Goal: Task Accomplishment & Management: Use online tool/utility

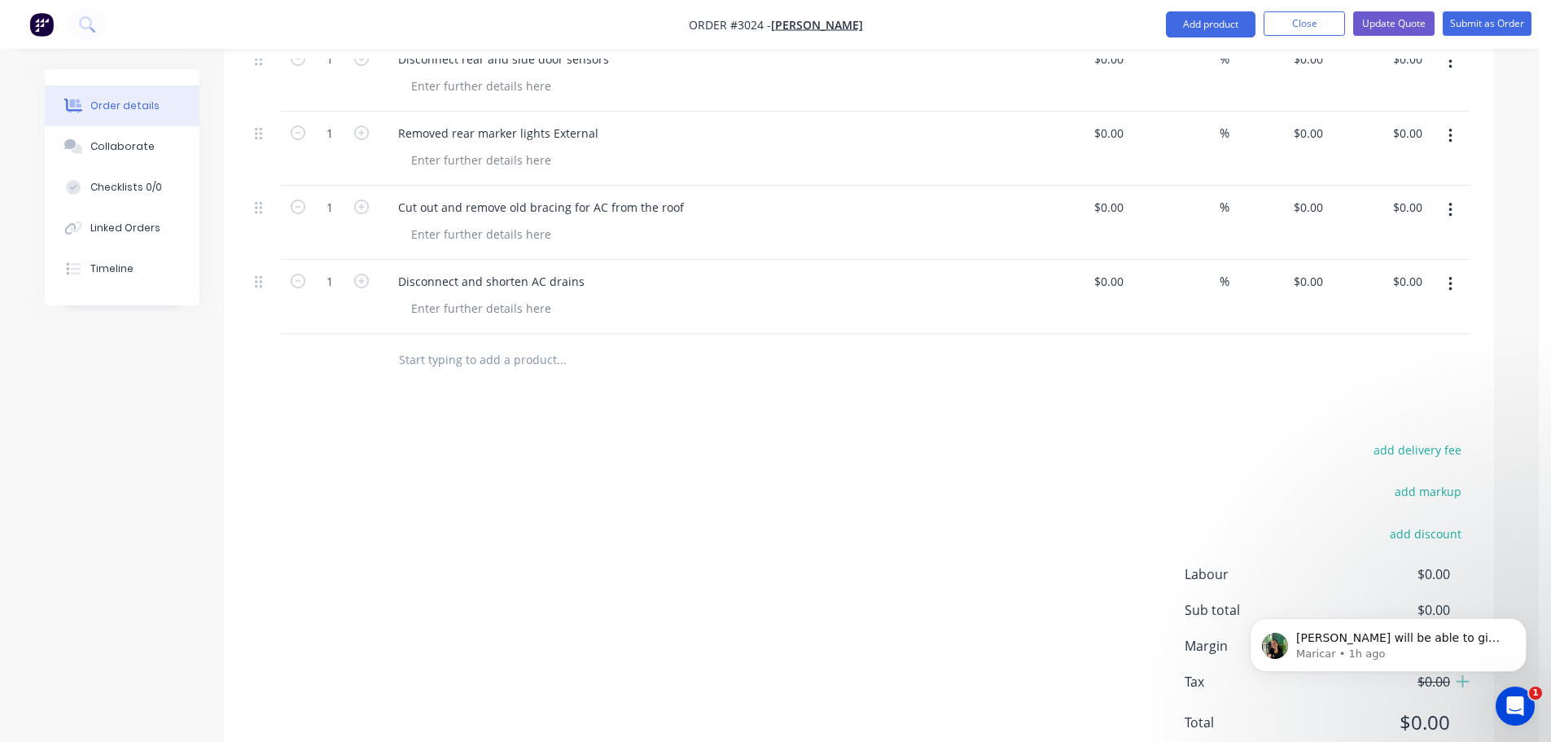
scroll to position [5045, 0]
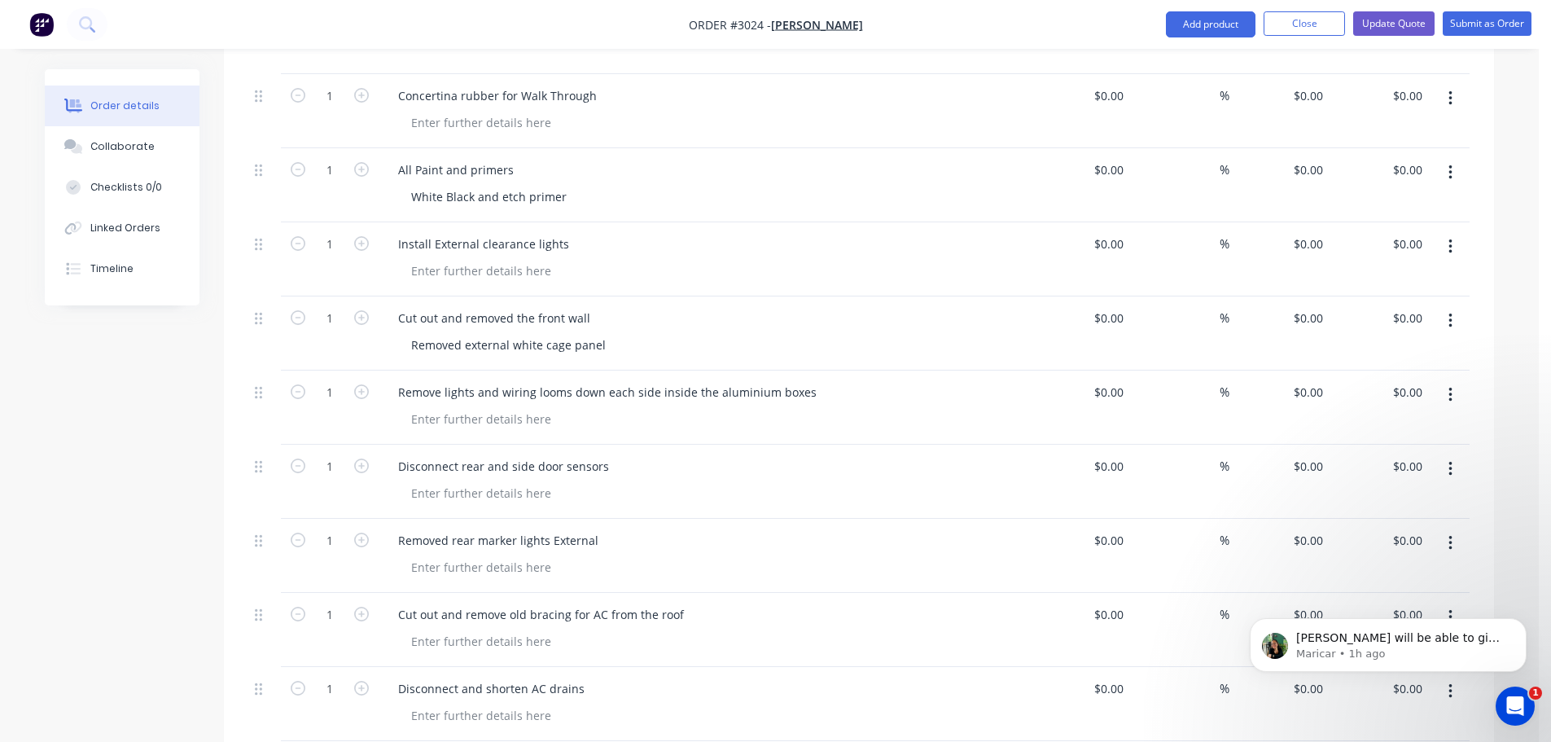
click at [621, 333] on div "Removed external white cage panel" at bounding box center [710, 345] width 625 height 24
click at [609, 333] on div "Removed external white cage panel" at bounding box center [508, 345] width 221 height 24
click at [640, 454] on div "Disconnect rear and side door sensors" at bounding box center [704, 466] width 638 height 24
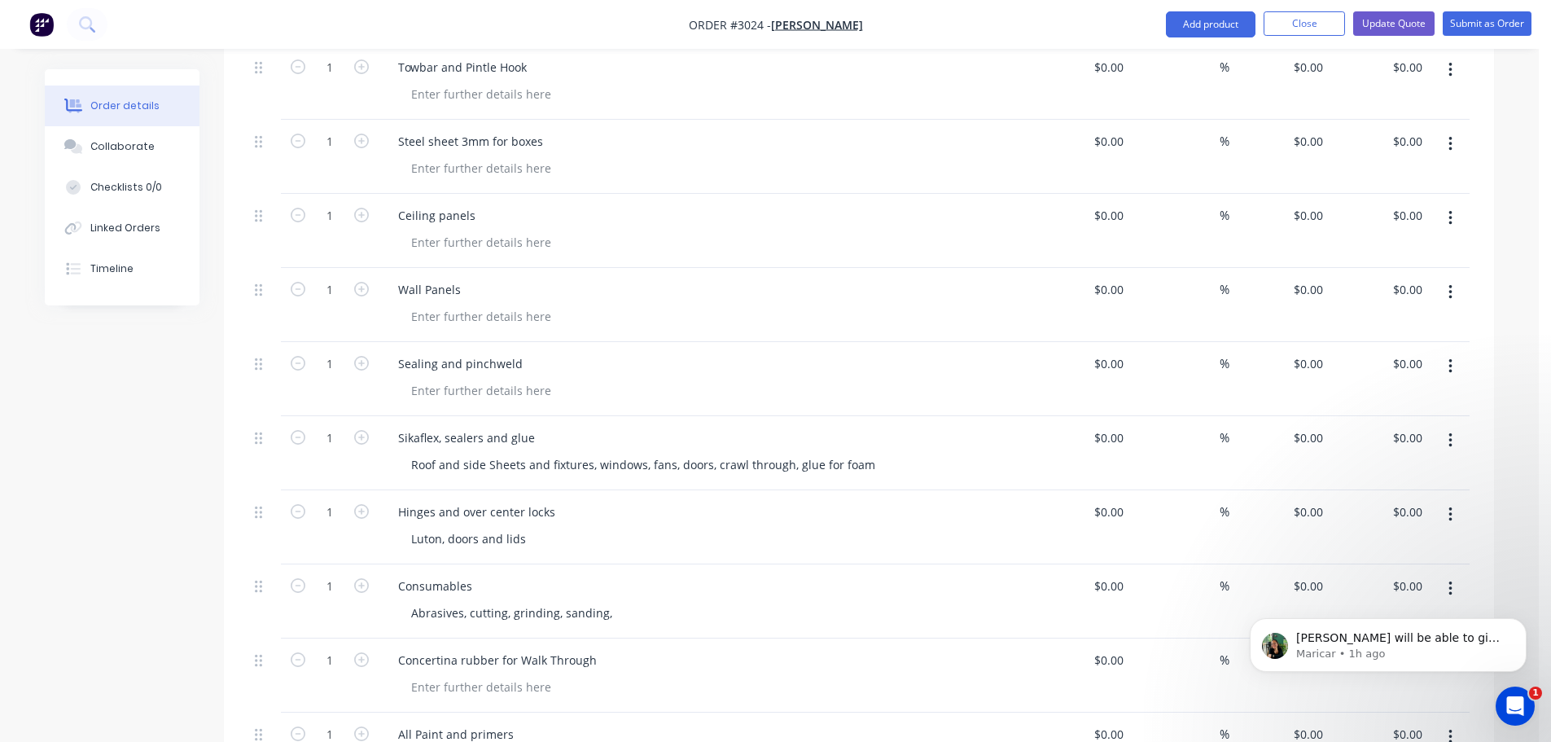
scroll to position [4475, 0]
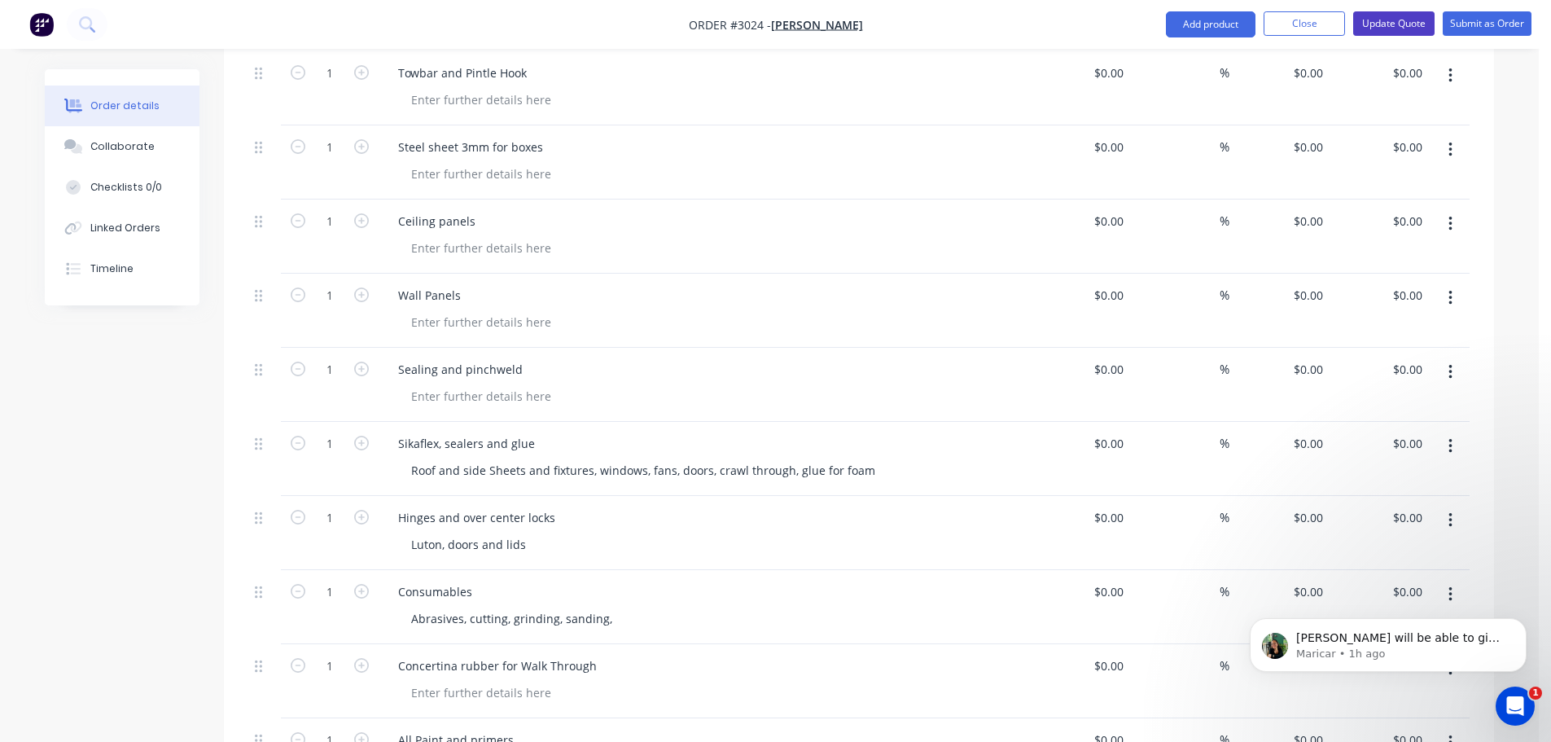
click at [1391, 15] on button "Update Quote" at bounding box center [1393, 23] width 81 height 24
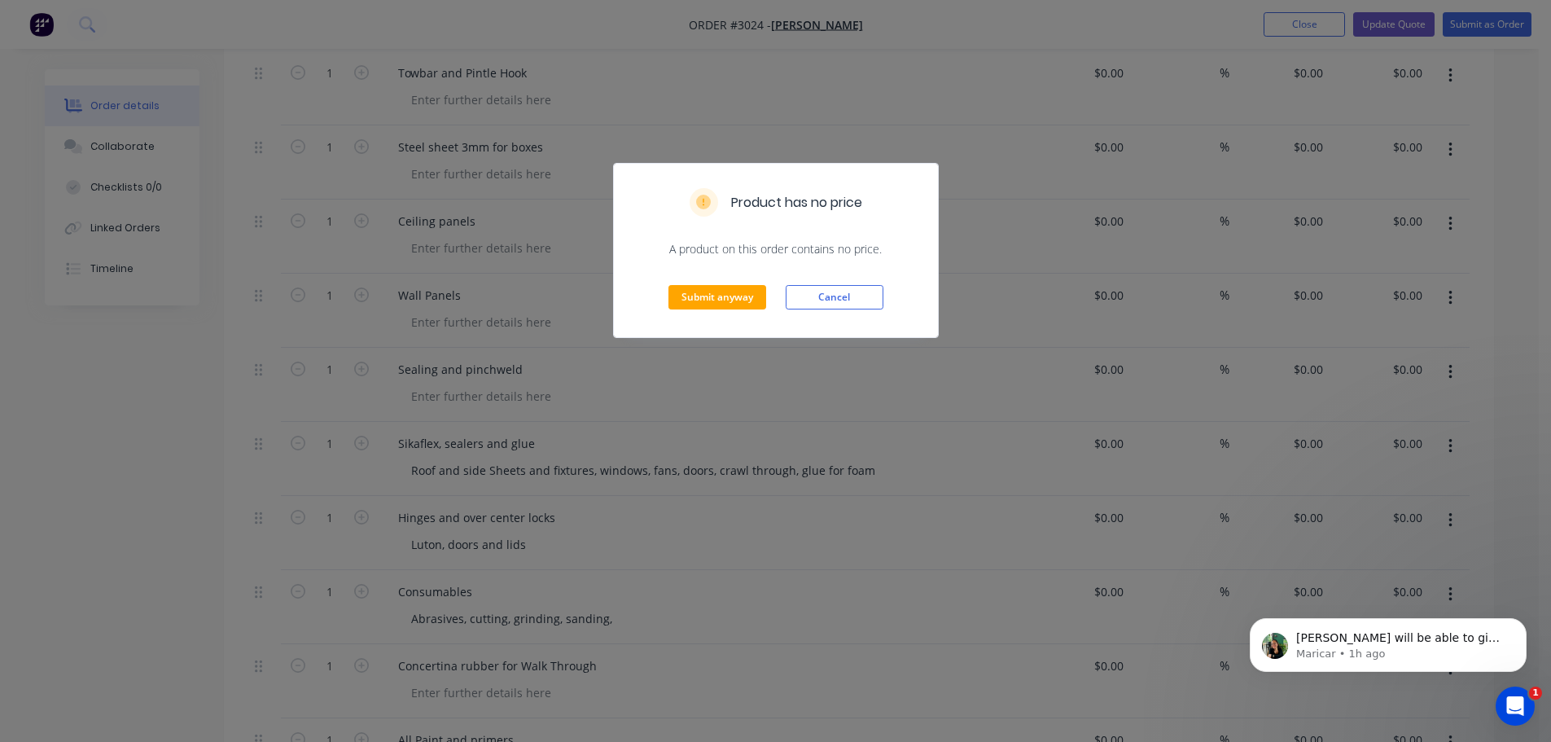
scroll to position [0, 0]
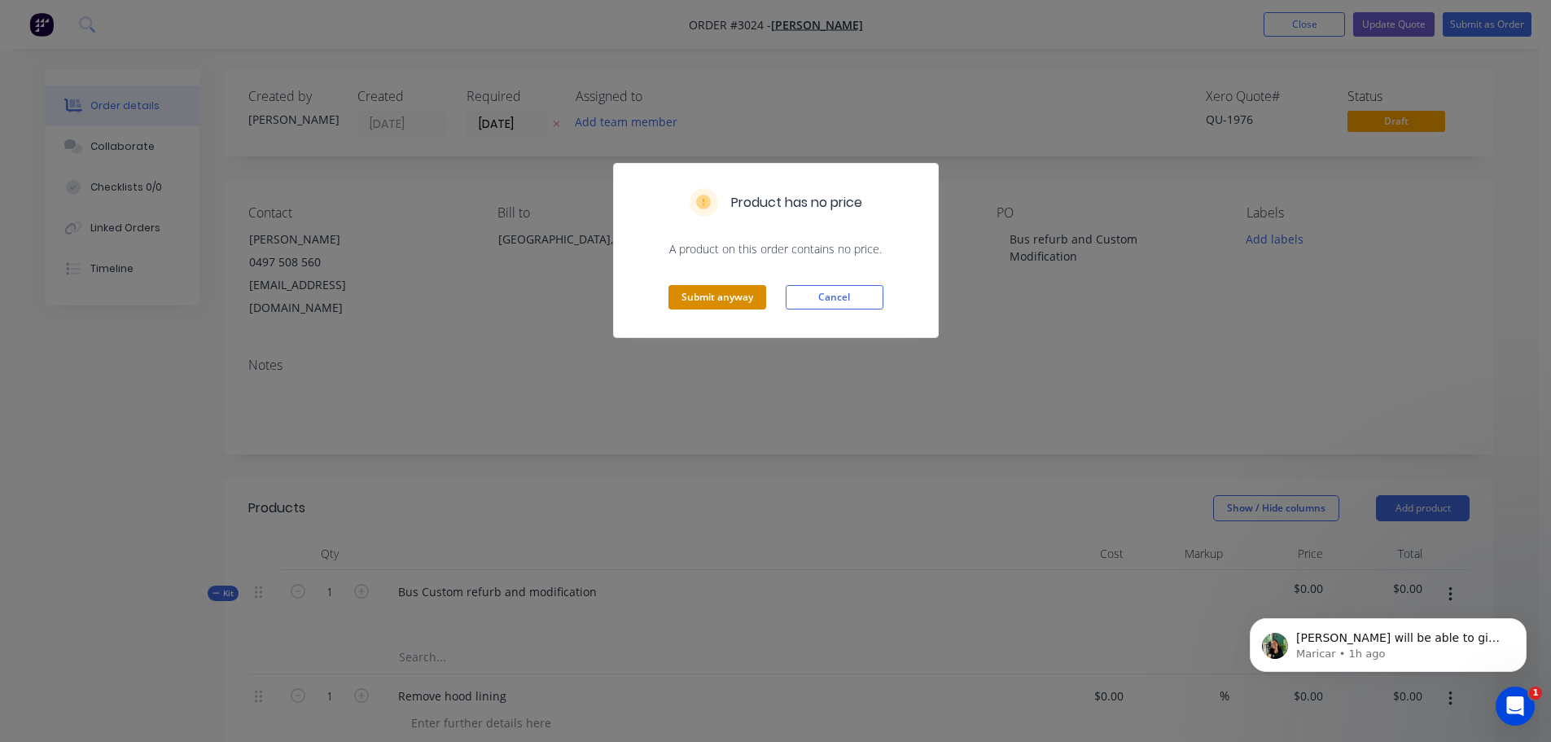
click at [716, 301] on button "Submit anyway" at bounding box center [717, 297] width 98 height 24
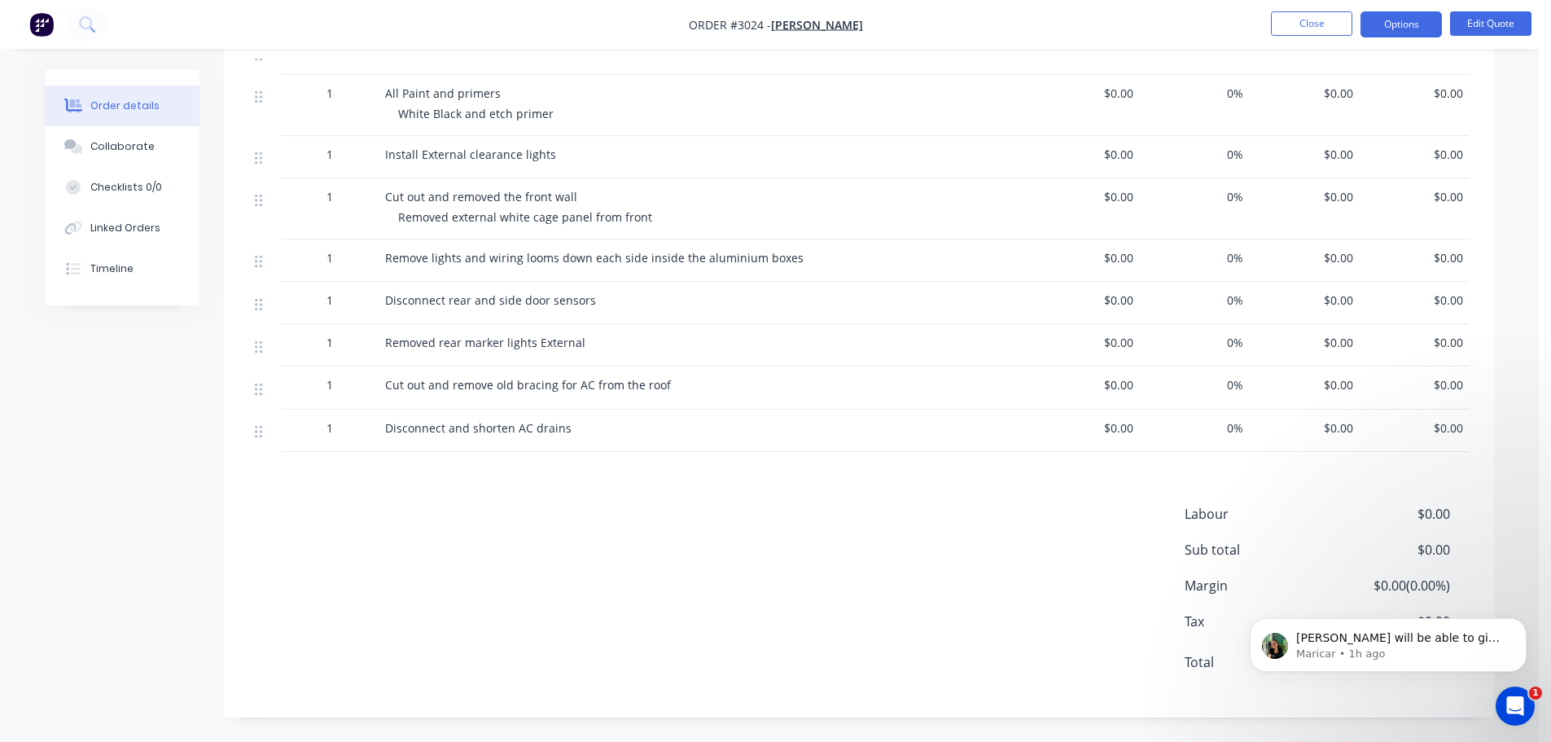
scroll to position [3381, 0]
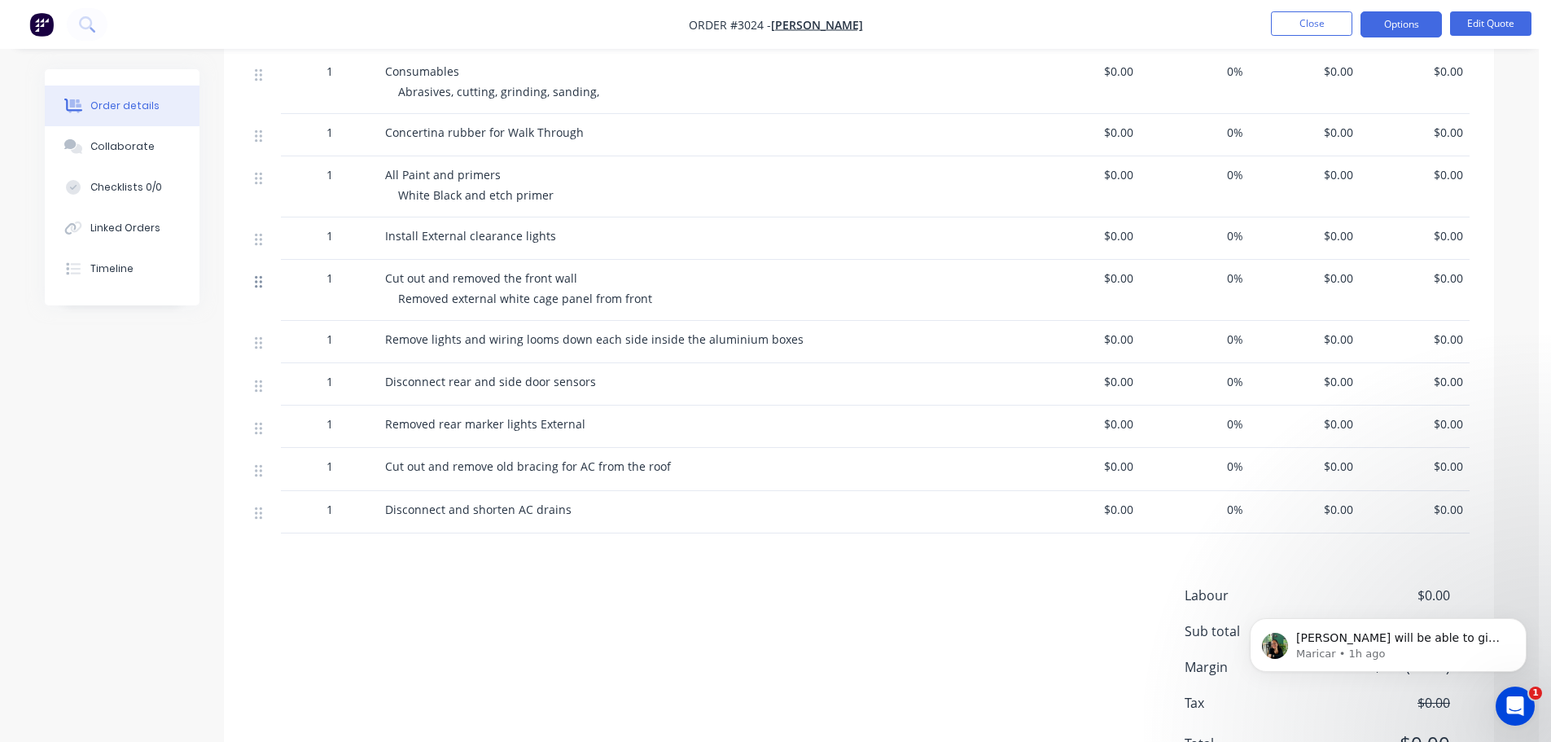
click at [256, 283] on icon at bounding box center [258, 282] width 7 height 12
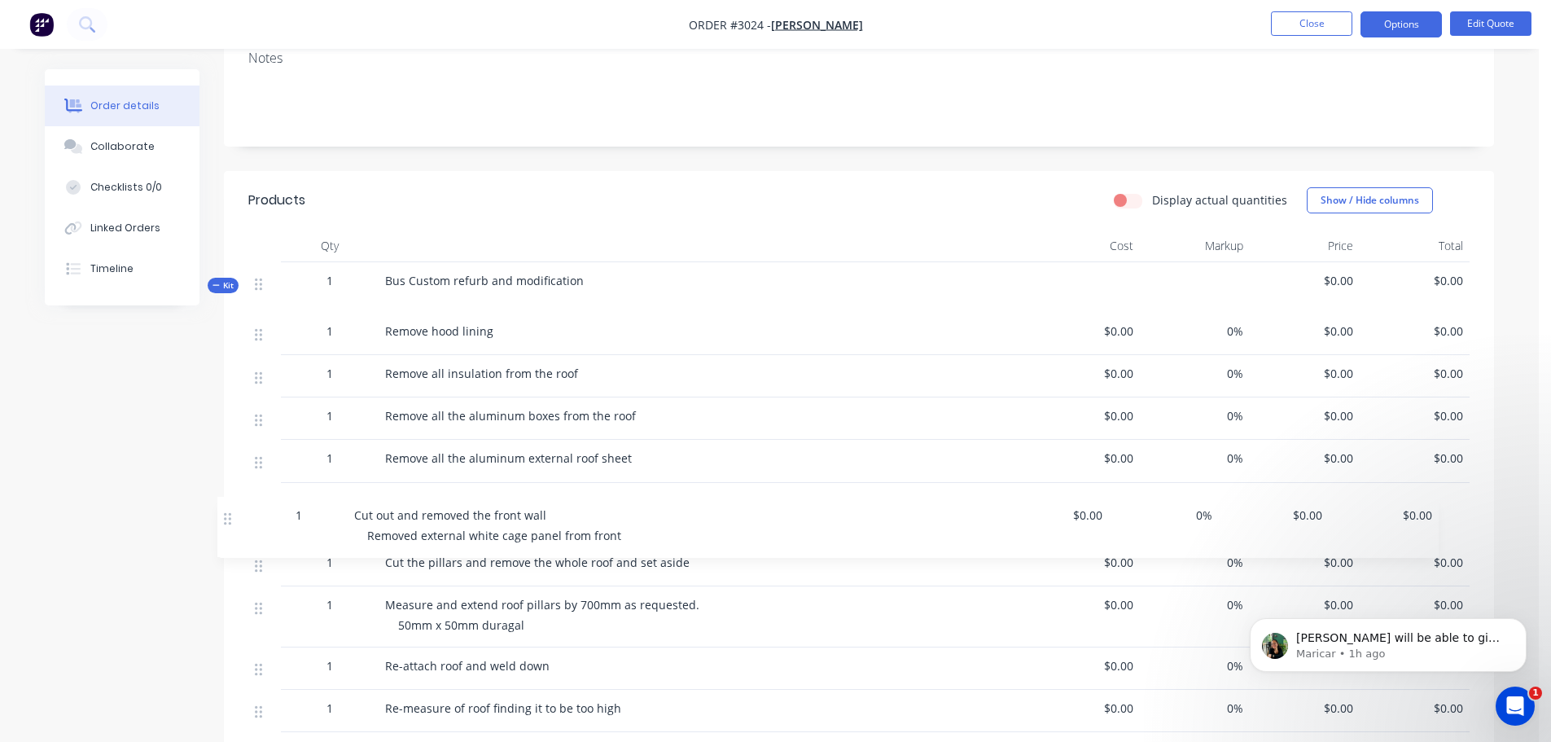
scroll to position [283, 0]
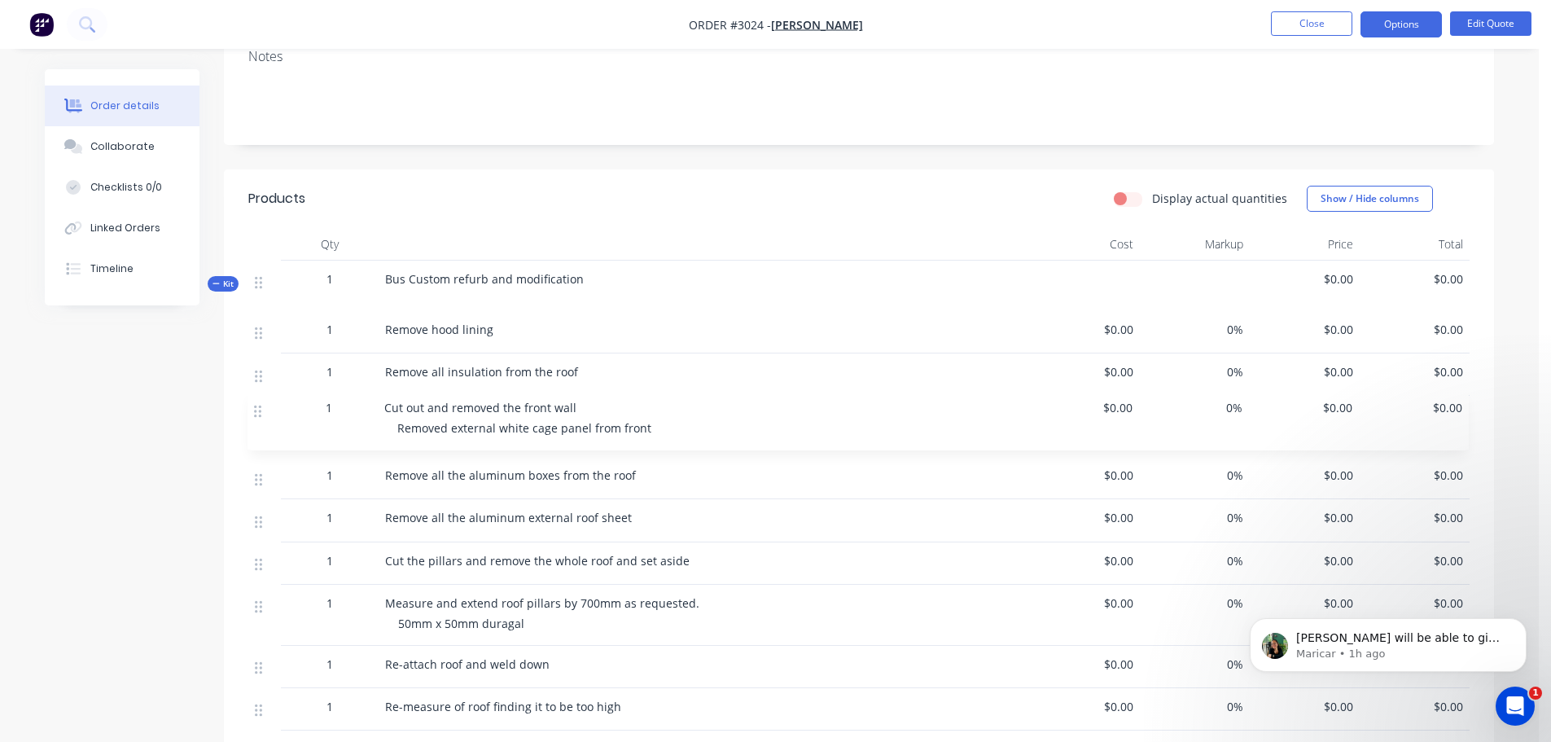
drag, startPoint x: 256, startPoint y: 283, endPoint x: 256, endPoint y: 405, distance: 122.1
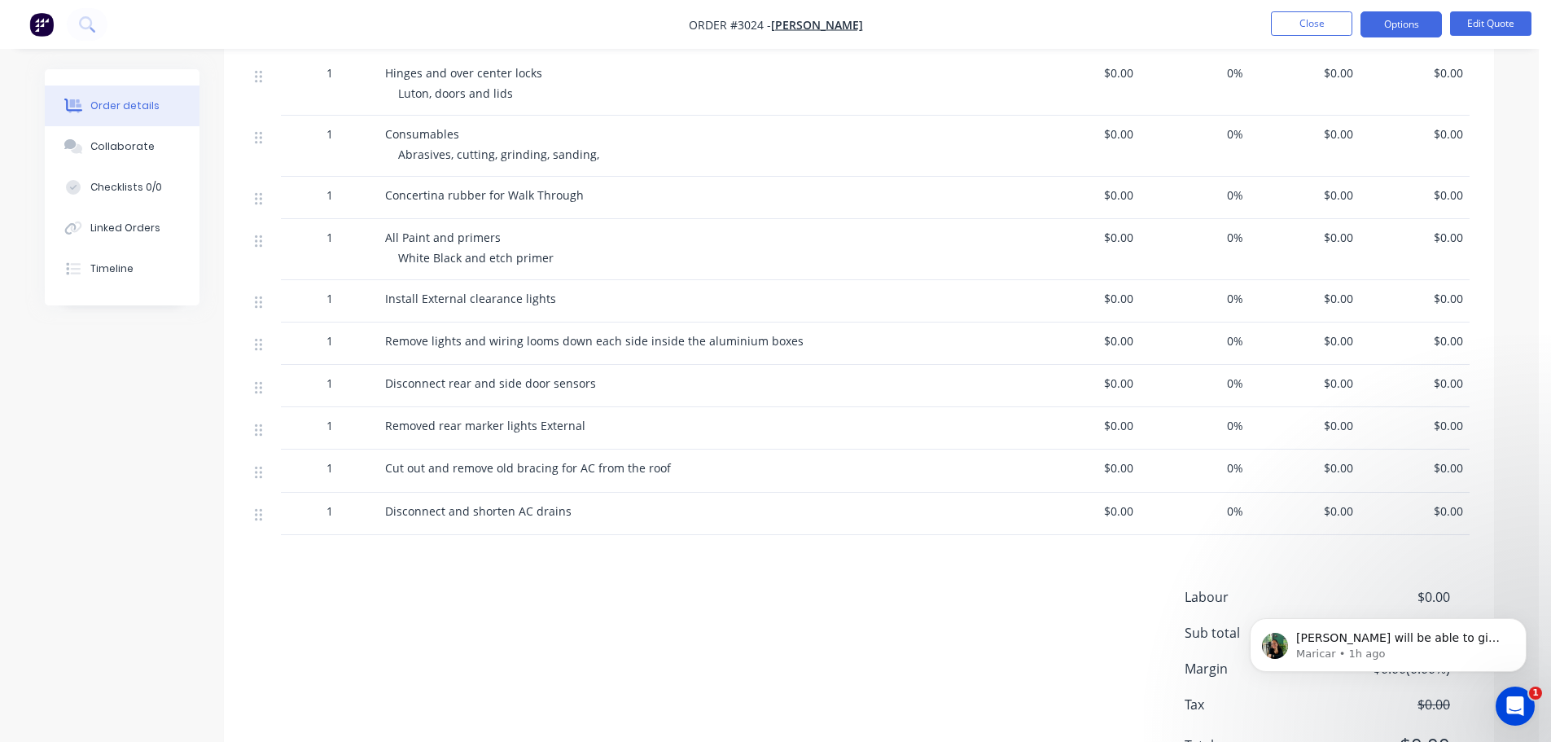
scroll to position [3463, 0]
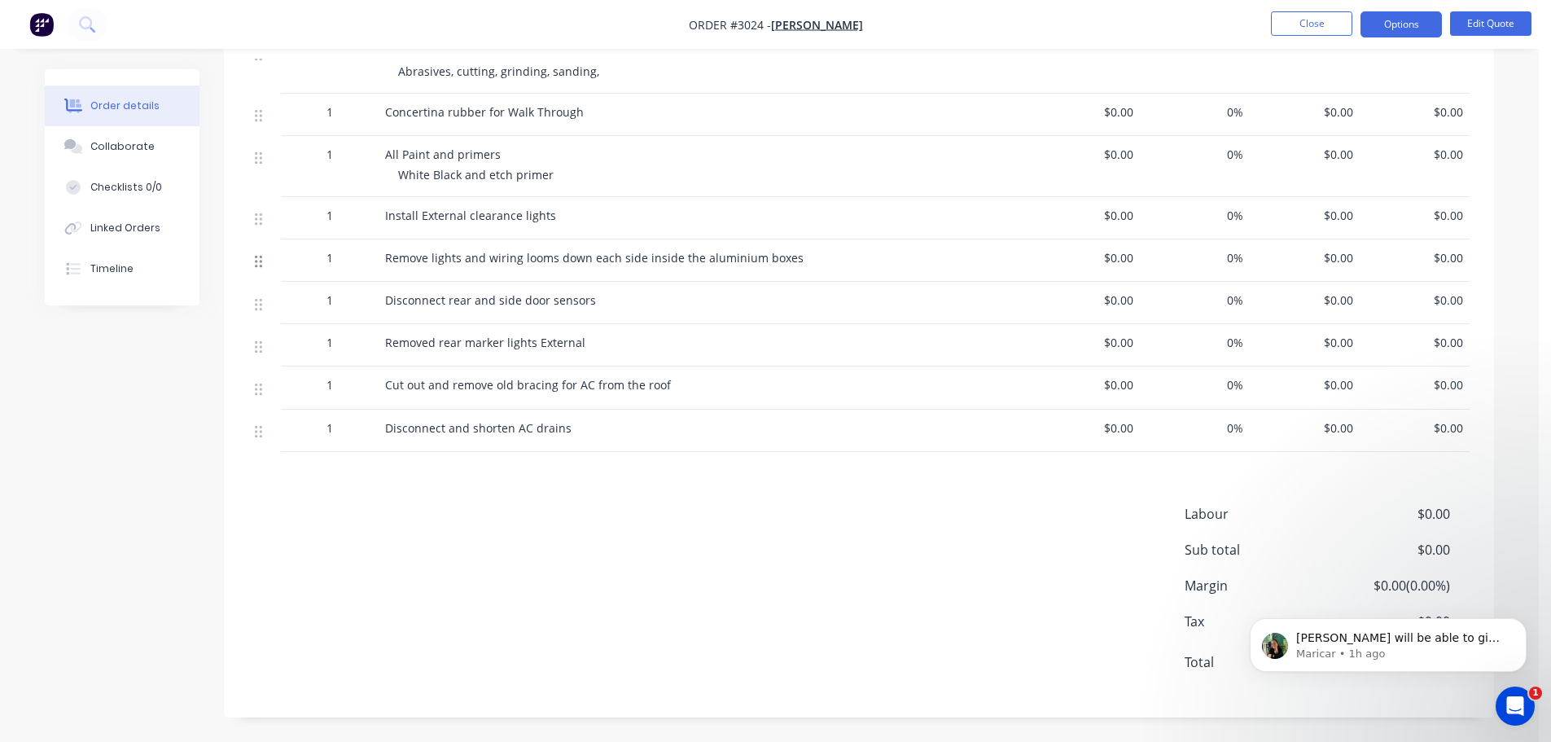
click at [257, 261] on icon at bounding box center [258, 262] width 7 height 12
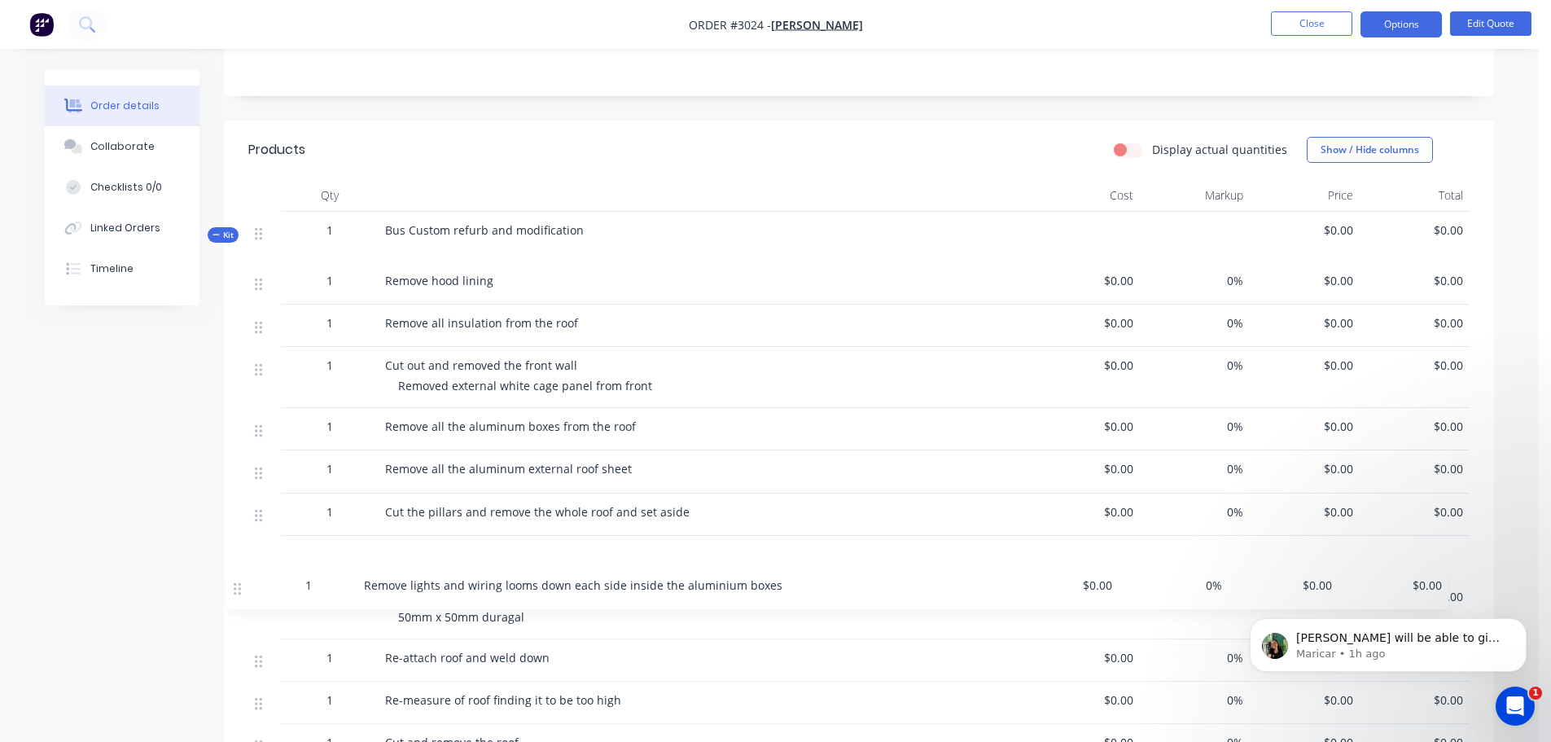
scroll to position [337, 0]
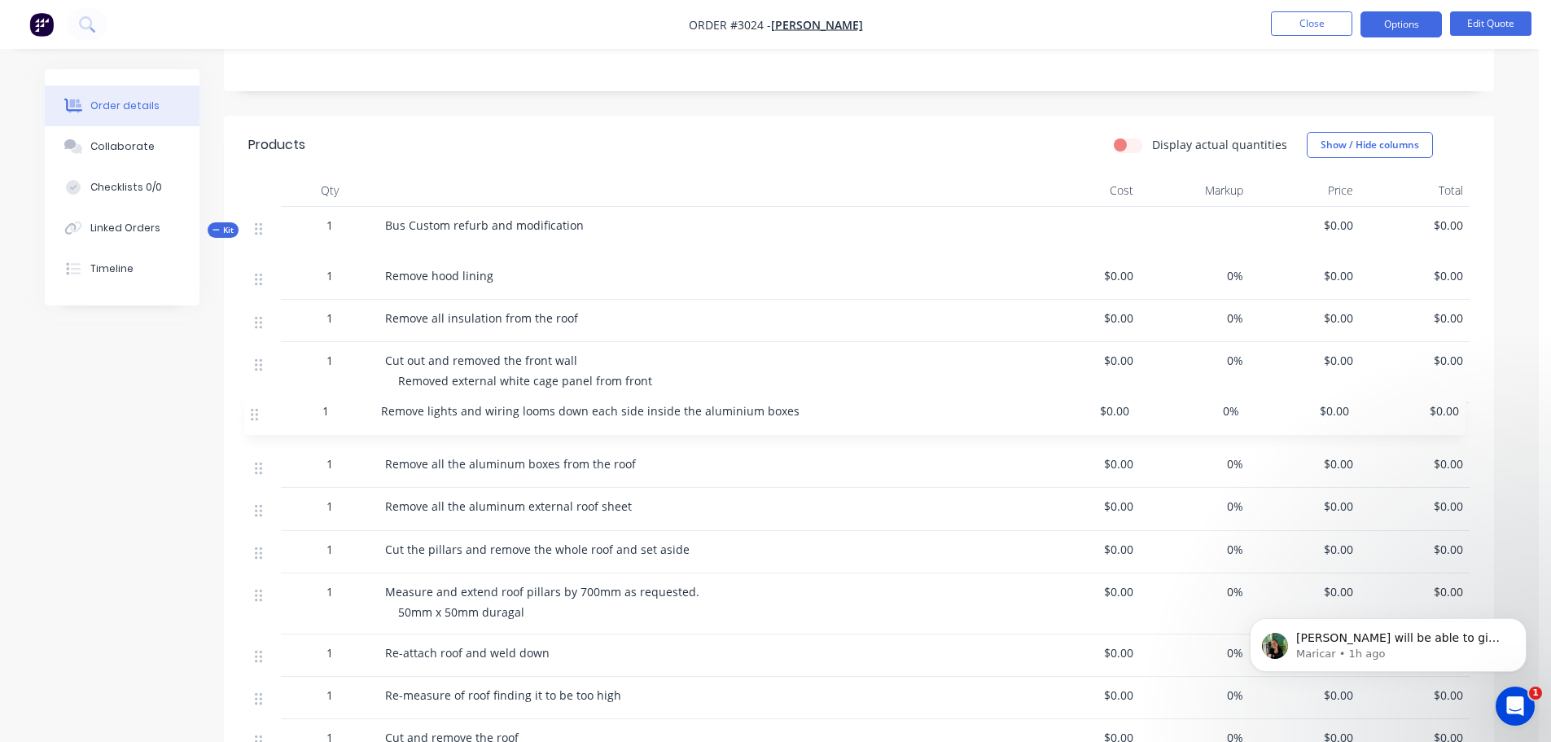
drag, startPoint x: 260, startPoint y: 263, endPoint x: 255, endPoint y: 411, distance: 148.3
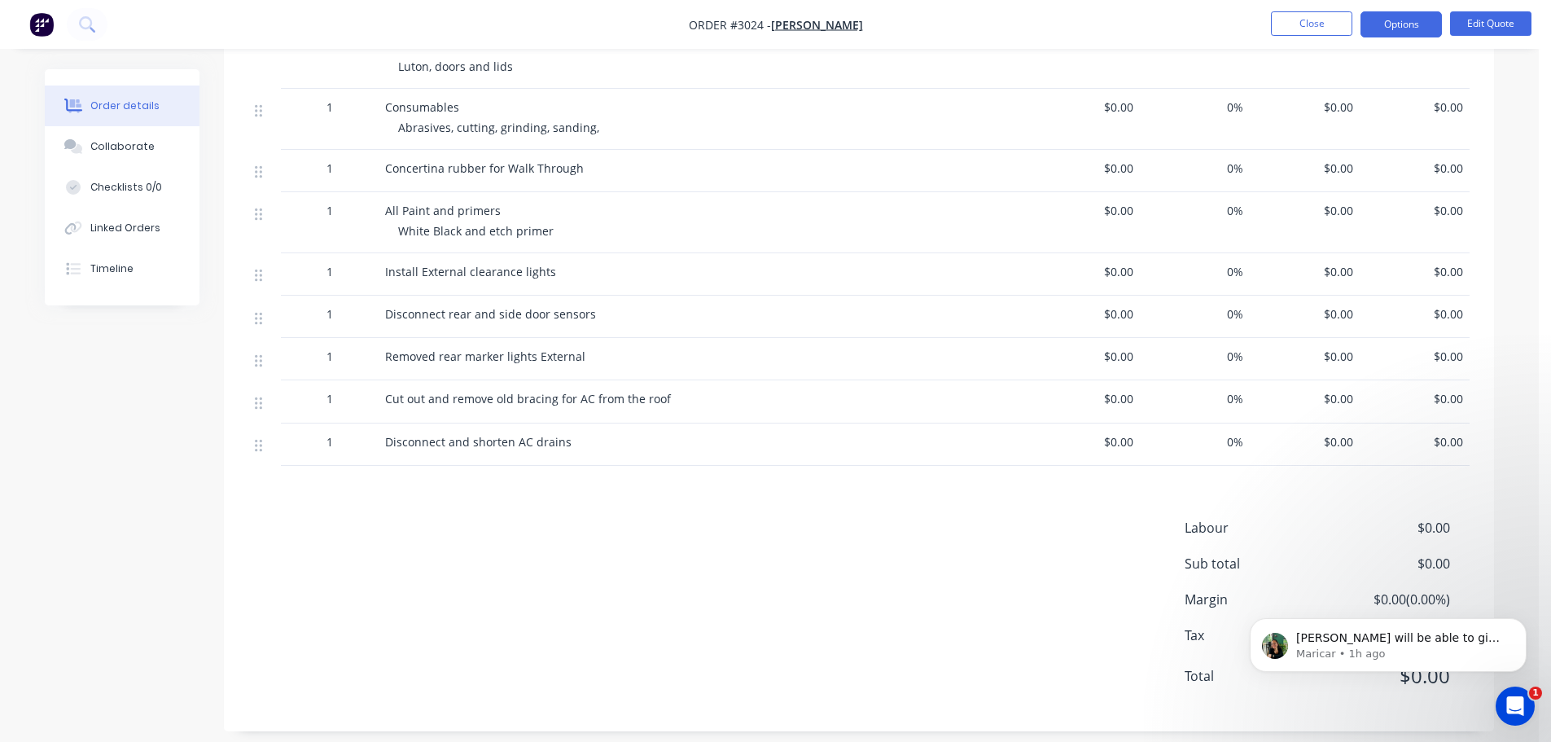
scroll to position [3463, 0]
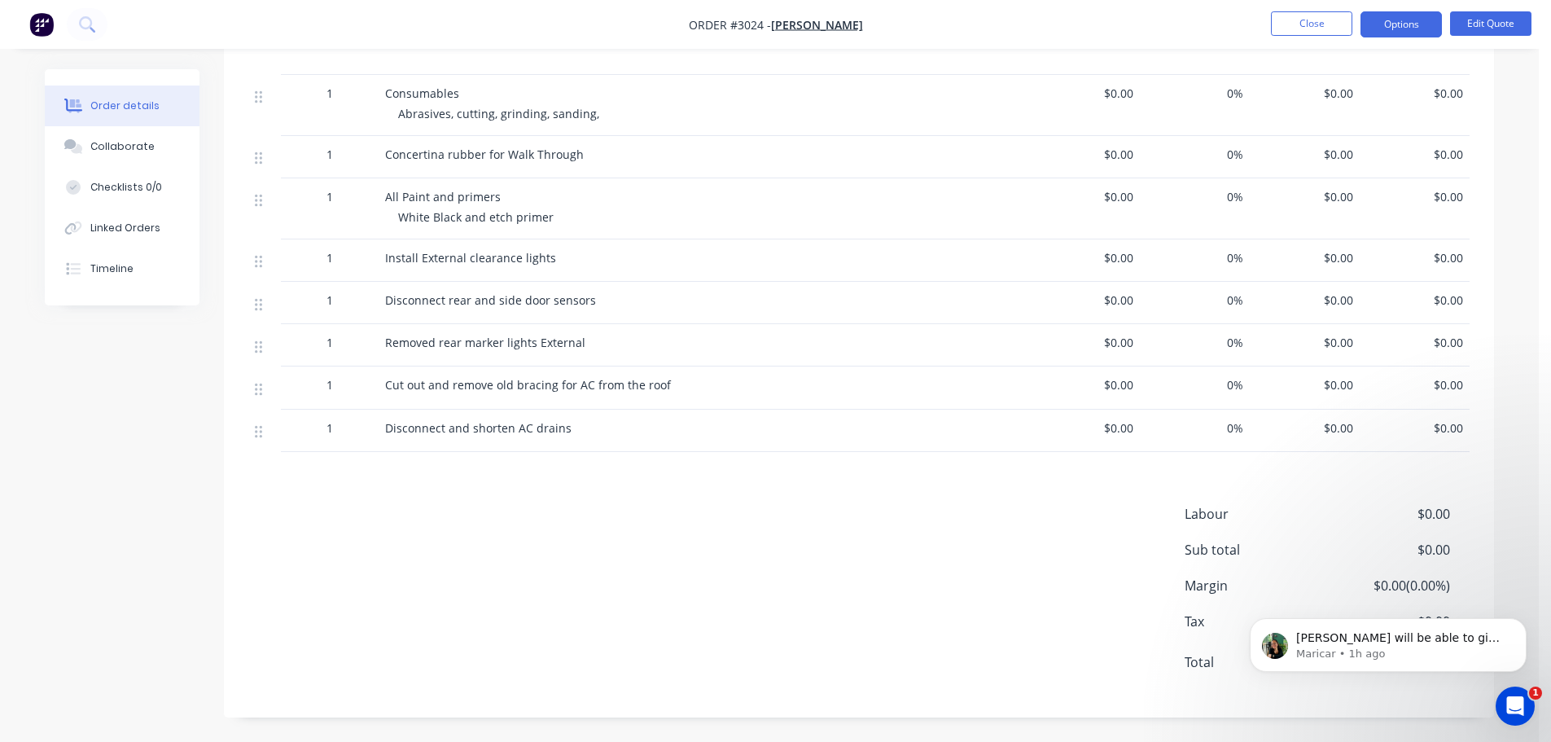
click at [265, 300] on div at bounding box center [265, 302] width 20 height 22
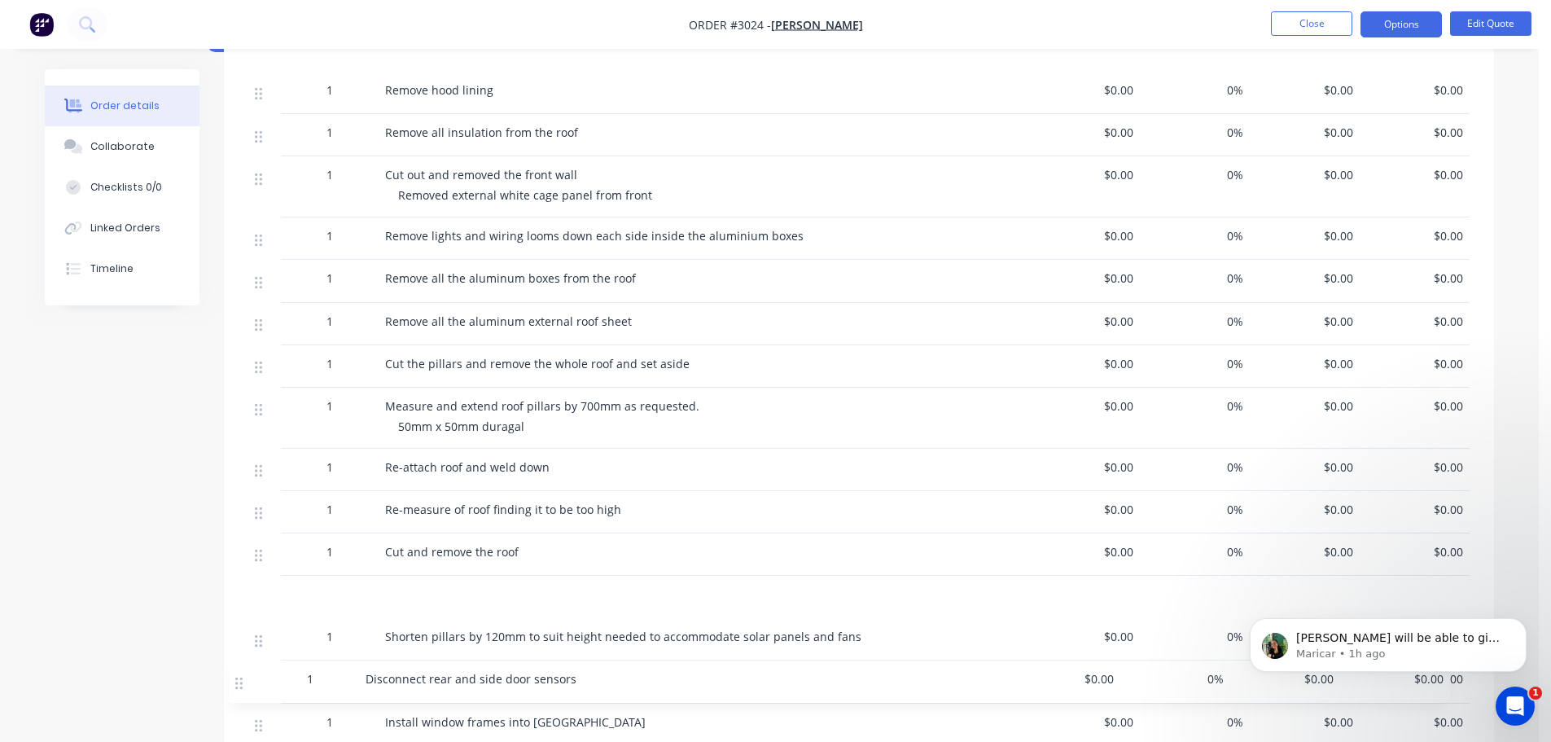
scroll to position [524, 0]
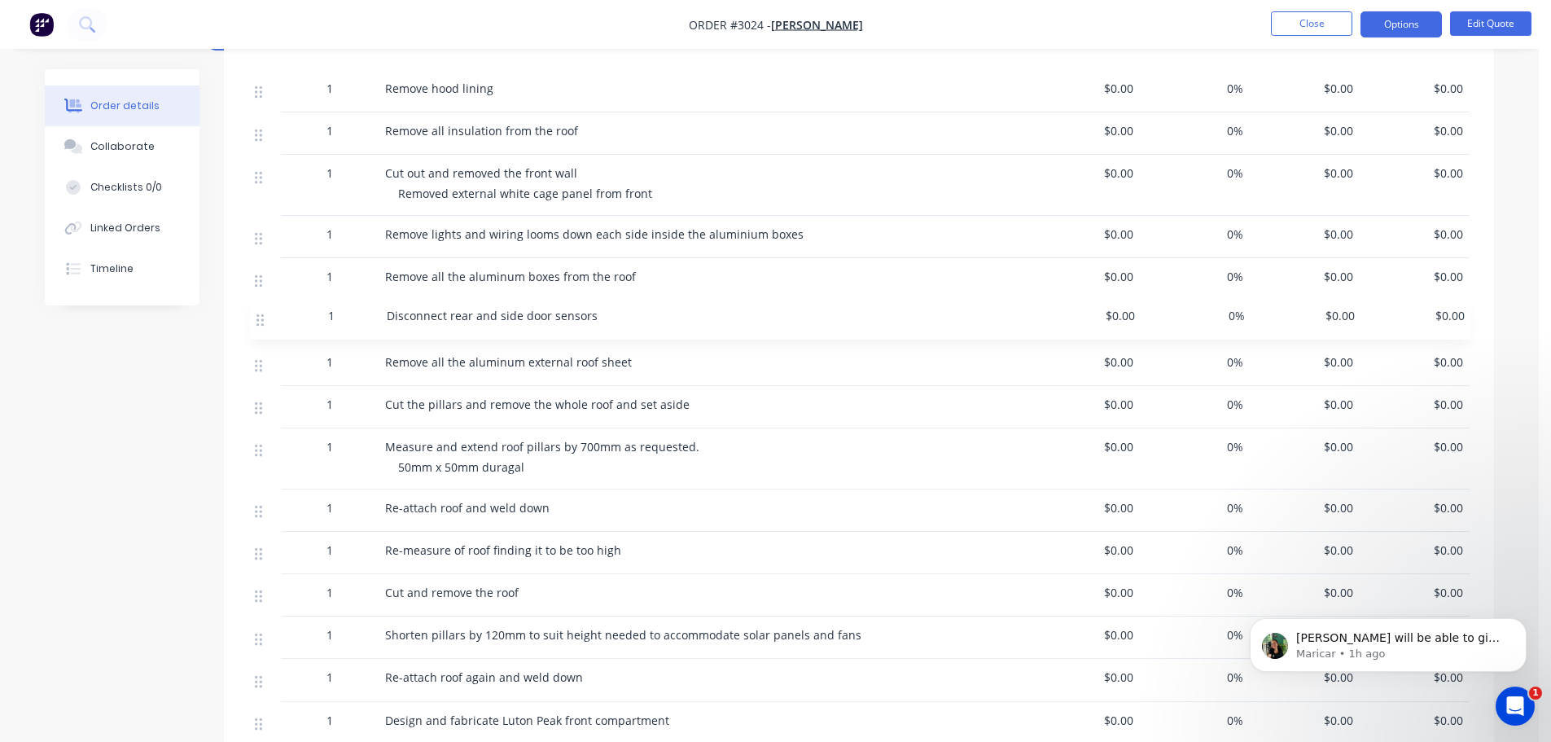
drag, startPoint x: 255, startPoint y: 306, endPoint x: 256, endPoint y: 318, distance: 11.5
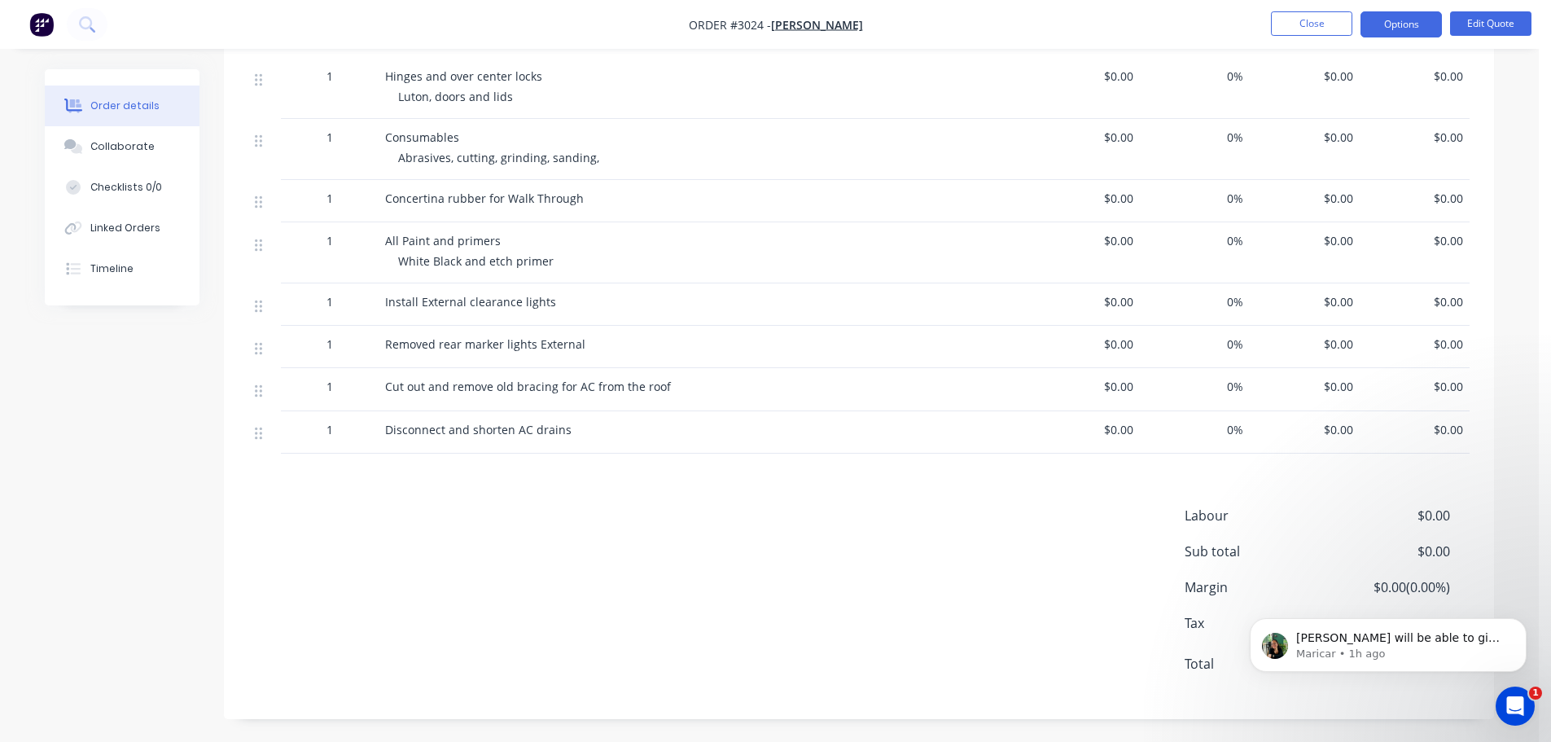
scroll to position [3463, 0]
click at [256, 434] on icon at bounding box center [258, 431] width 7 height 15
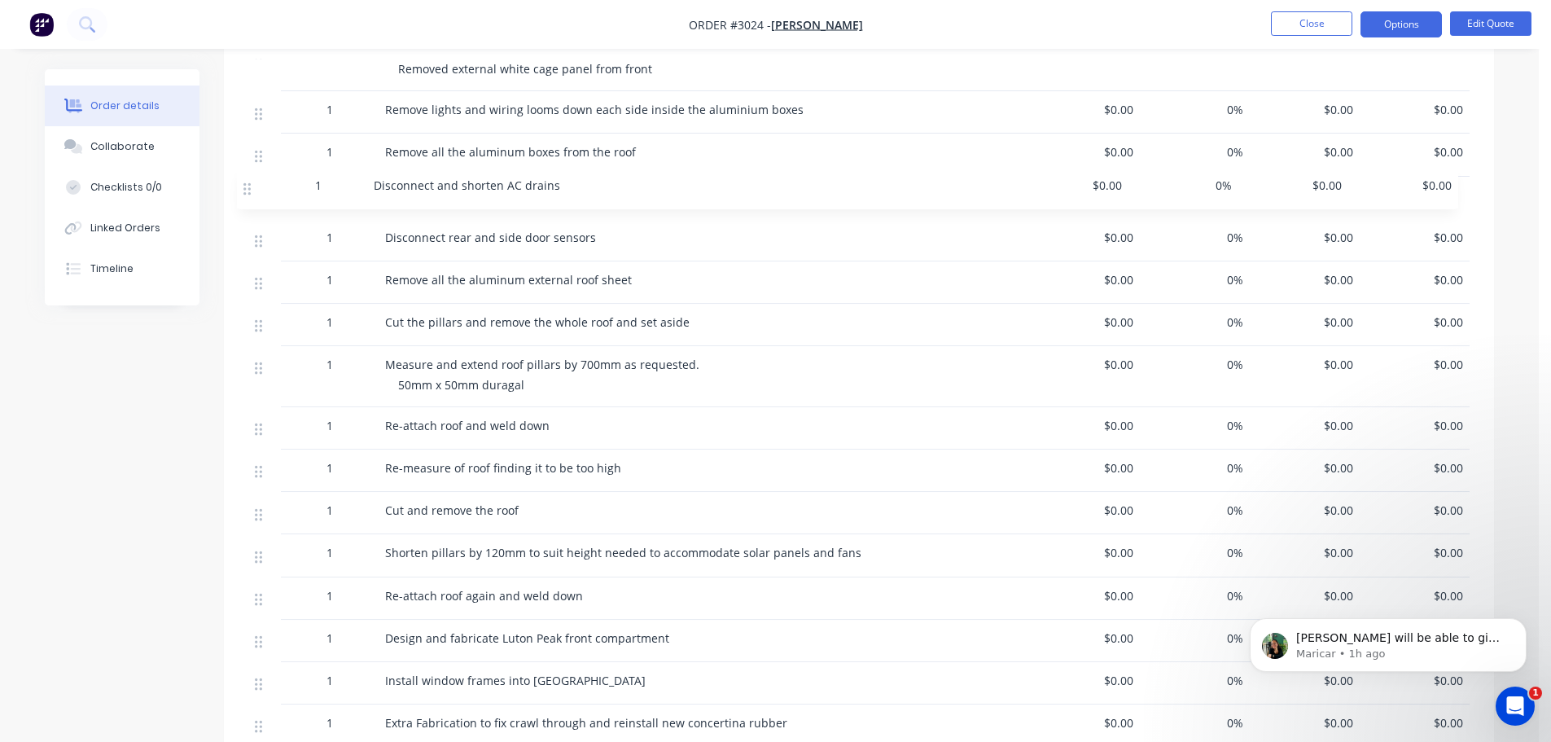
scroll to position [643, 0]
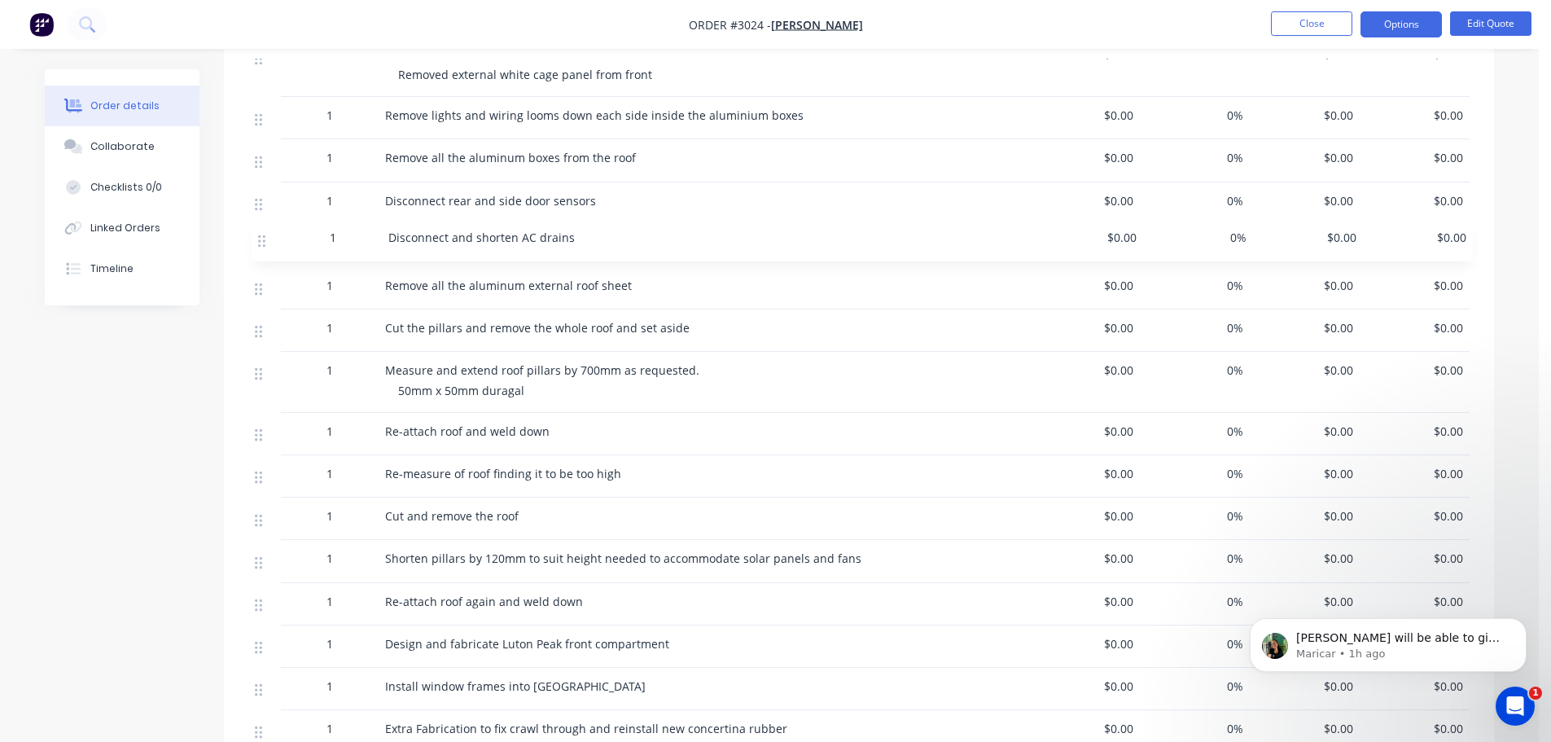
drag, startPoint x: 259, startPoint y: 433, endPoint x: 262, endPoint y: 238, distance: 195.4
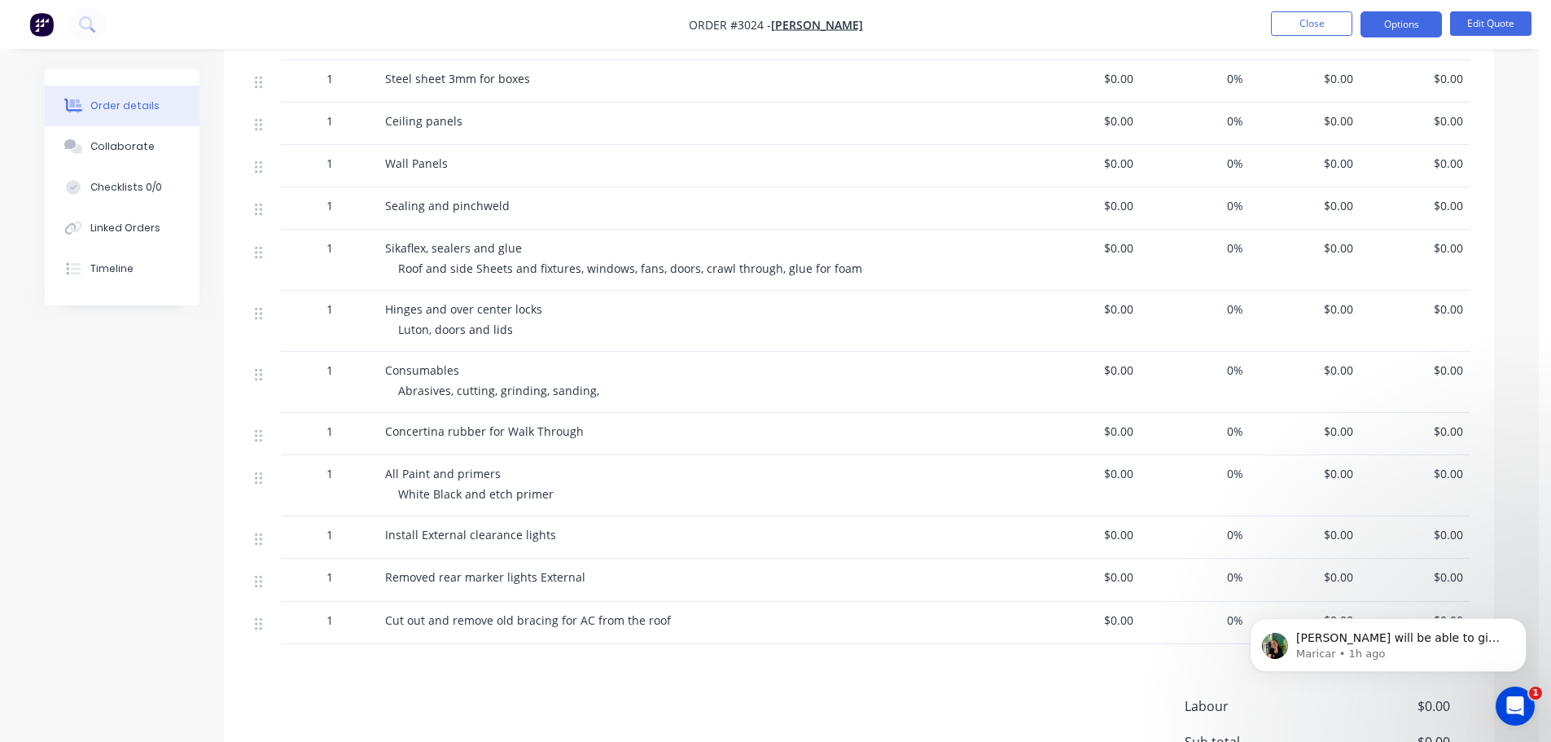
scroll to position [3463, 0]
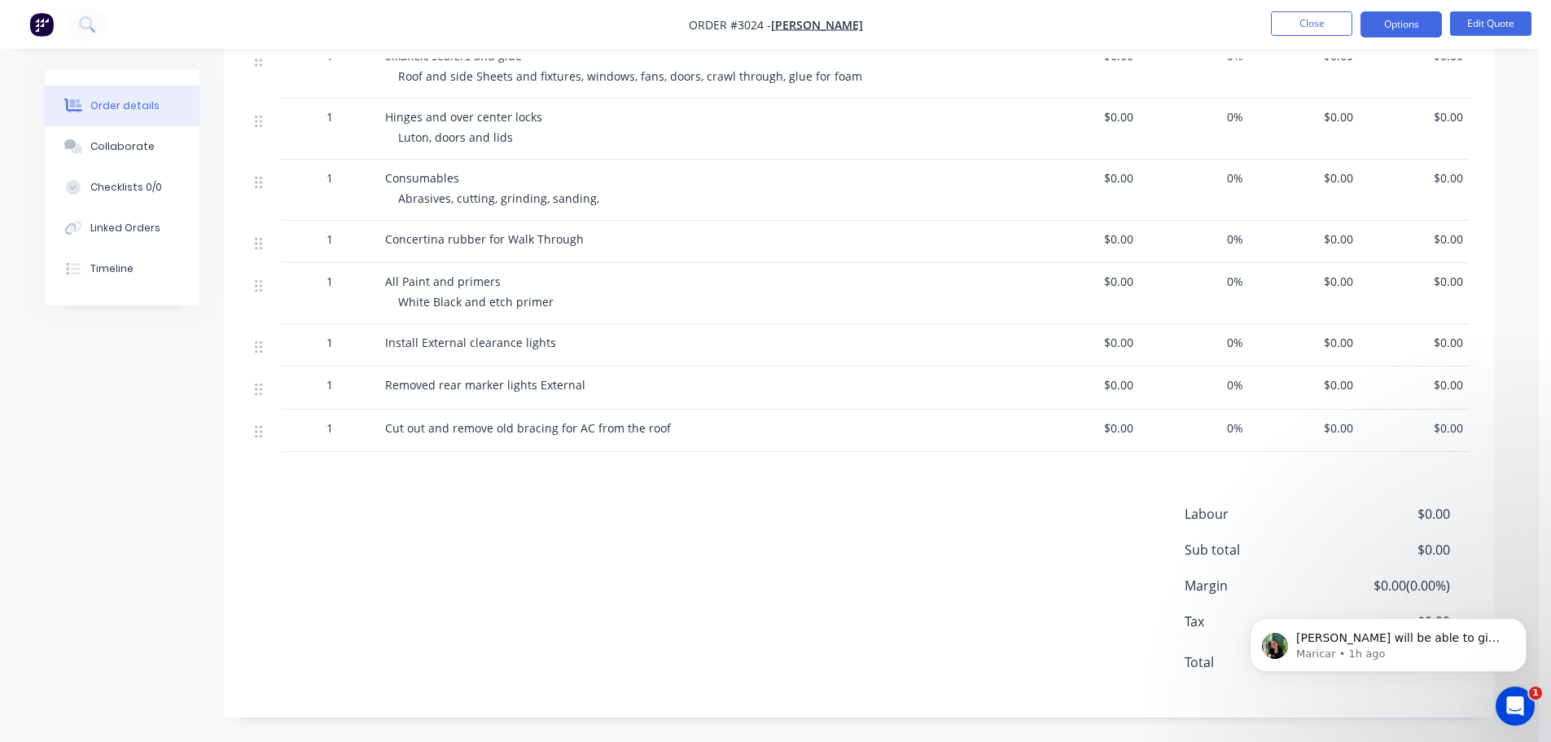
click at [264, 430] on div at bounding box center [265, 430] width 20 height 22
click at [258, 432] on icon at bounding box center [258, 431] width 7 height 15
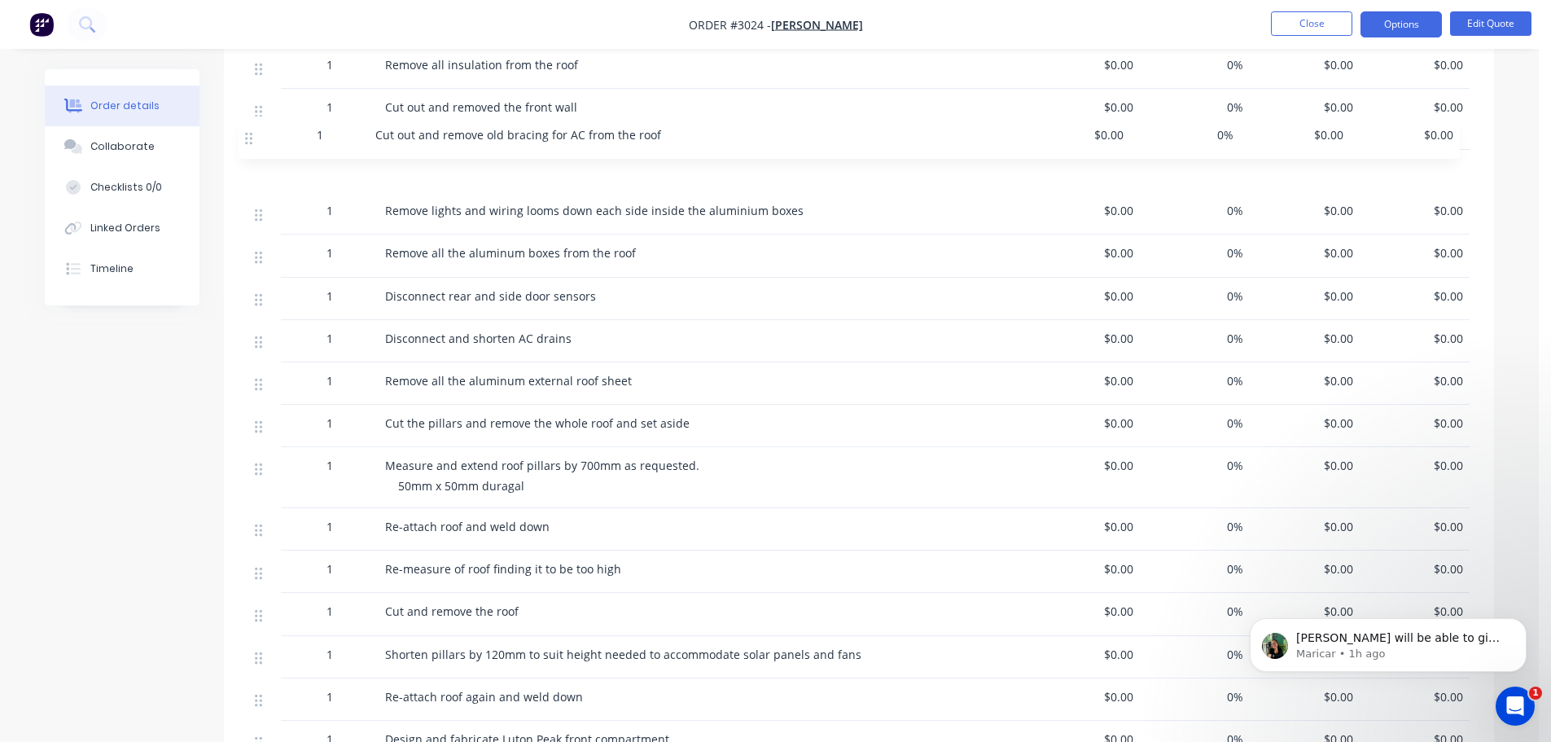
scroll to position [589, 0]
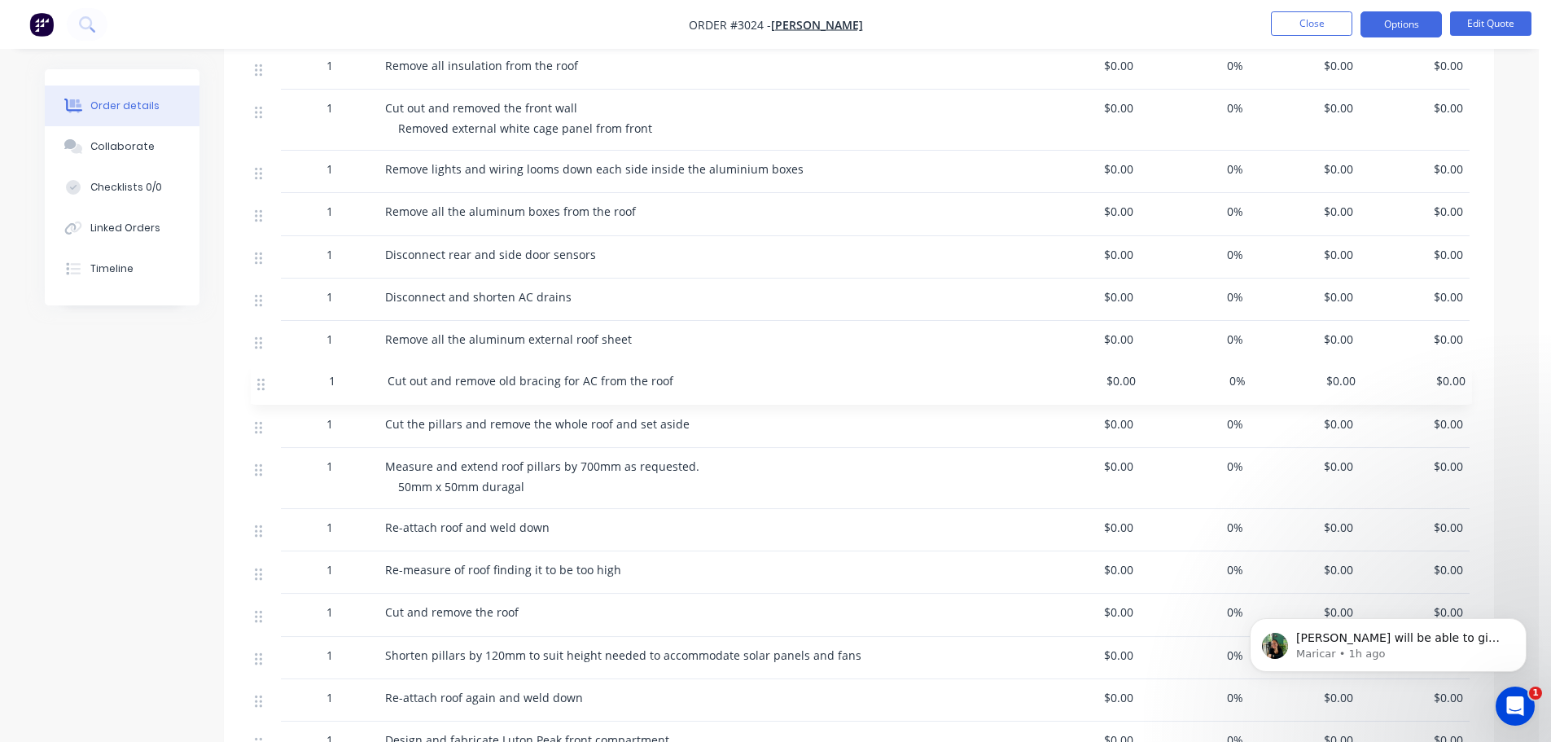
drag, startPoint x: 257, startPoint y: 432, endPoint x: 258, endPoint y: 378, distance: 54.6
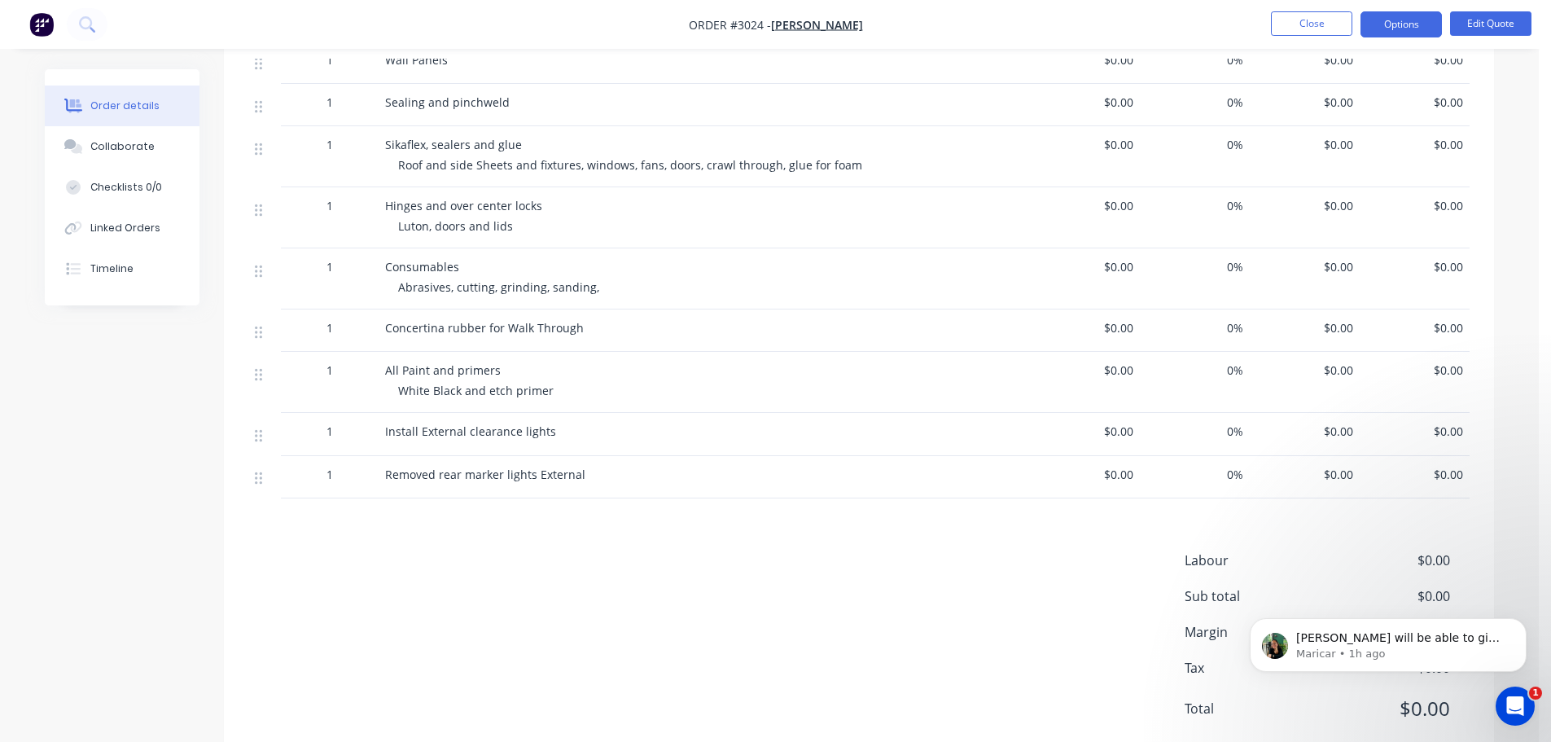
scroll to position [3463, 0]
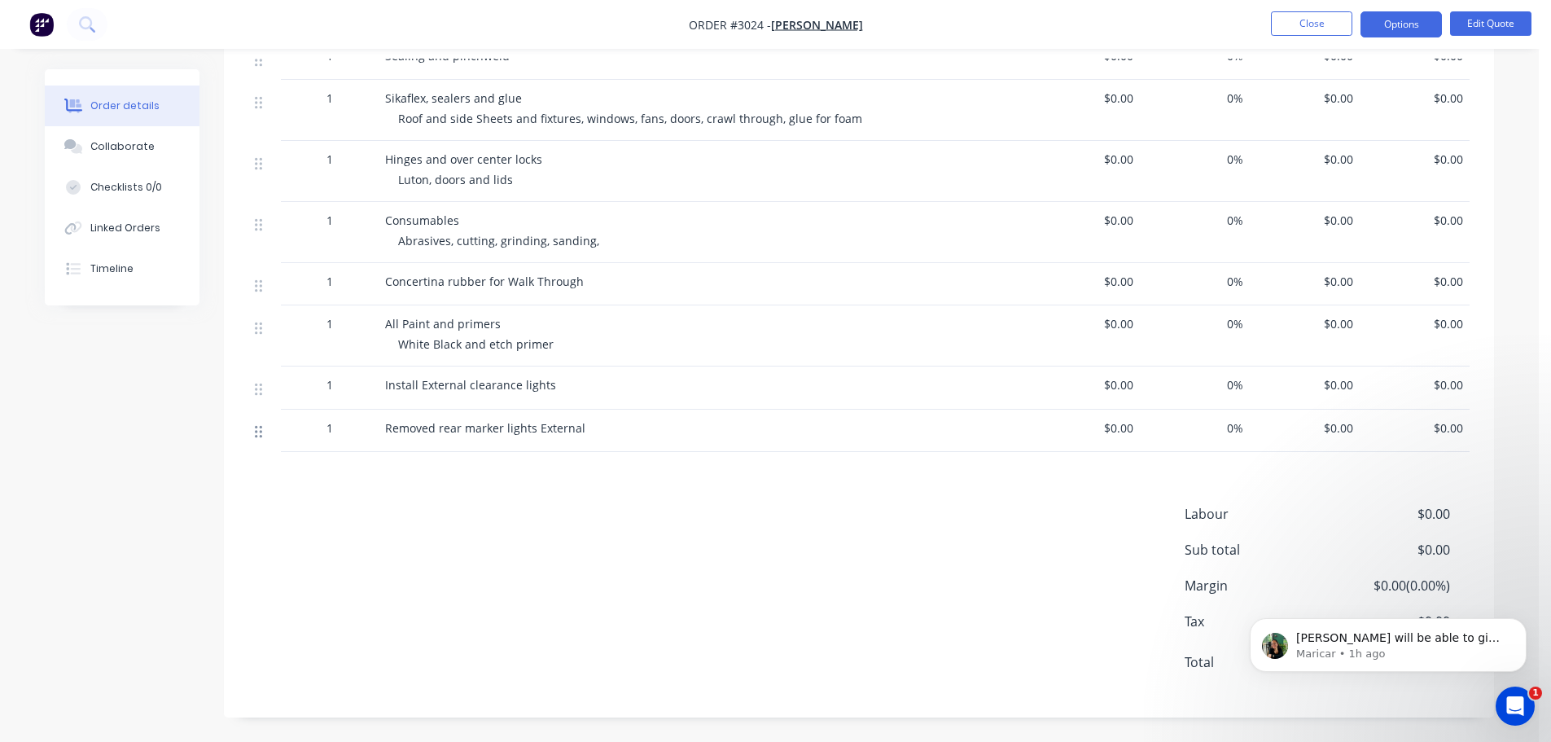
click at [256, 431] on icon at bounding box center [258, 432] width 7 height 12
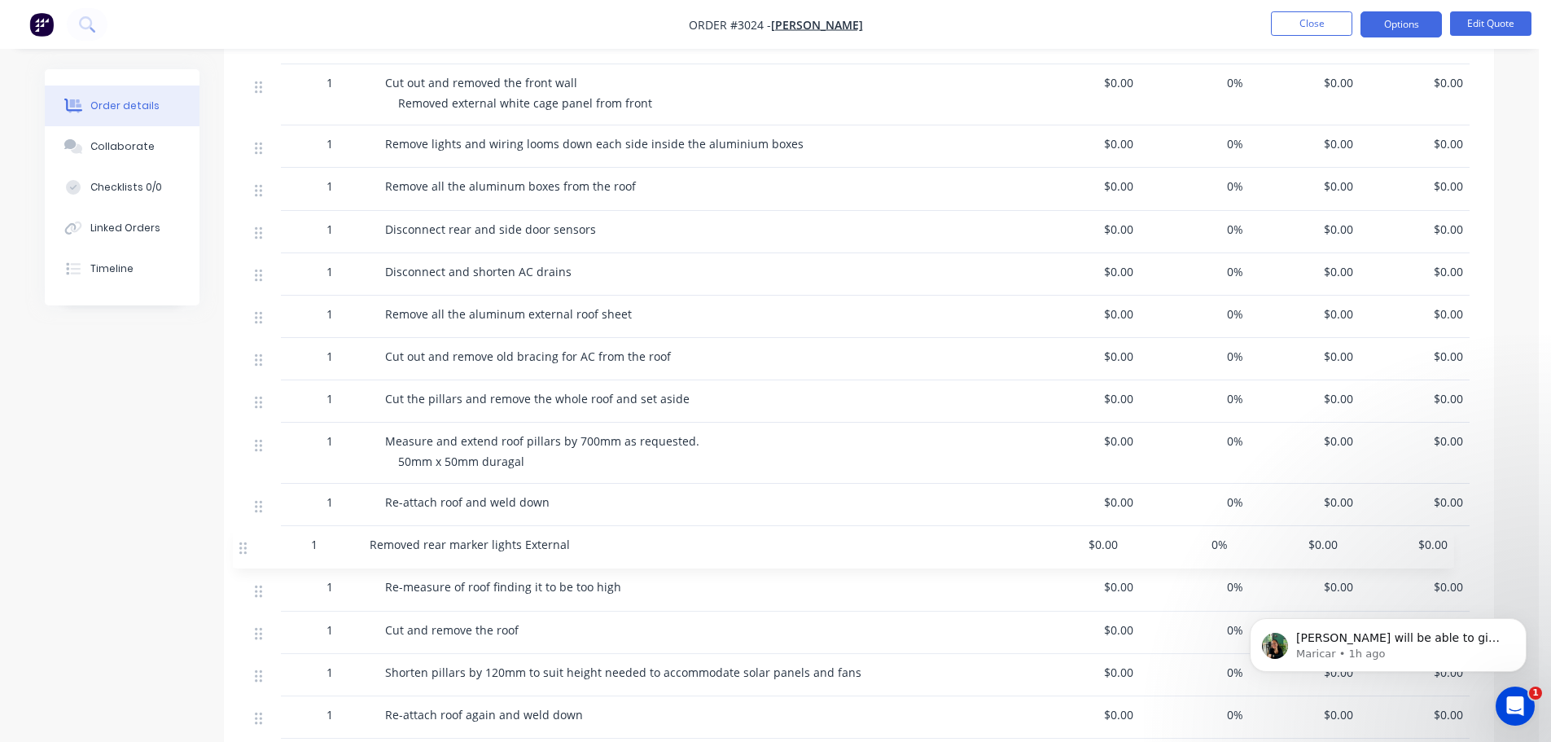
scroll to position [619, 0]
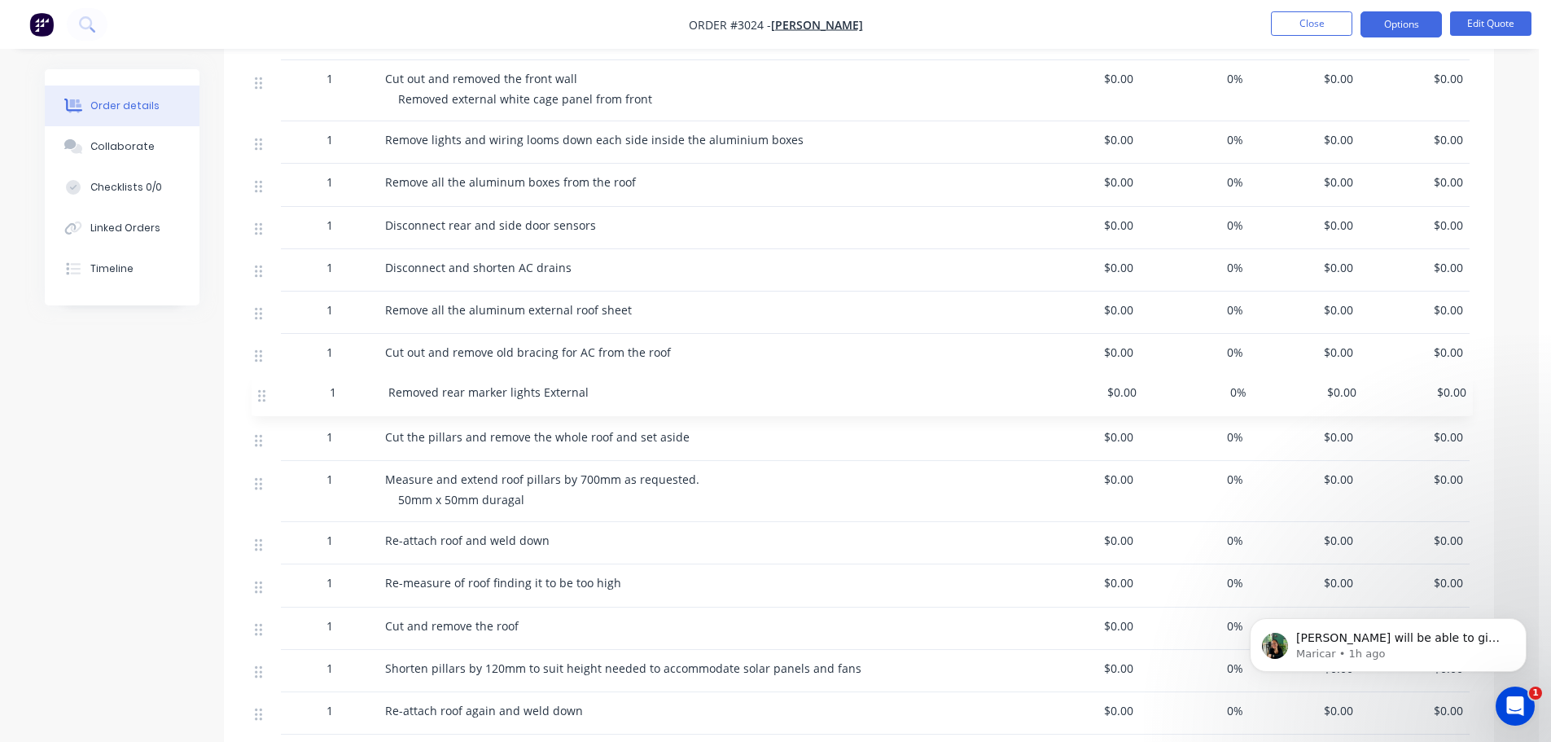
drag, startPoint x: 257, startPoint y: 433, endPoint x: 261, endPoint y: 391, distance: 42.5
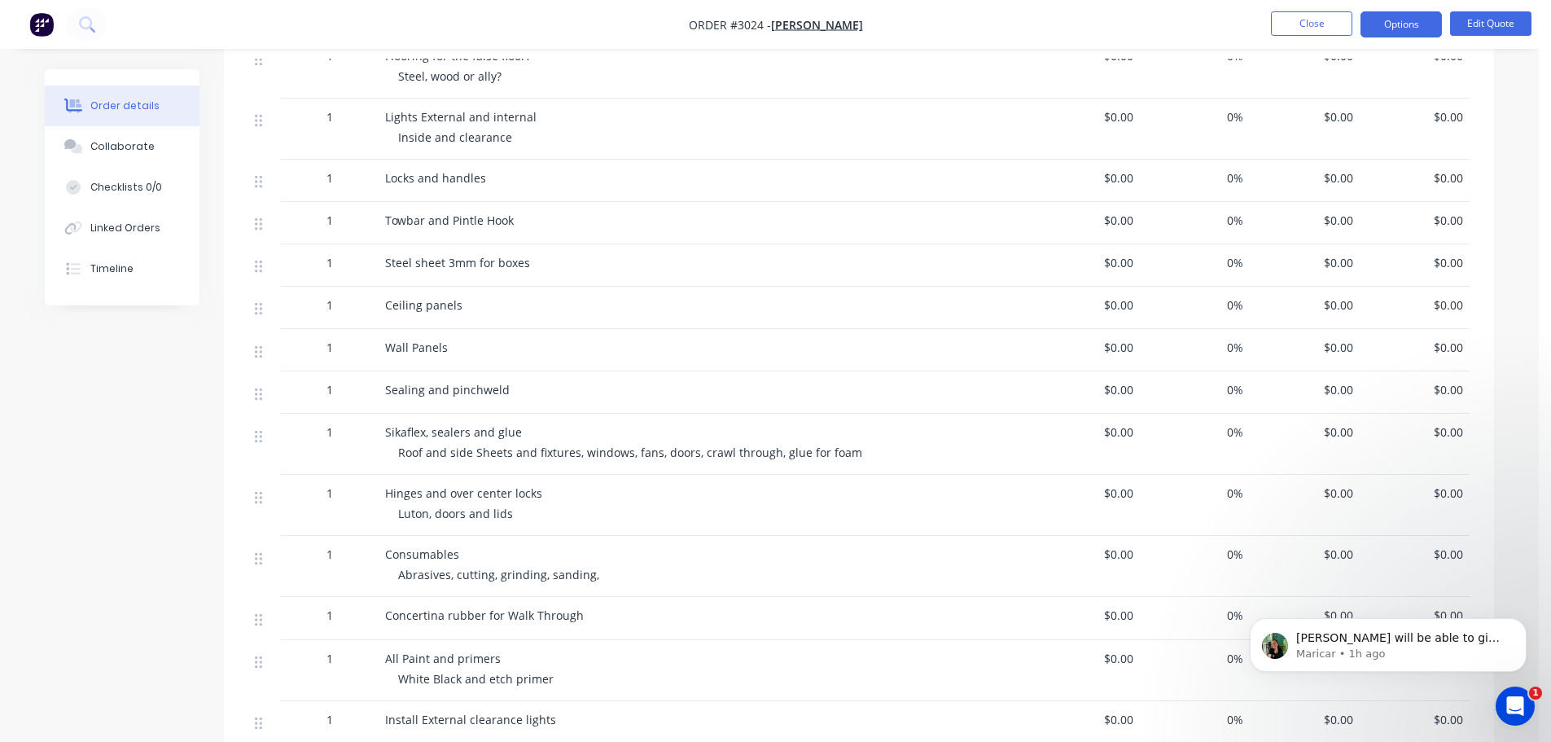
scroll to position [3463, 0]
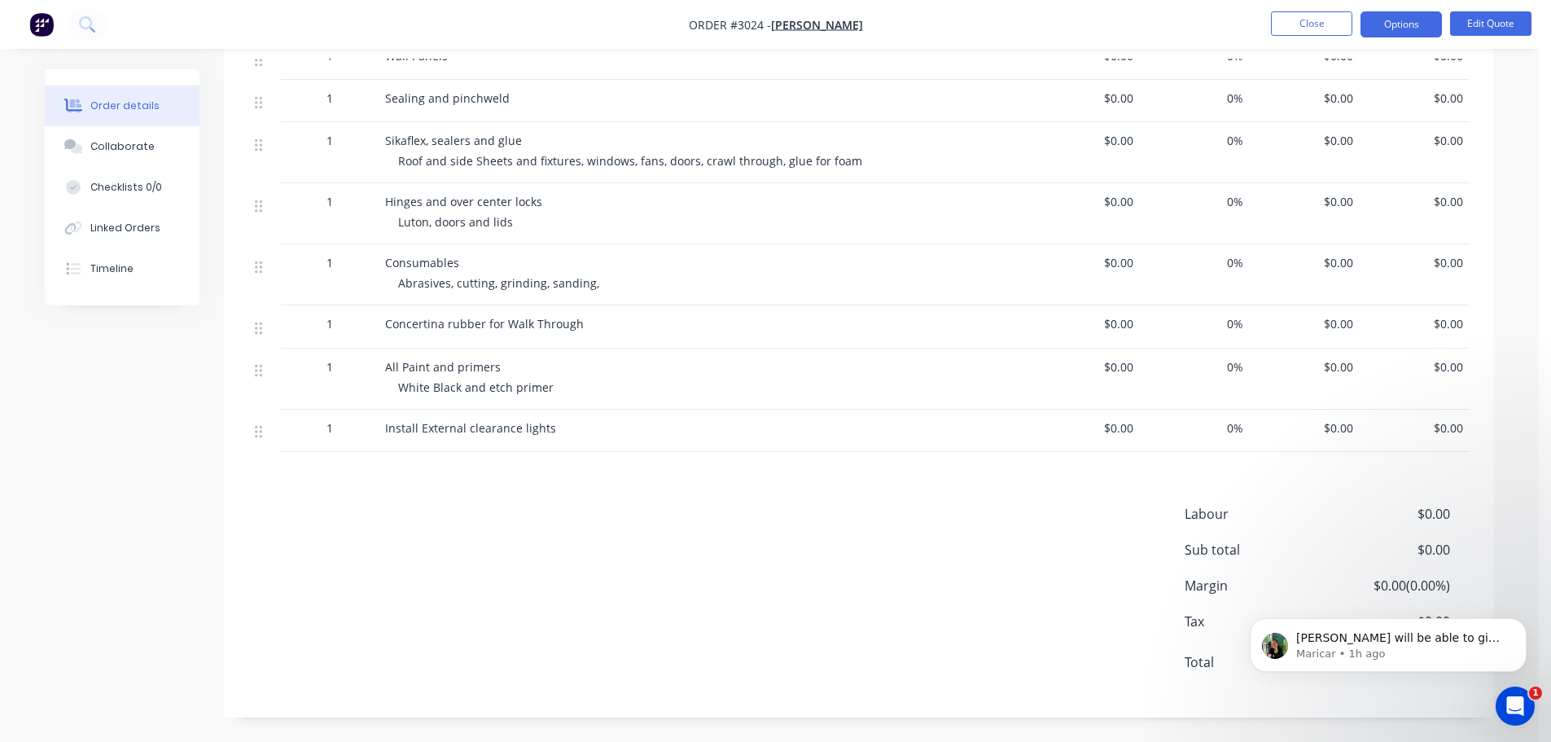
click at [1483, 24] on button "Edit Quote" at bounding box center [1490, 23] width 81 height 24
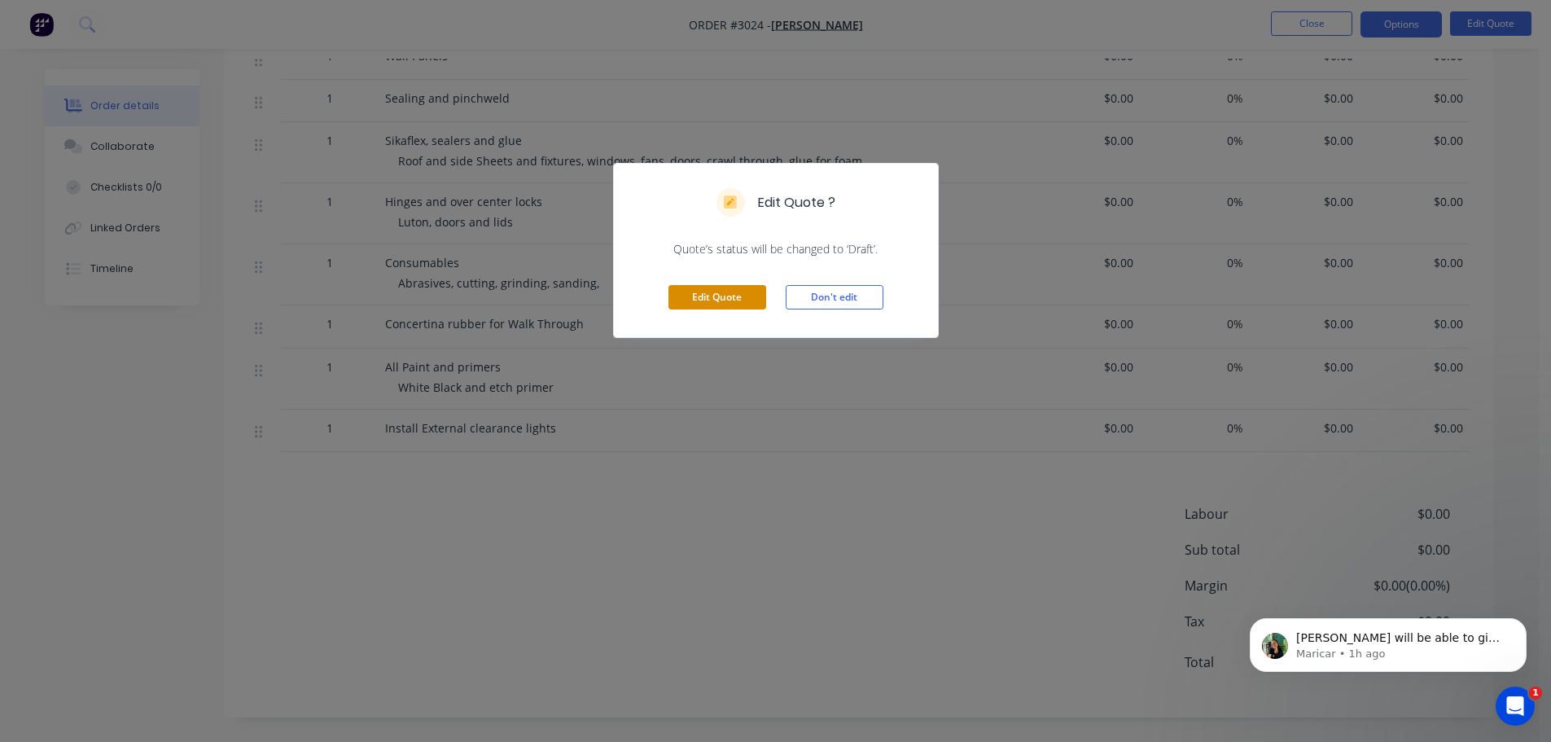
click at [711, 295] on button "Edit Quote" at bounding box center [717, 297] width 98 height 24
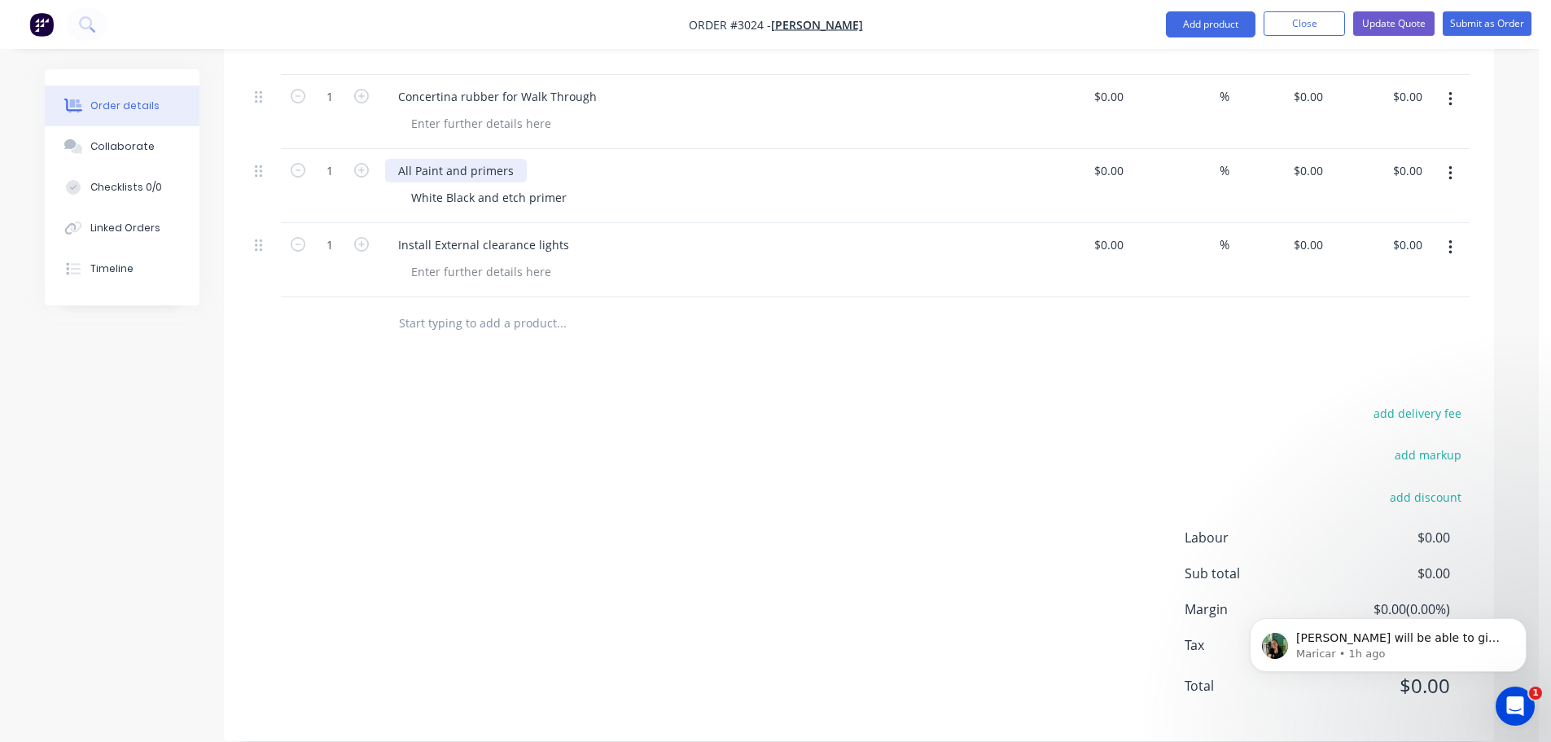
scroll to position [5490, 0]
click at [427, 306] on input "text" at bounding box center [561, 322] width 326 height 33
type input "R"
type input "Cut out and remove rear panel"
drag, startPoint x: 567, startPoint y: 301, endPoint x: 399, endPoint y: 292, distance: 168.0
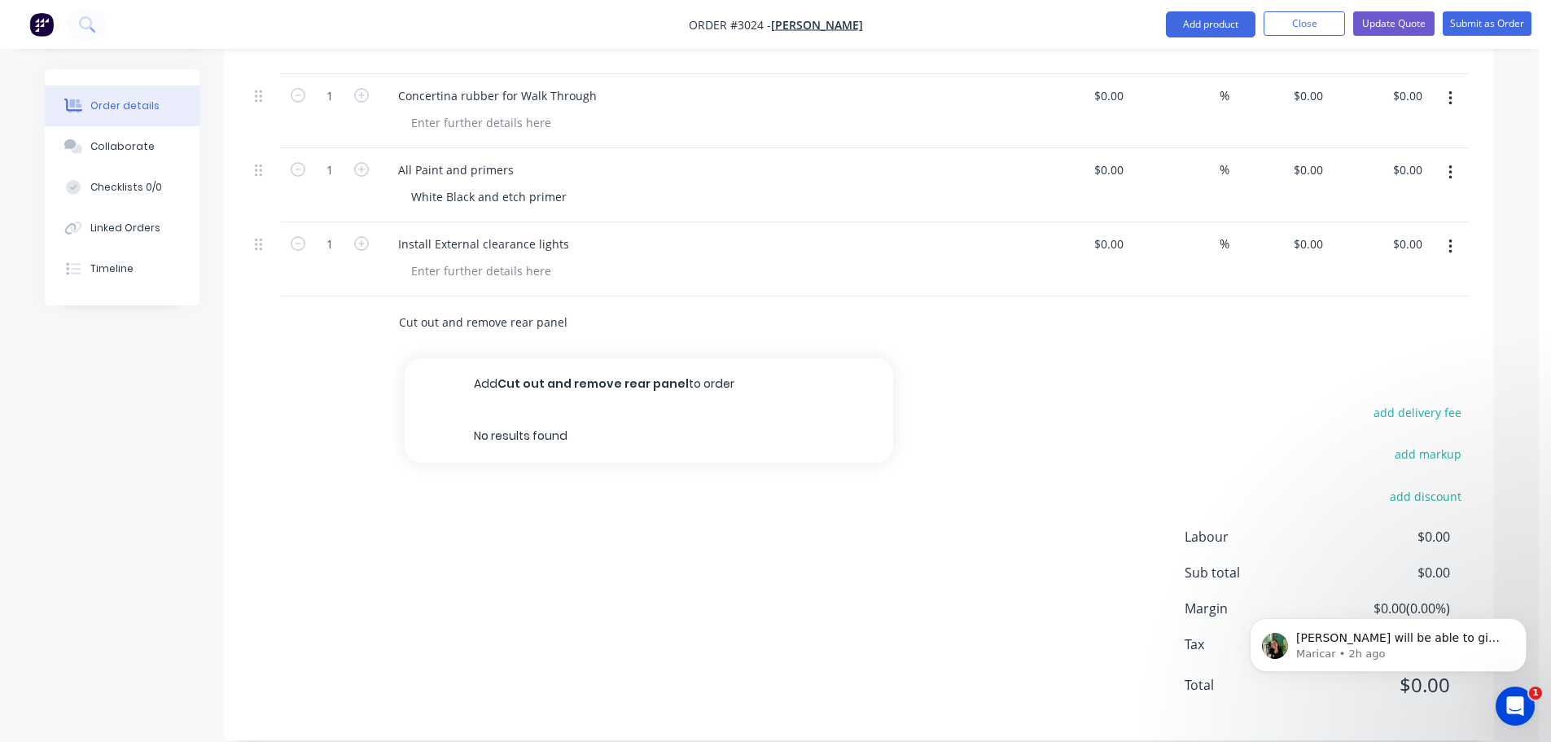
click at [399, 306] on input "Cut out and remove rear panel" at bounding box center [561, 322] width 326 height 33
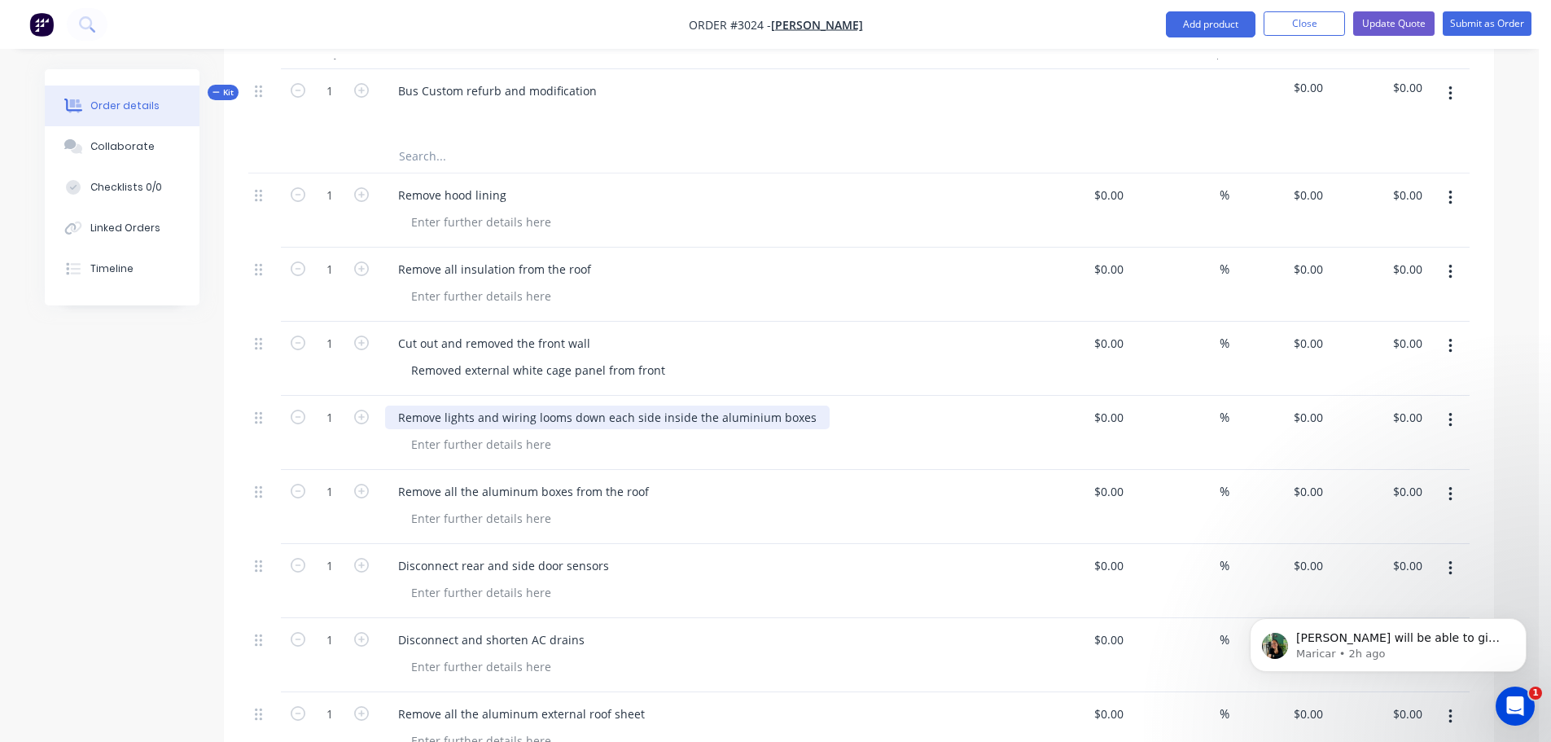
scroll to position [605, 0]
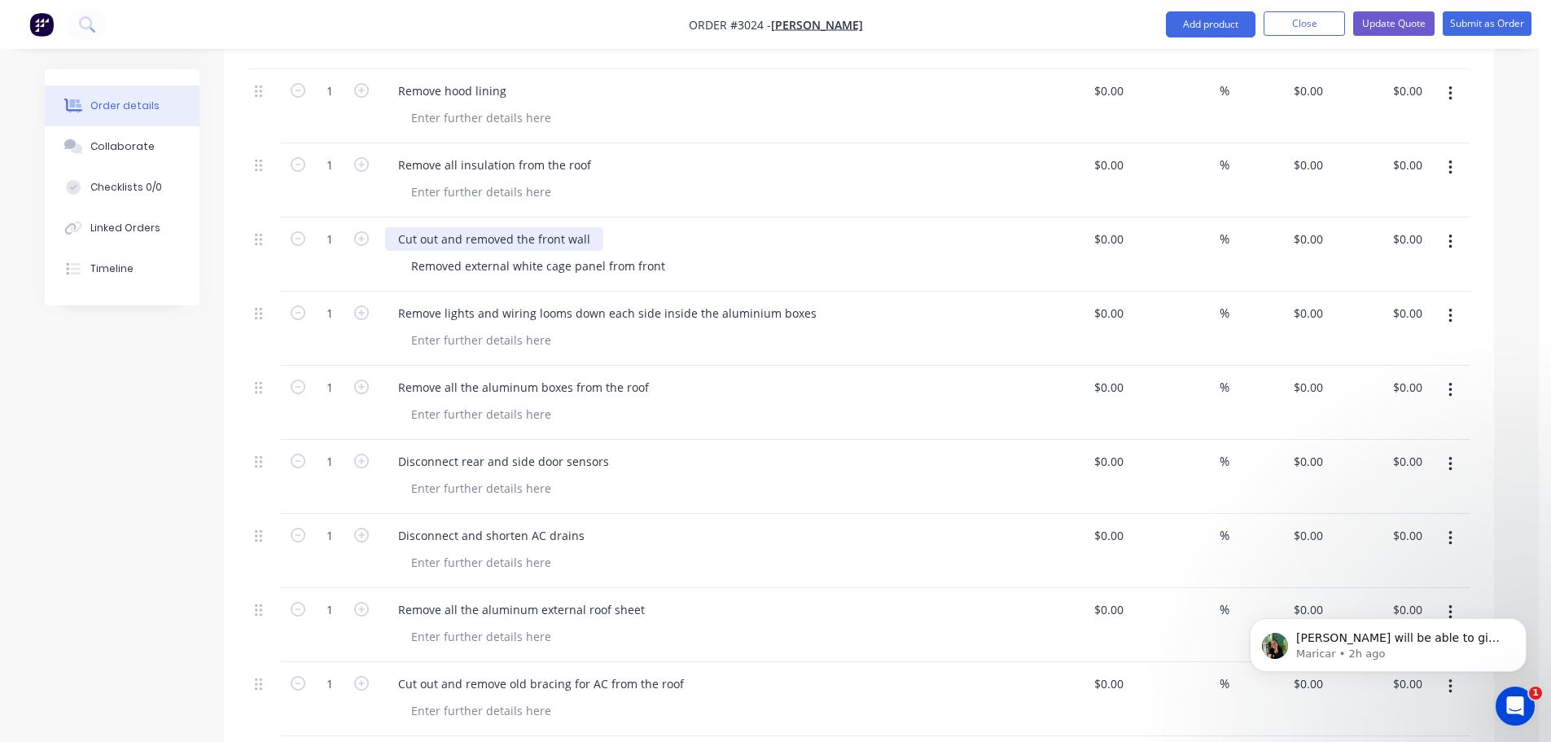
click at [512, 227] on div "Cut out and removed the front wall" at bounding box center [494, 239] width 218 height 24
drag, startPoint x: 585, startPoint y: 217, endPoint x: 504, endPoint y: 215, distance: 81.4
click at [504, 227] on div "Trim down the front the front wall" at bounding box center [491, 239] width 212 height 24
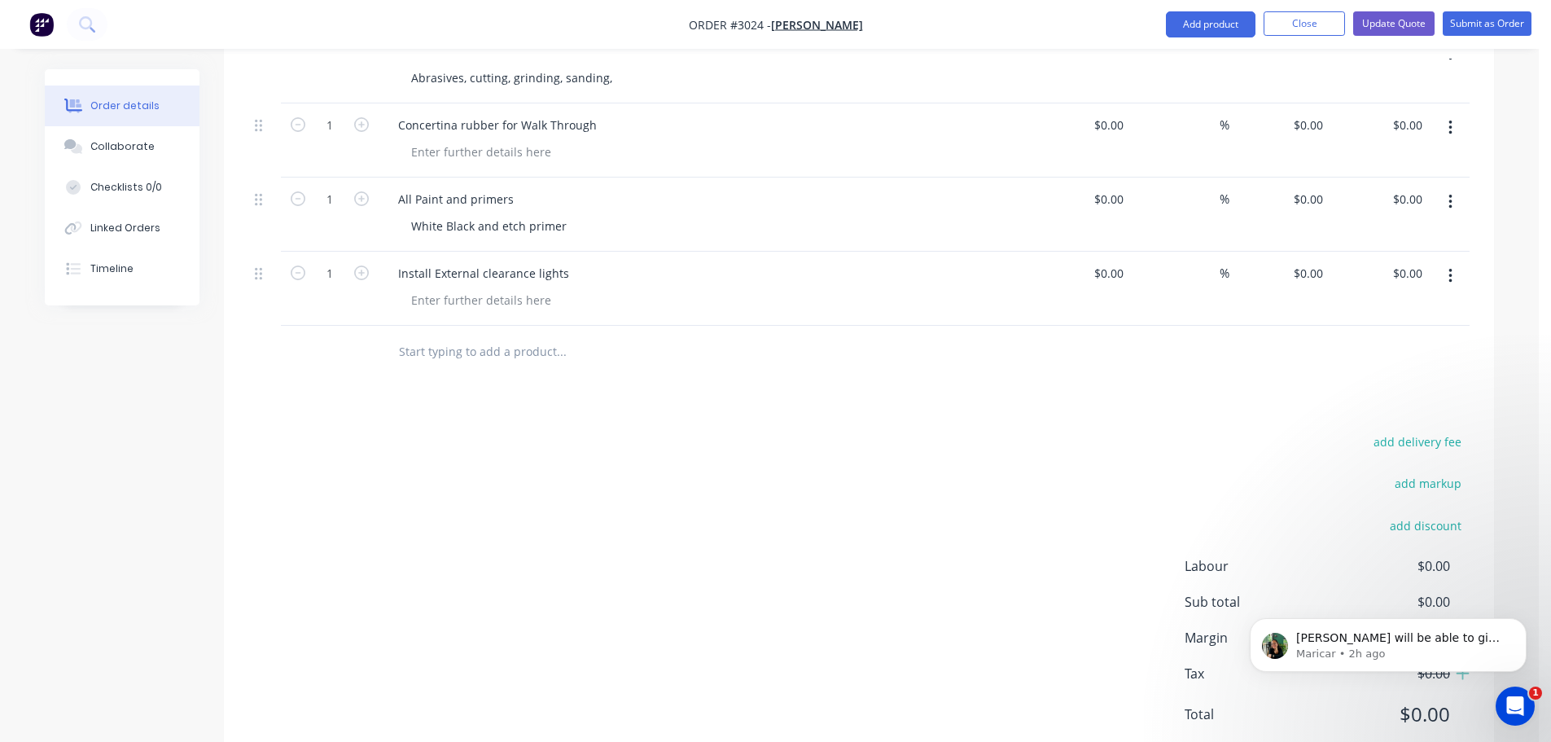
scroll to position [5490, 0]
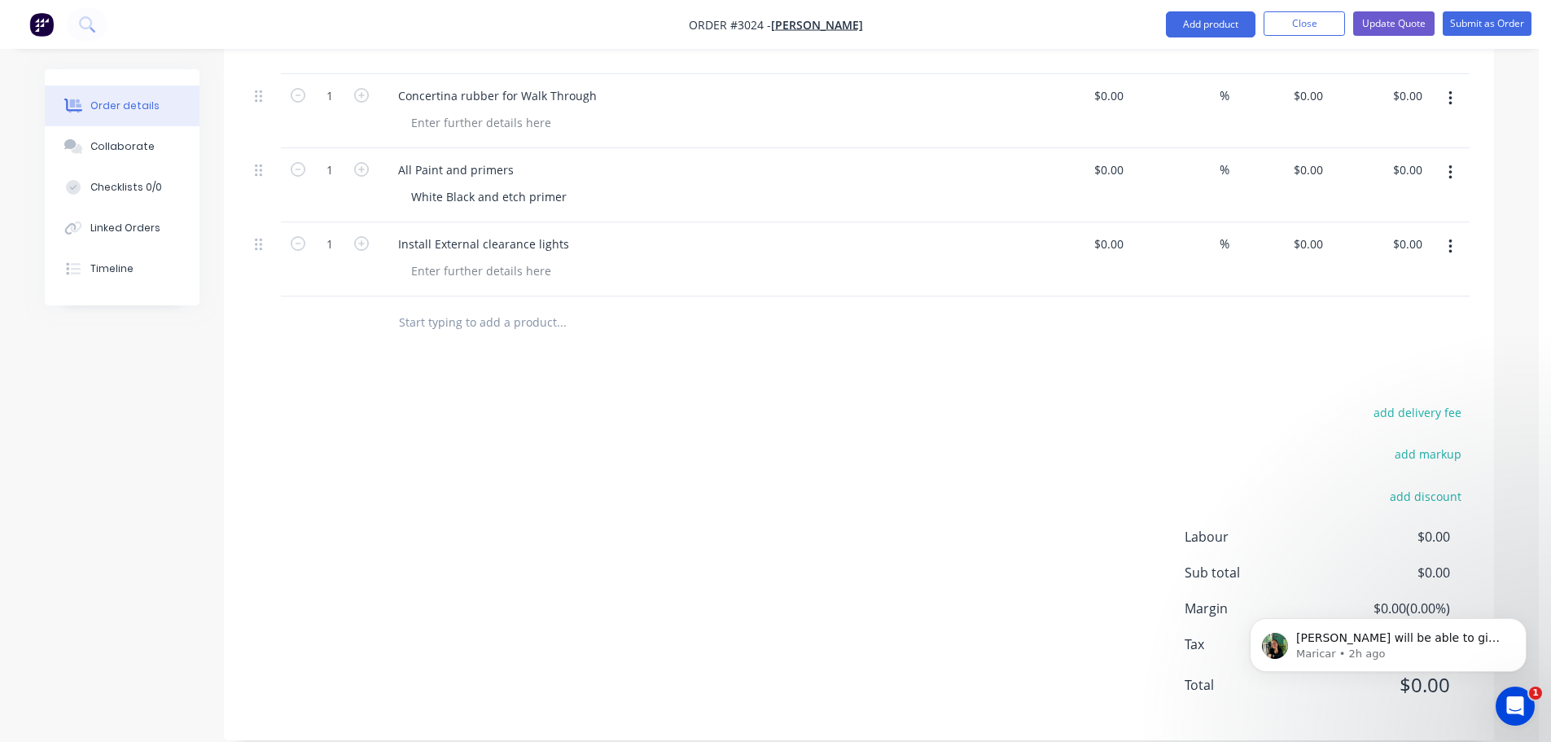
click at [417, 306] on input "text" at bounding box center [561, 322] width 326 height 33
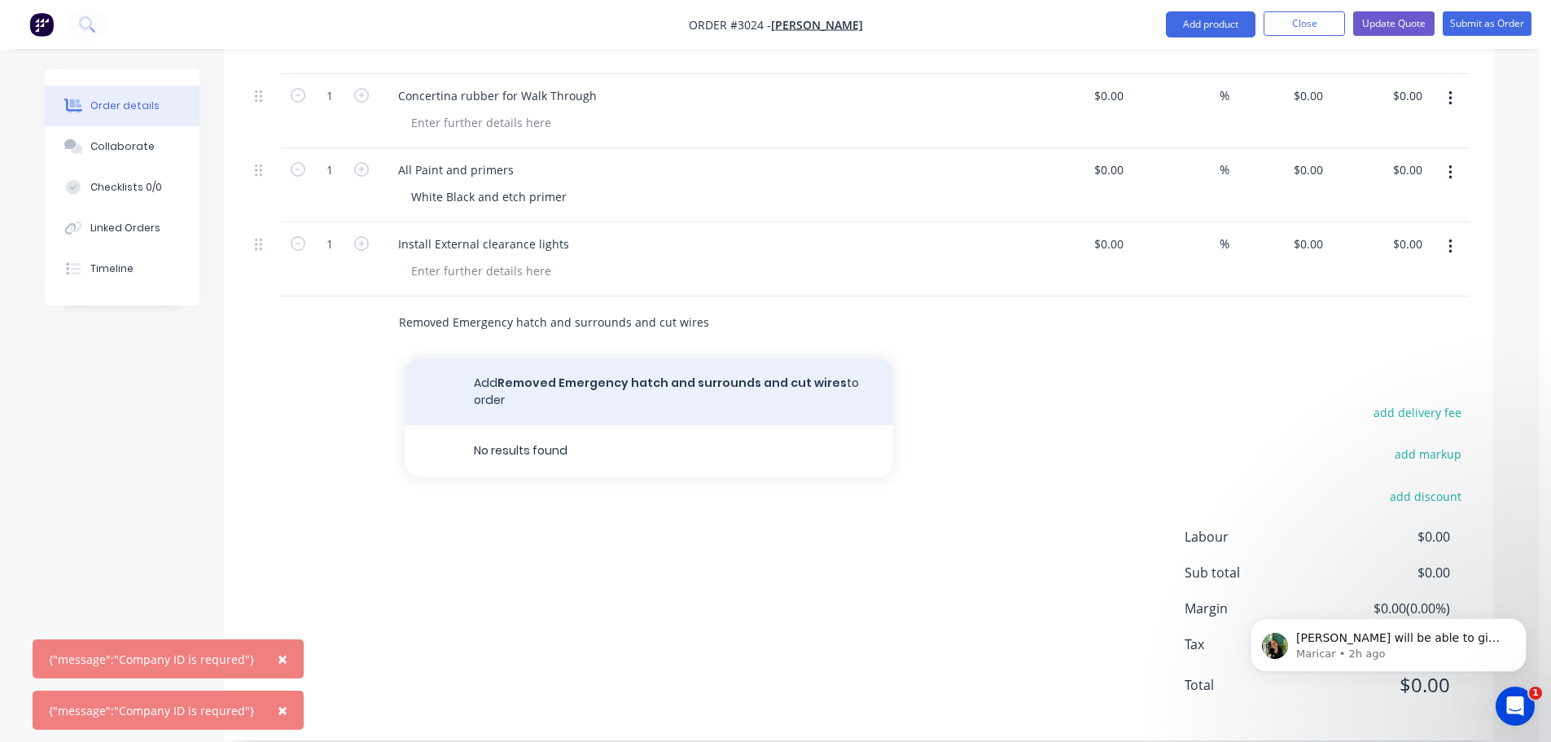
type input "Removed Emergency hatch and surrounds and cut wires"
click at [595, 361] on button "Add Removed Emergency hatch and surrounds and cut wires to order" at bounding box center [649, 391] width 488 height 67
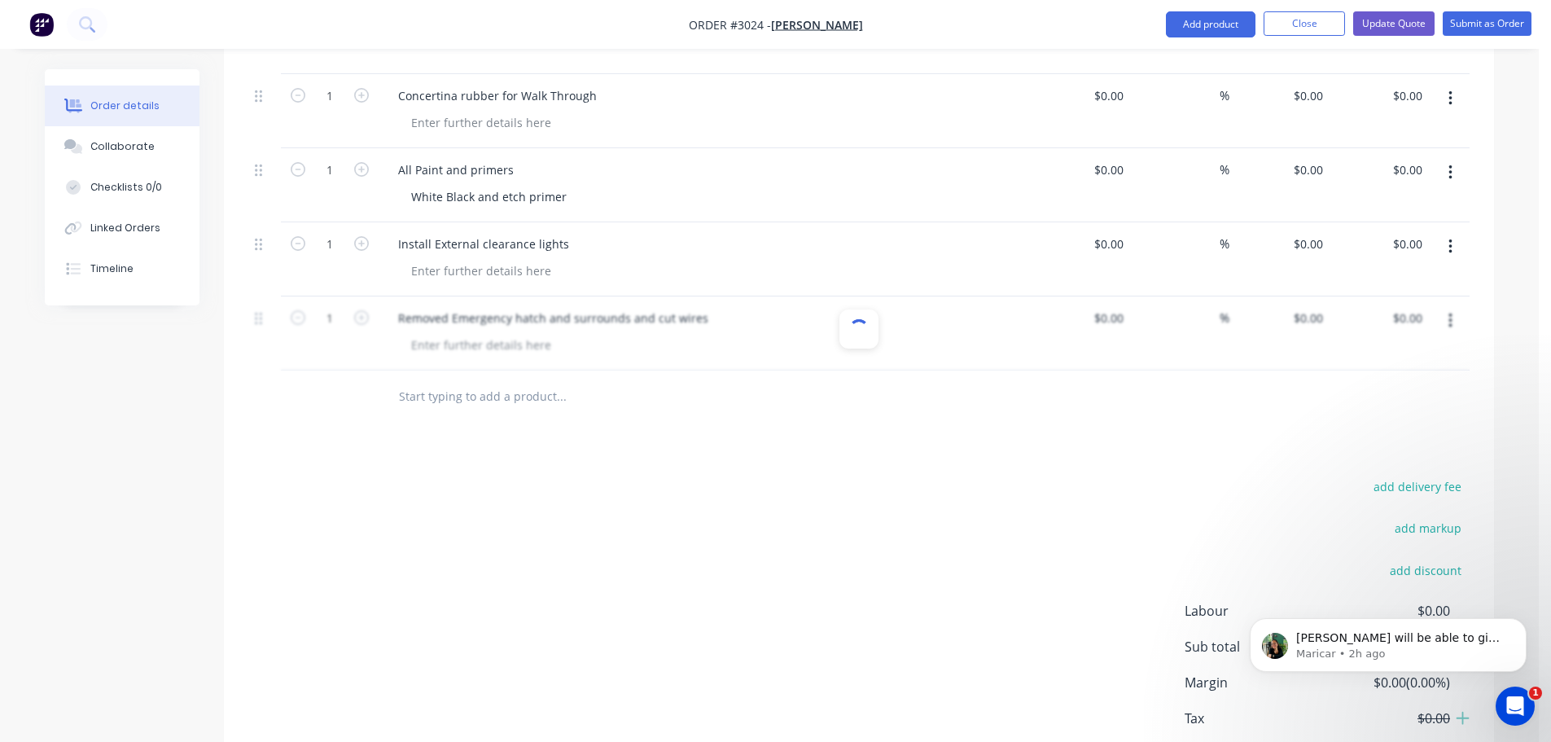
click at [1299, 21] on button "Close" at bounding box center [1304, 23] width 81 height 24
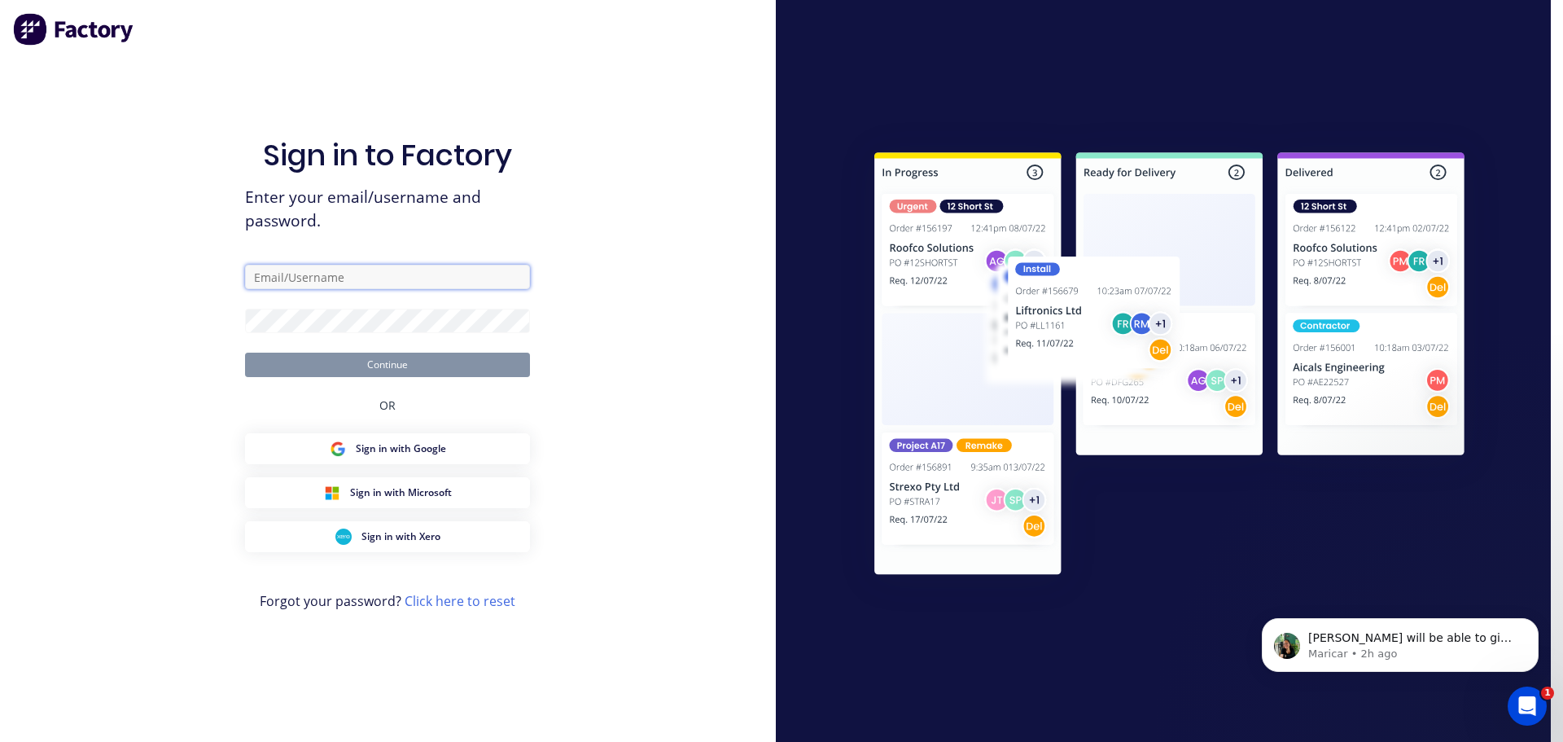
type input "[EMAIL_ADDRESS][DOMAIN_NAME]"
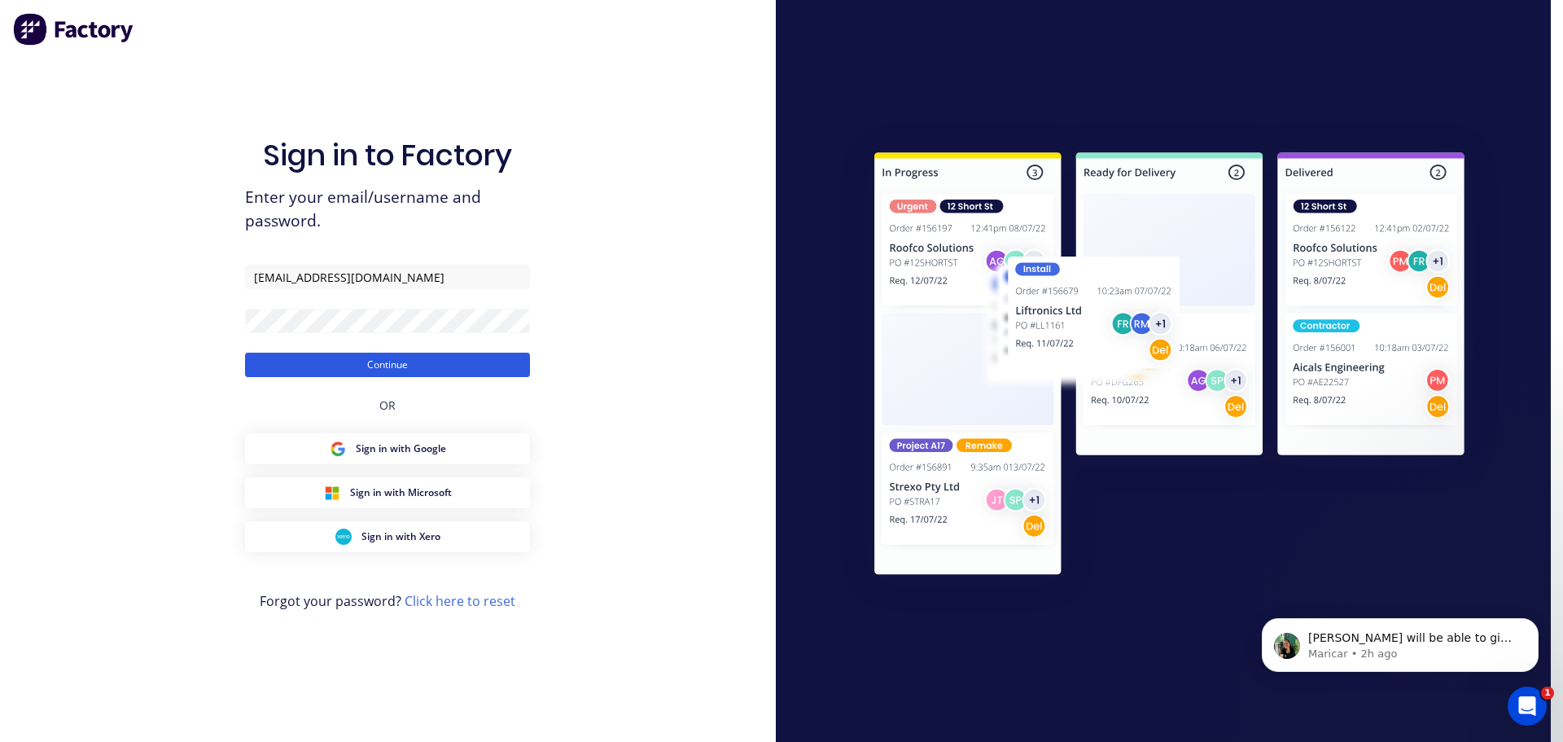
click at [368, 361] on button "Continue" at bounding box center [387, 365] width 285 height 24
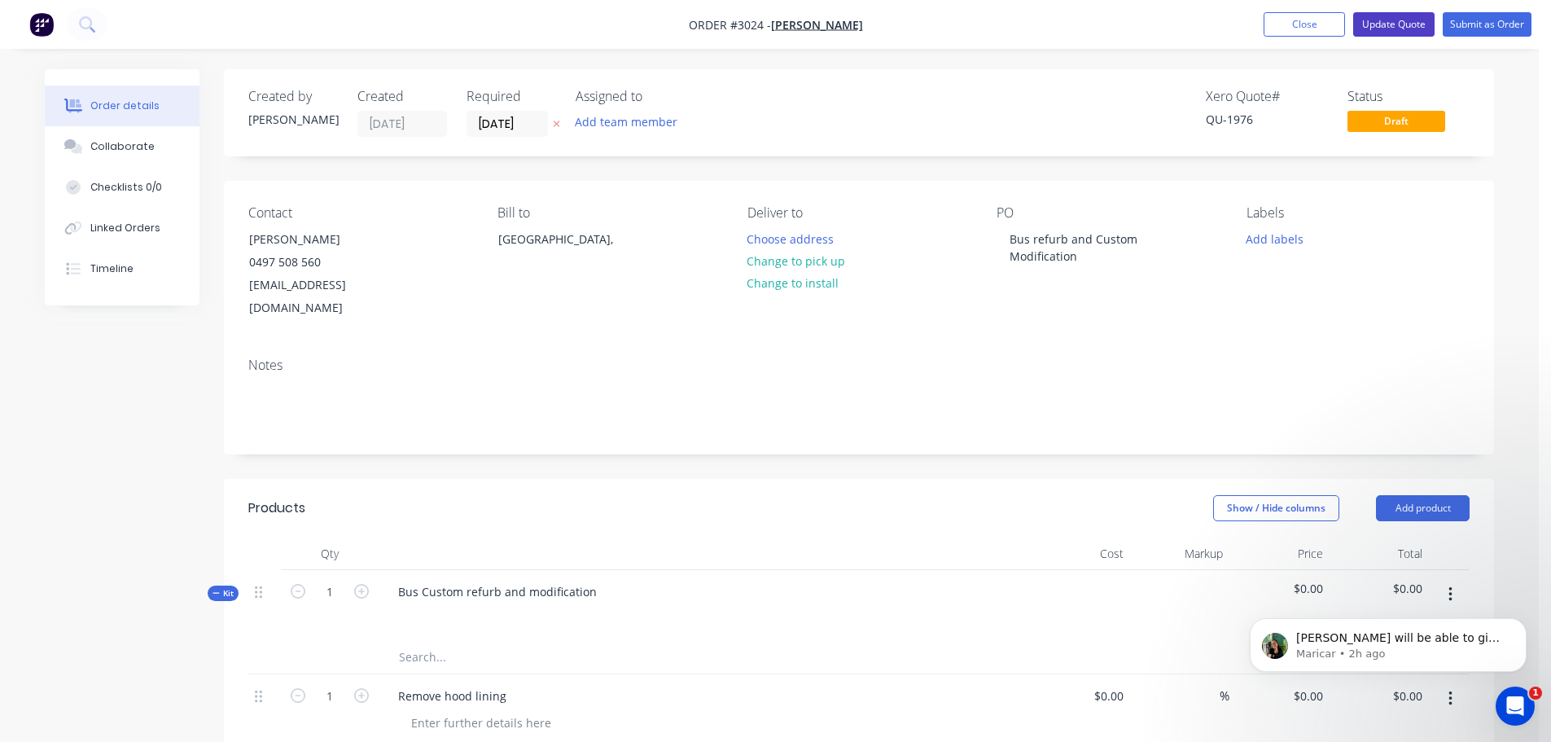
click at [1371, 22] on button "Update Quote" at bounding box center [1393, 24] width 81 height 24
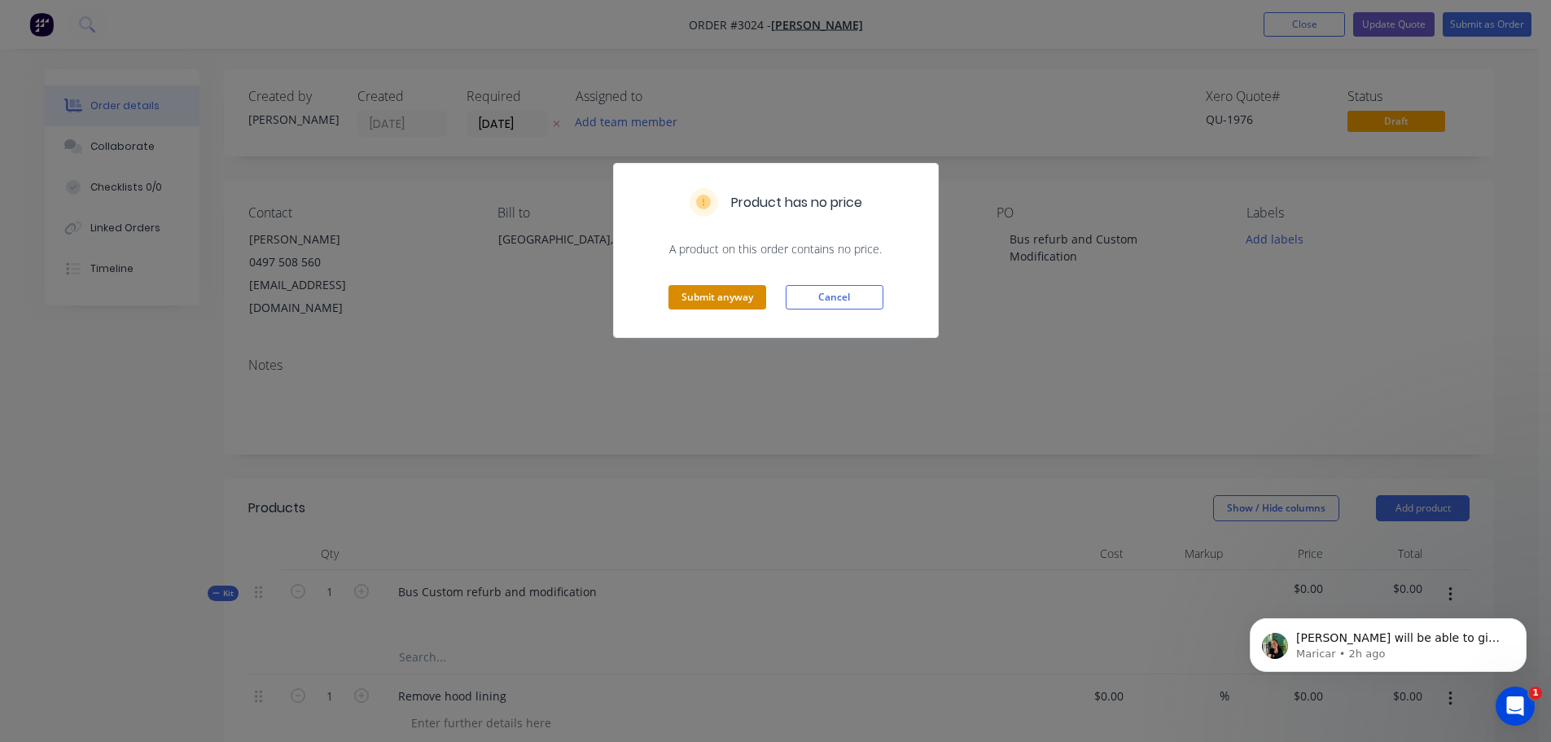
click at [699, 291] on button "Submit anyway" at bounding box center [717, 297] width 98 height 24
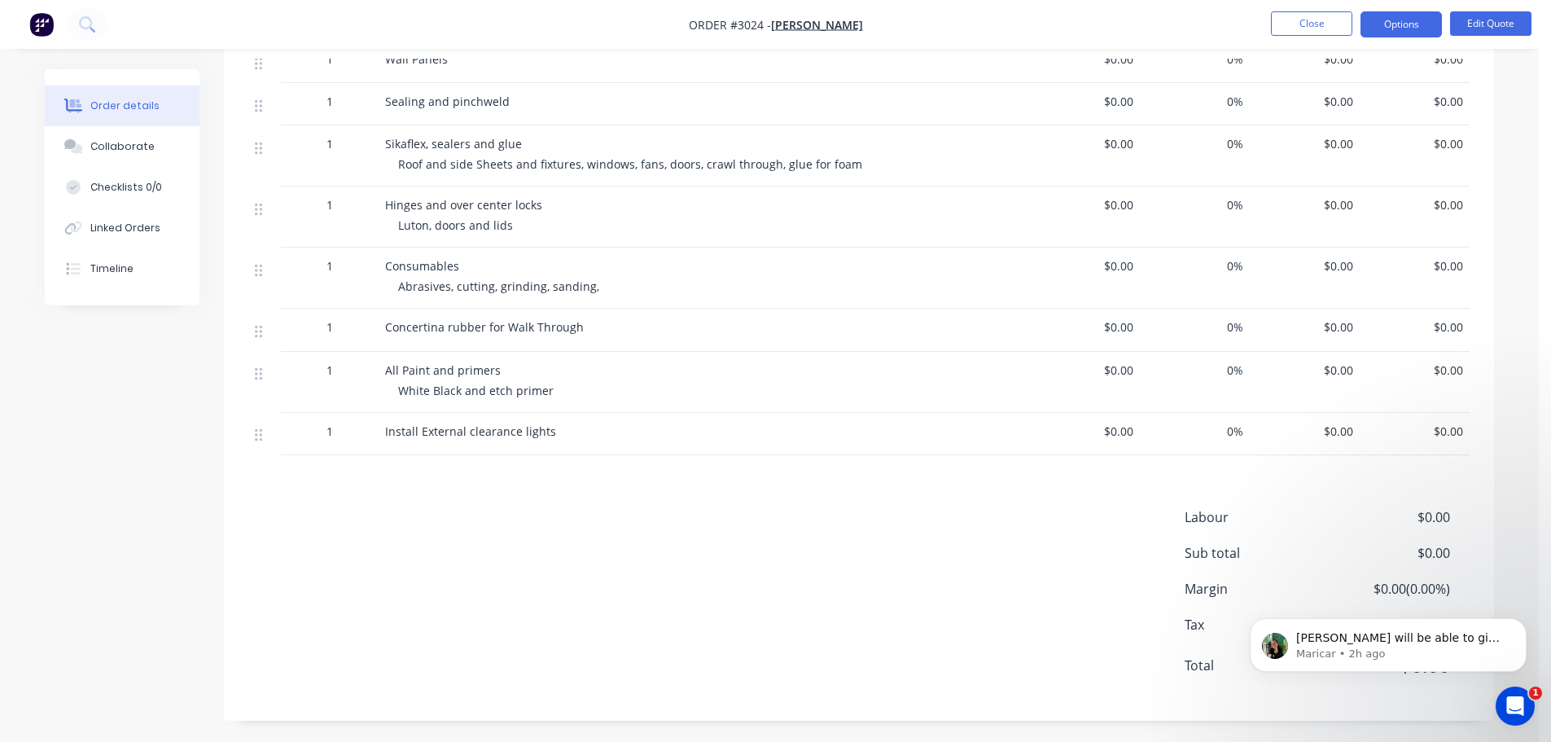
scroll to position [3463, 0]
click at [1470, 19] on button "Edit Quote" at bounding box center [1490, 23] width 81 height 24
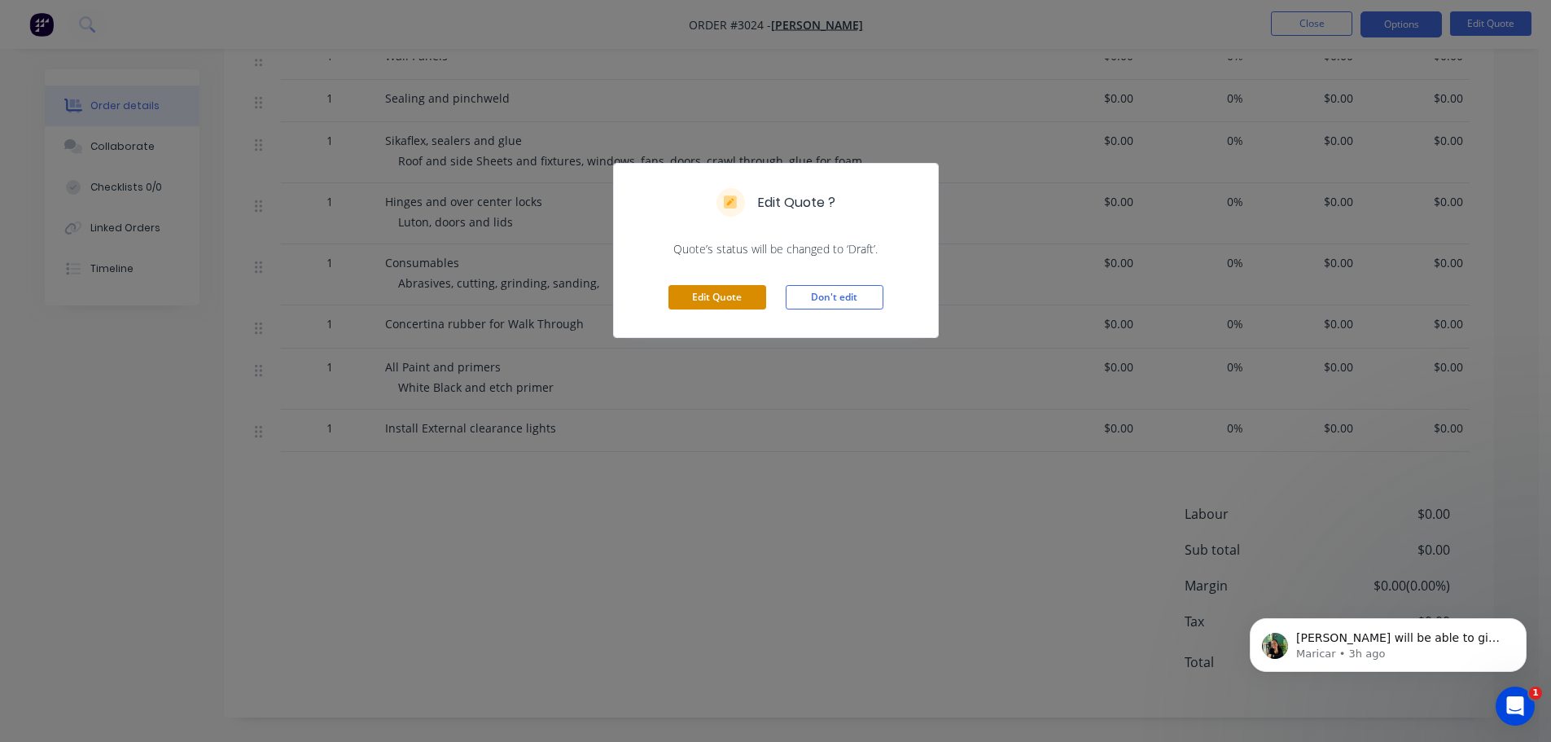
click at [721, 293] on button "Edit Quote" at bounding box center [717, 297] width 98 height 24
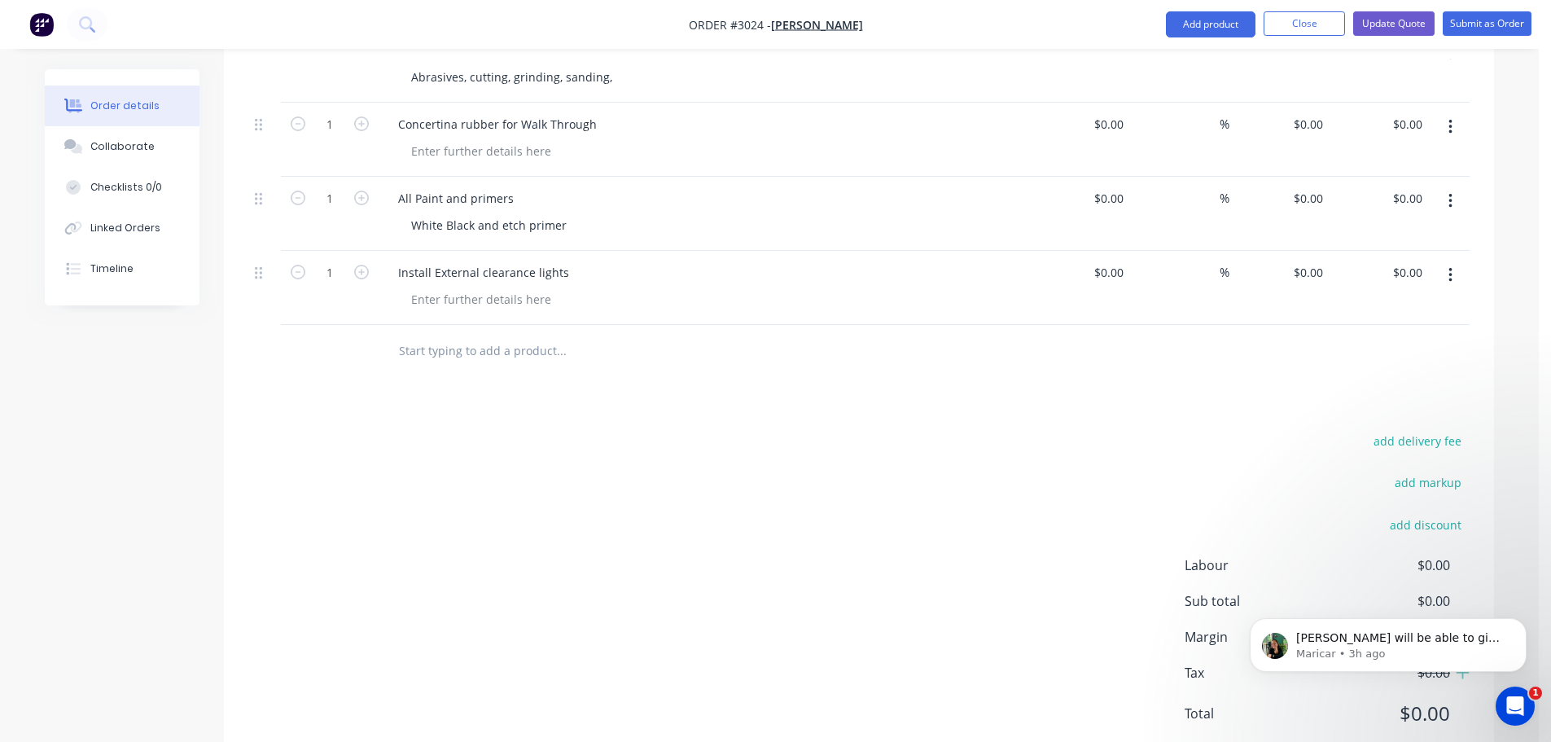
scroll to position [5490, 0]
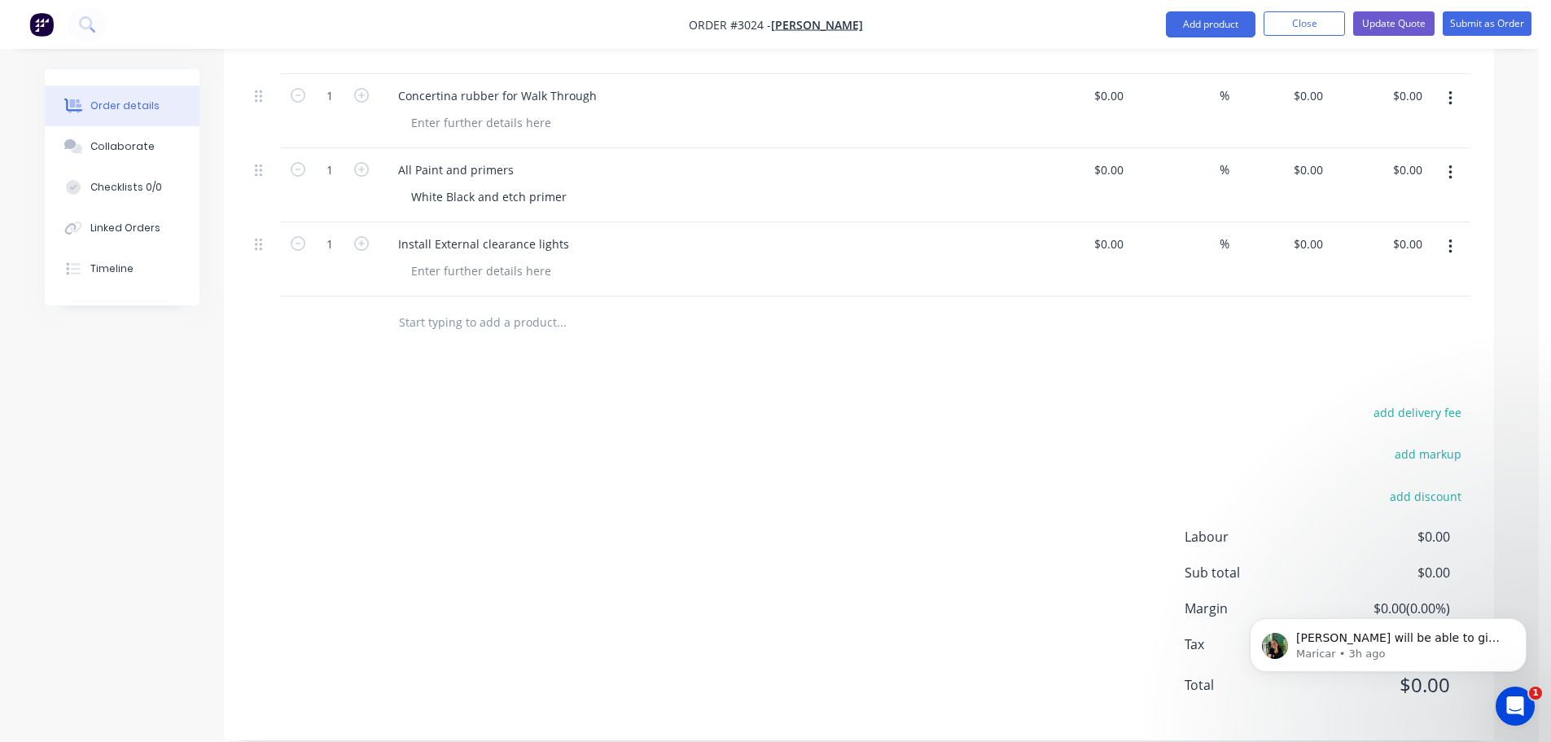
click at [470, 306] on input "text" at bounding box center [561, 322] width 326 height 33
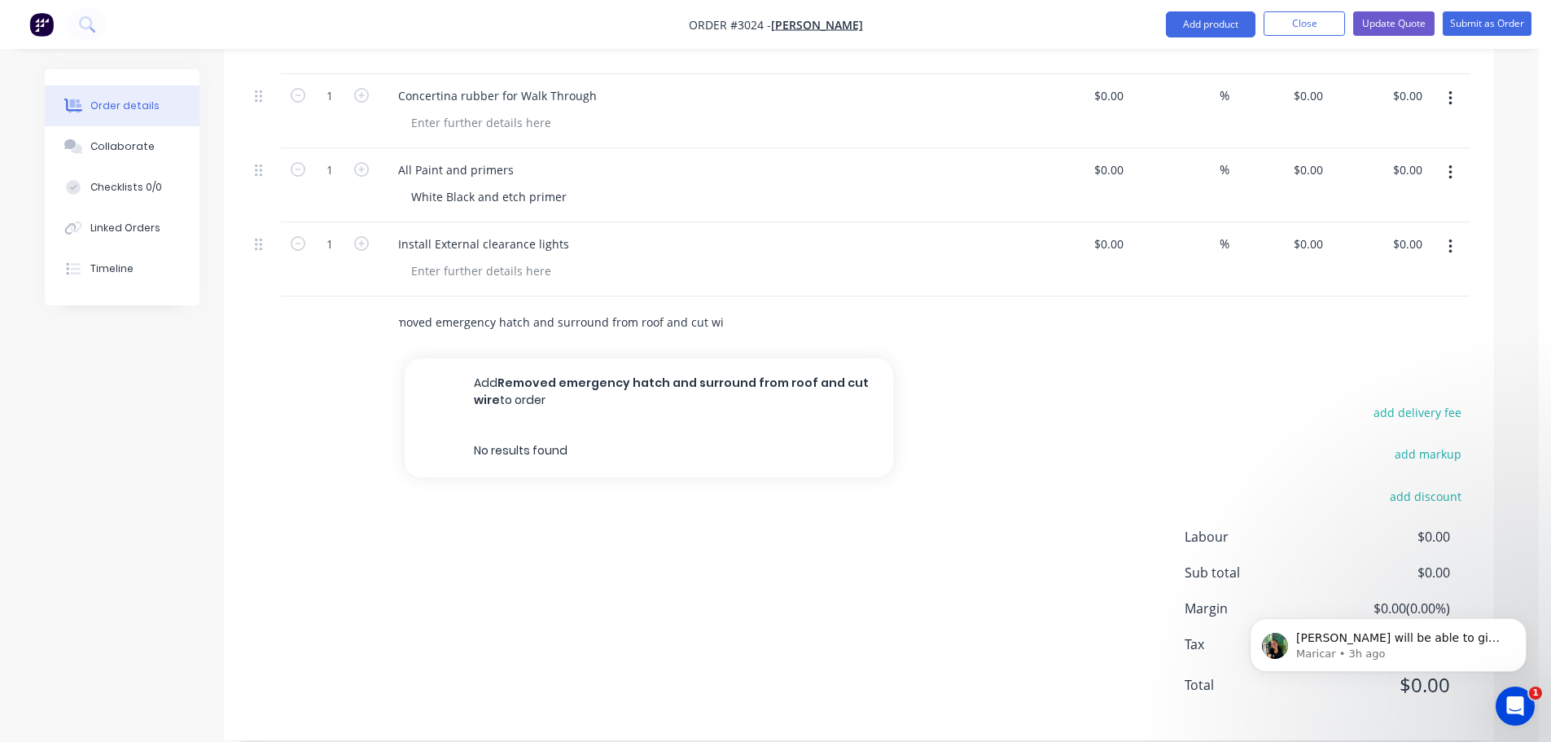
scroll to position [0, 23]
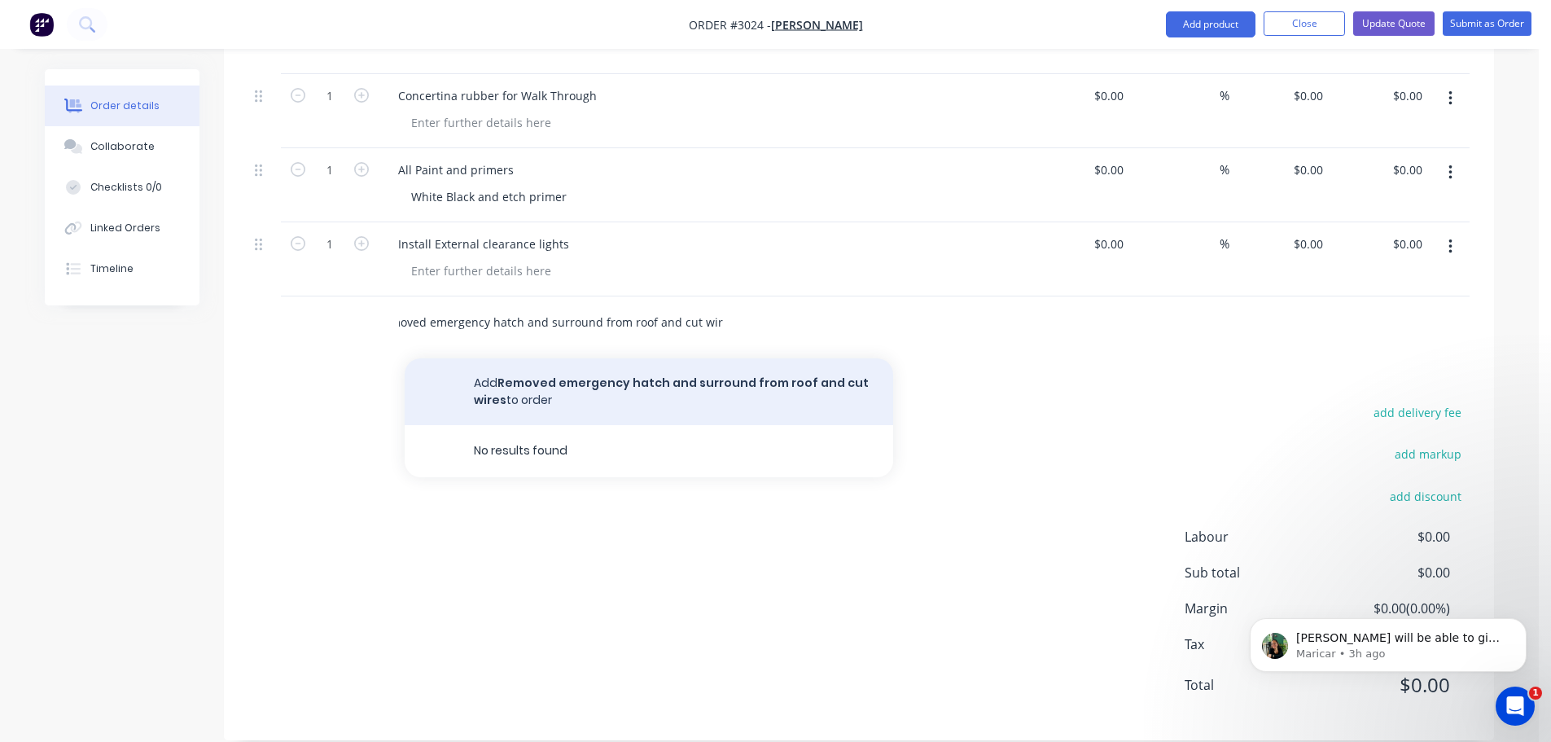
type input "Removed emergency hatch and surround from roof and cut wires"
click at [601, 358] on button "Add Removed emergency hatch and surround from roof and cut wires to order" at bounding box center [649, 391] width 488 height 67
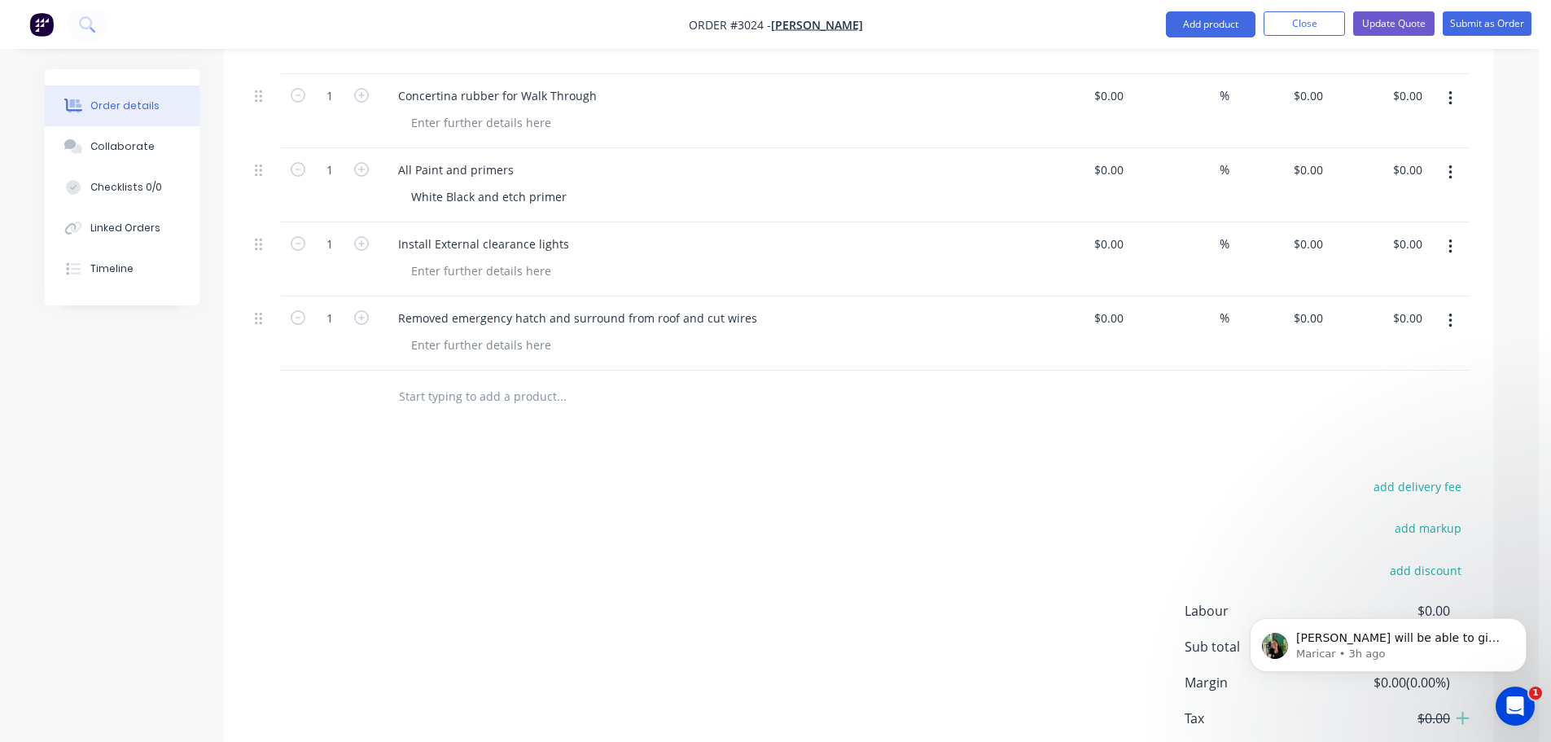
click at [491, 380] on input "text" at bounding box center [561, 396] width 326 height 33
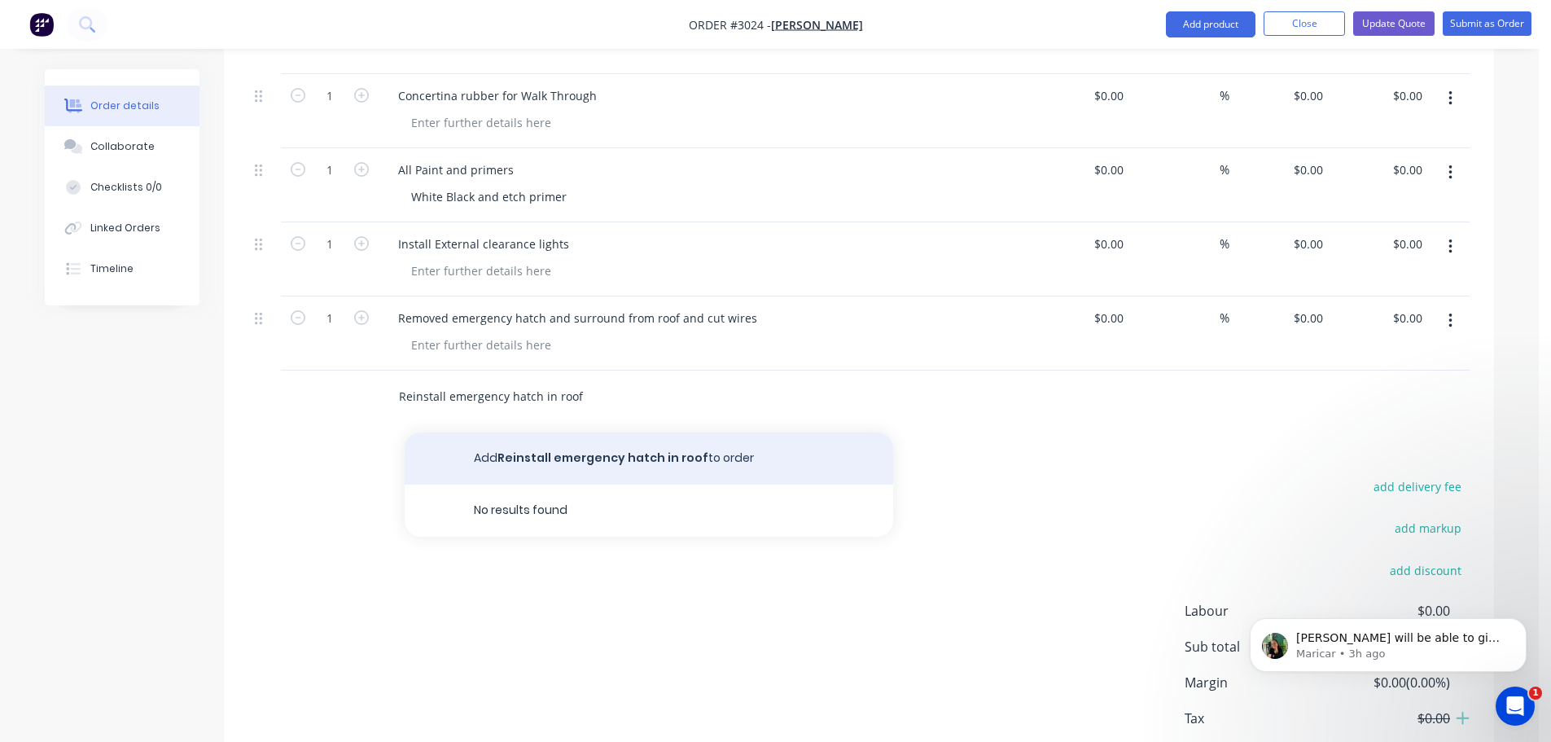
type input "Reinstall emergency hatch in roof"
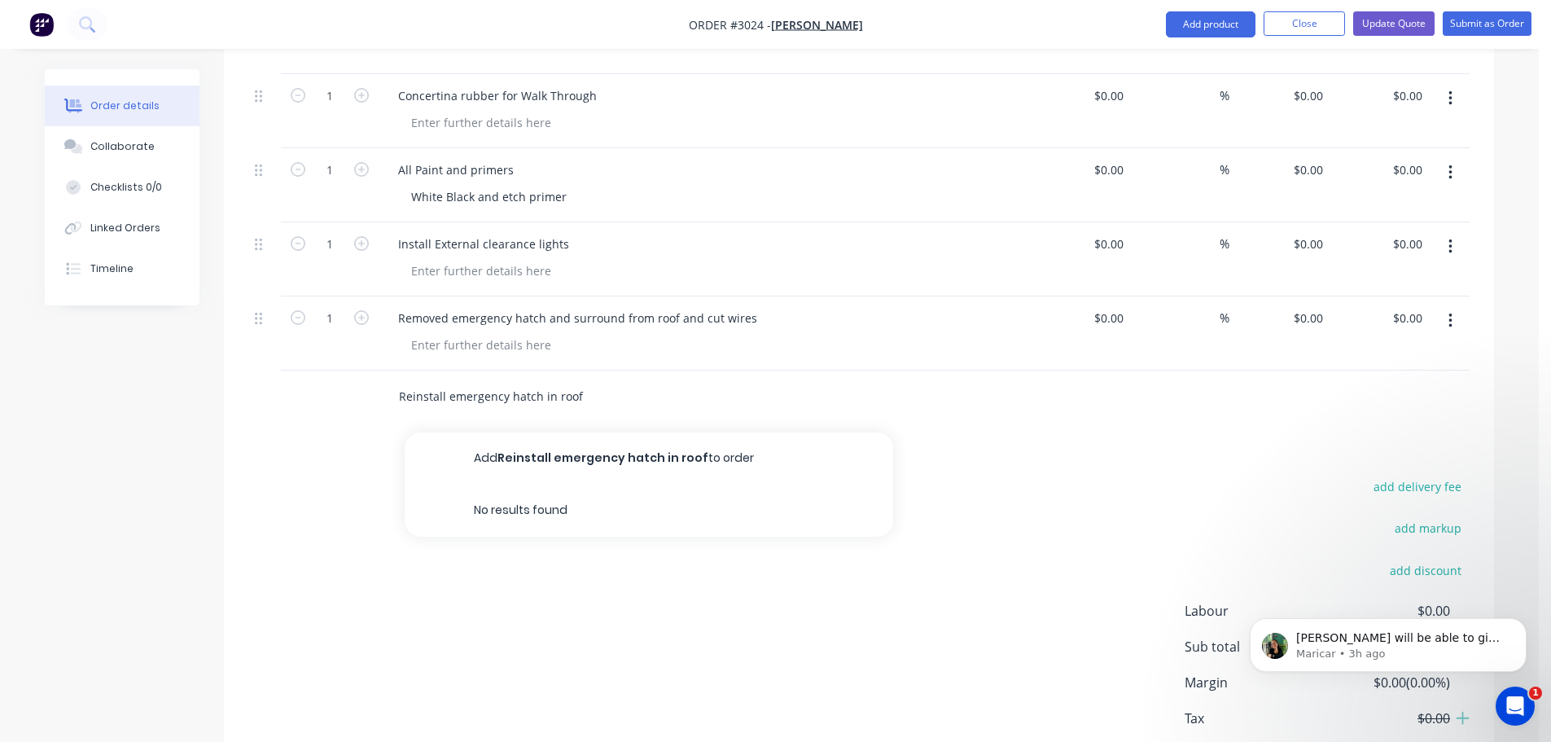
click at [545, 437] on button "Add Reinstall emergency hatch in roof to order" at bounding box center [649, 458] width 488 height 52
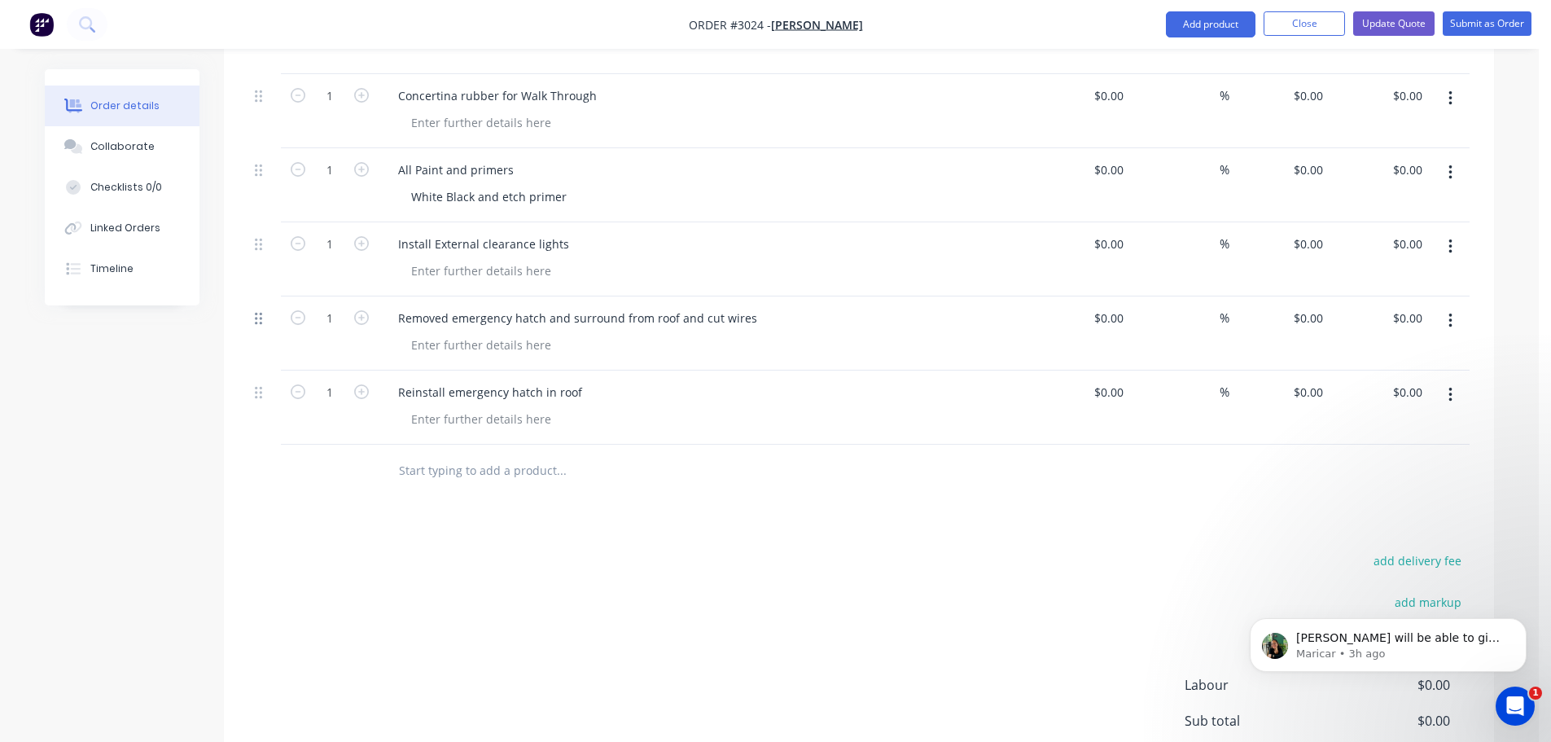
click at [256, 313] on icon at bounding box center [258, 319] width 7 height 12
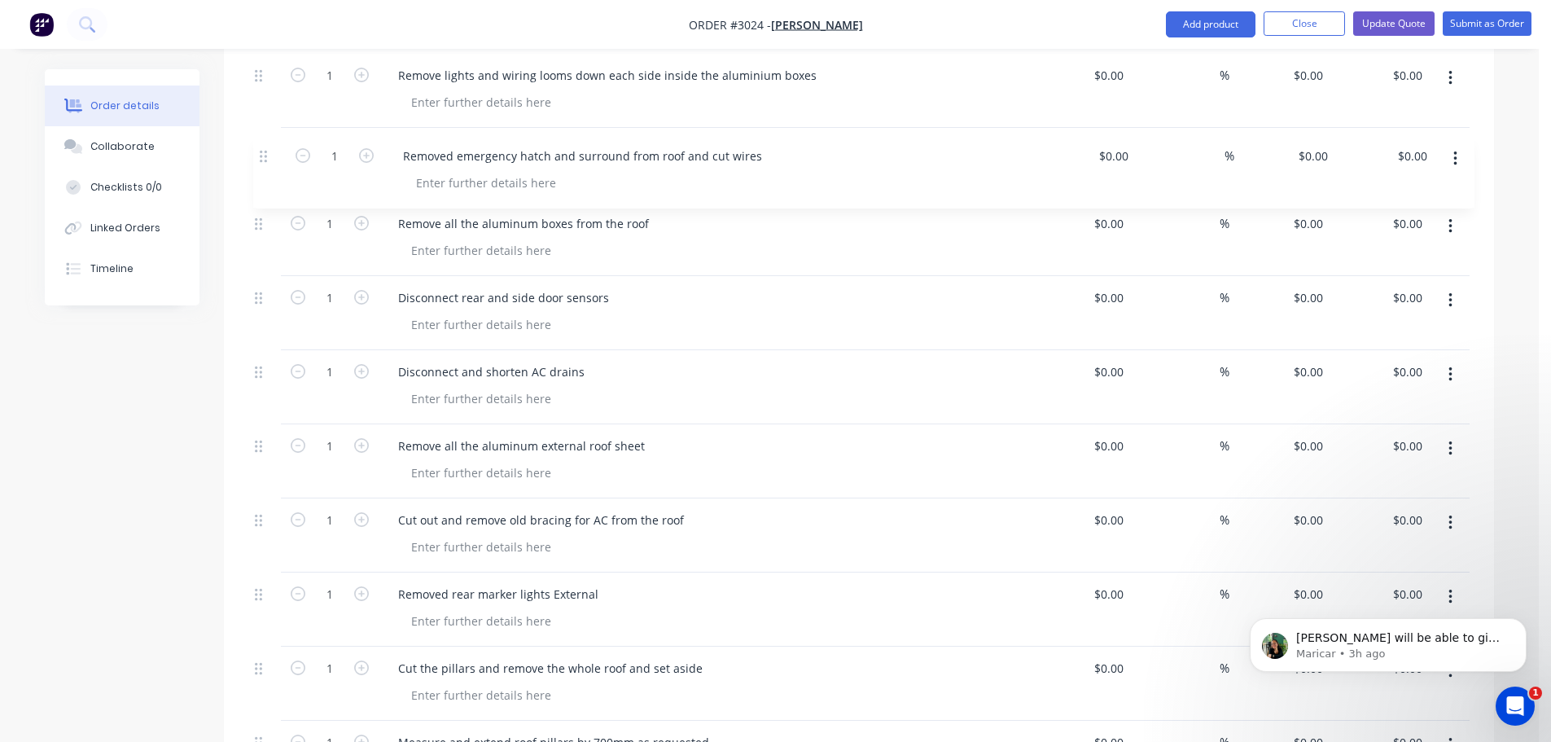
scroll to position [841, 0]
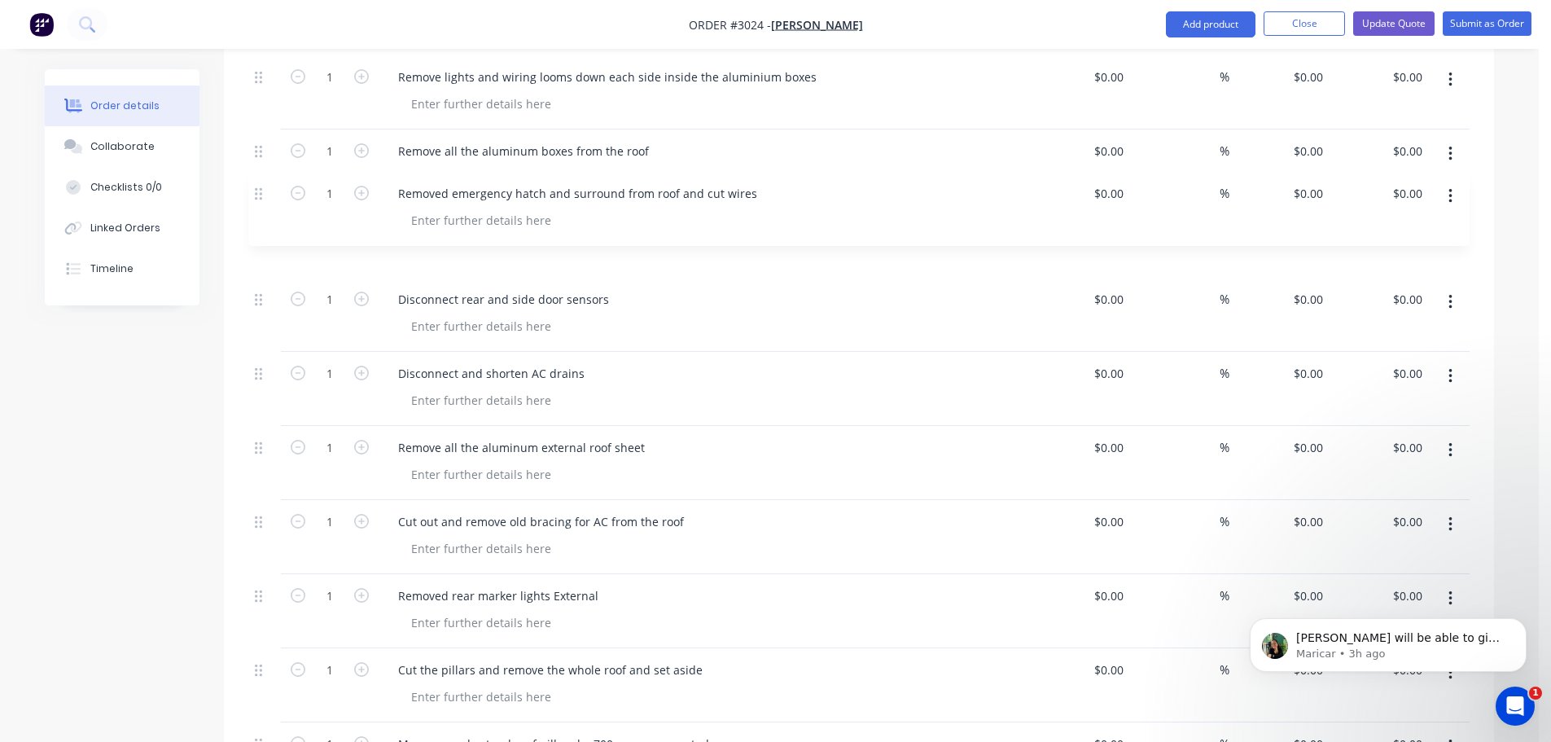
drag, startPoint x: 256, startPoint y: 295, endPoint x: 260, endPoint y: 177, distance: 117.3
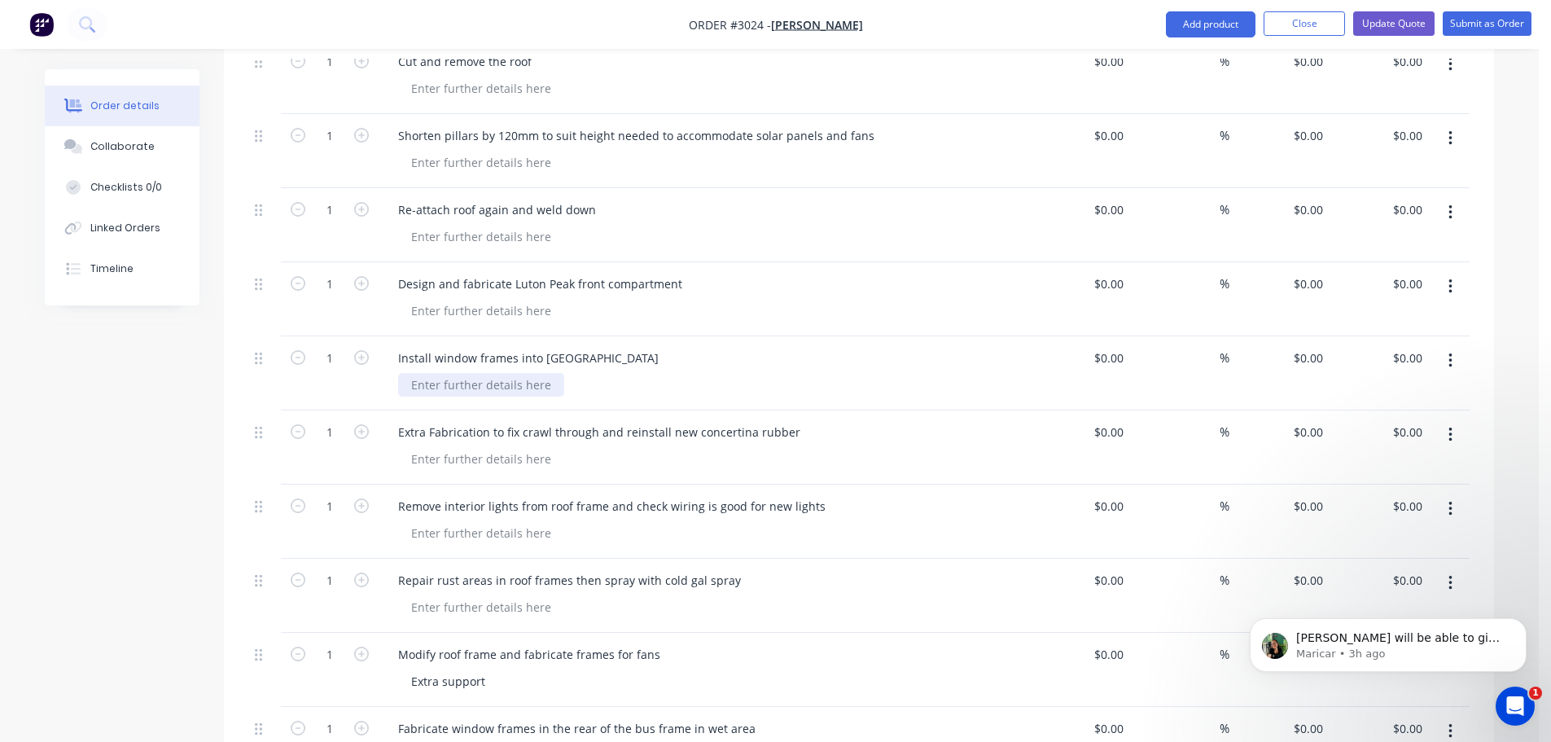
scroll to position [1811, 0]
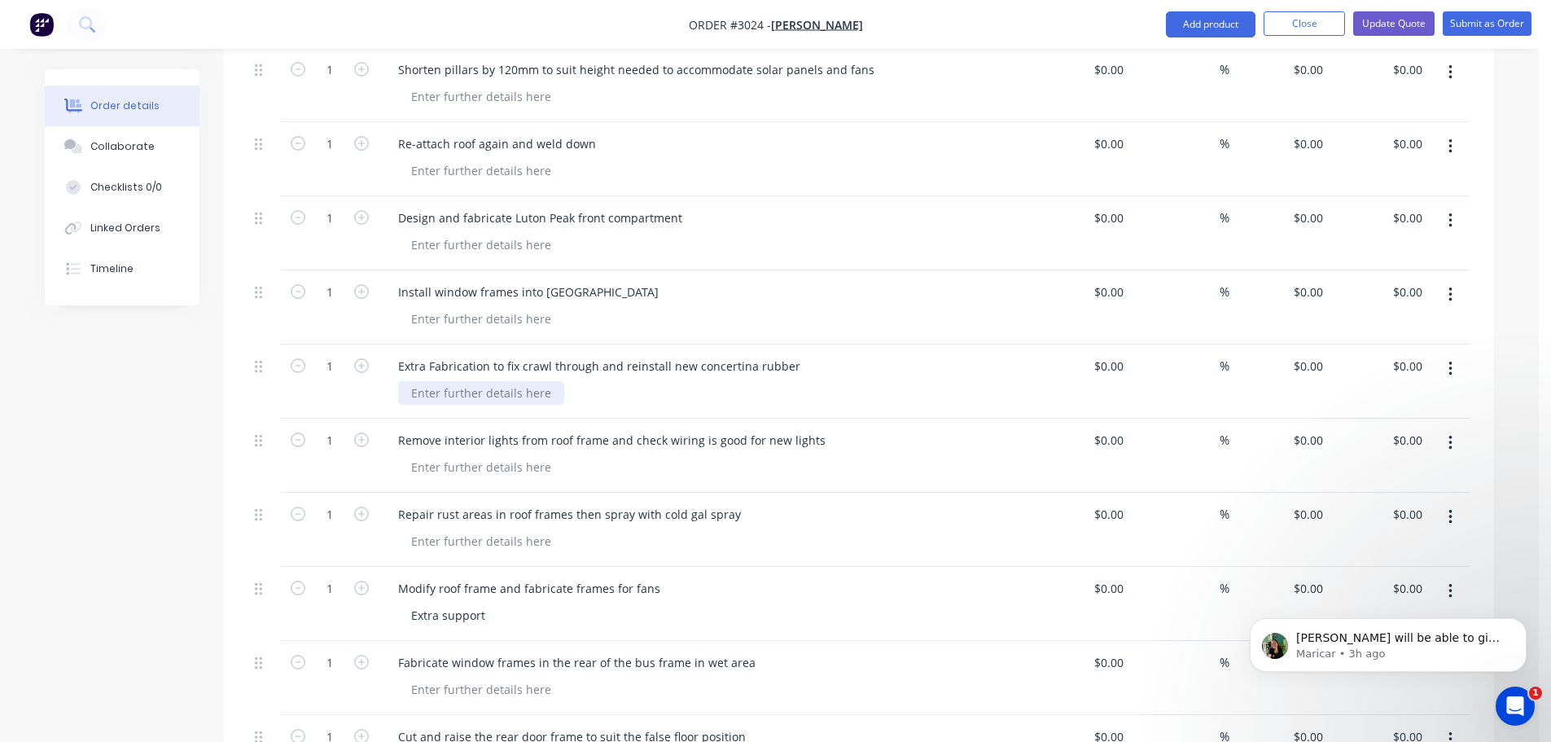
click at [410, 381] on div at bounding box center [481, 393] width 166 height 24
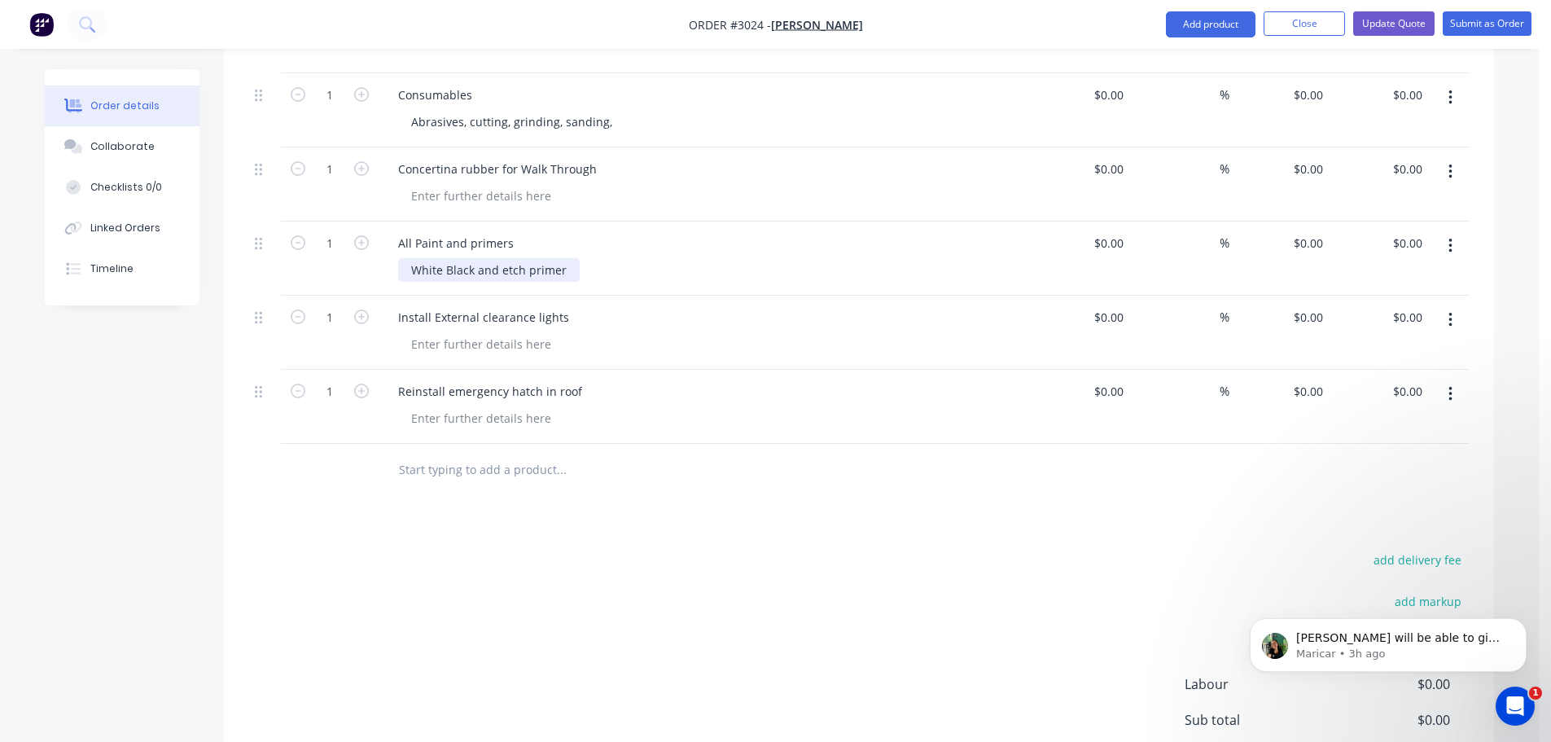
scroll to position [5557, 0]
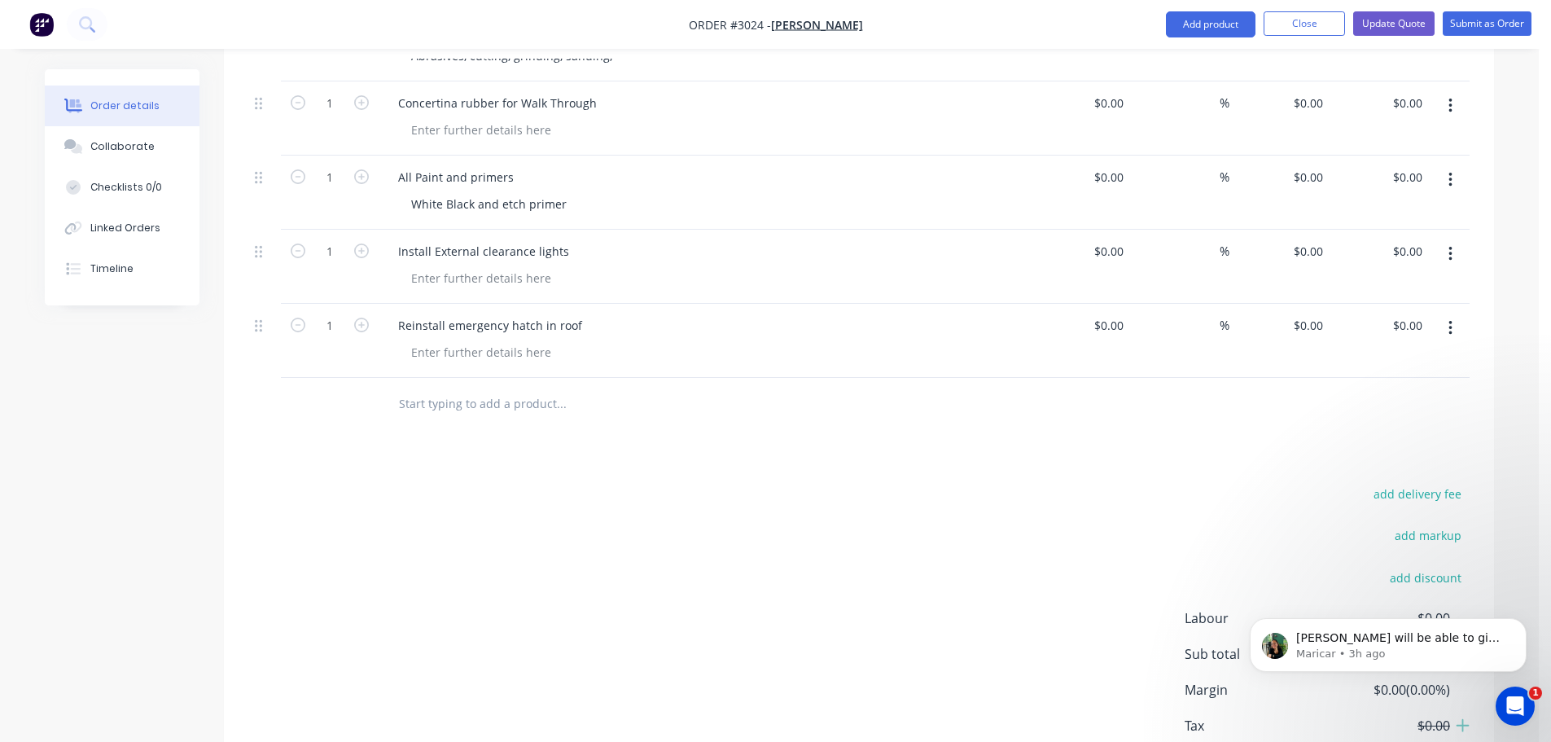
click at [413, 388] on input "text" at bounding box center [561, 404] width 326 height 33
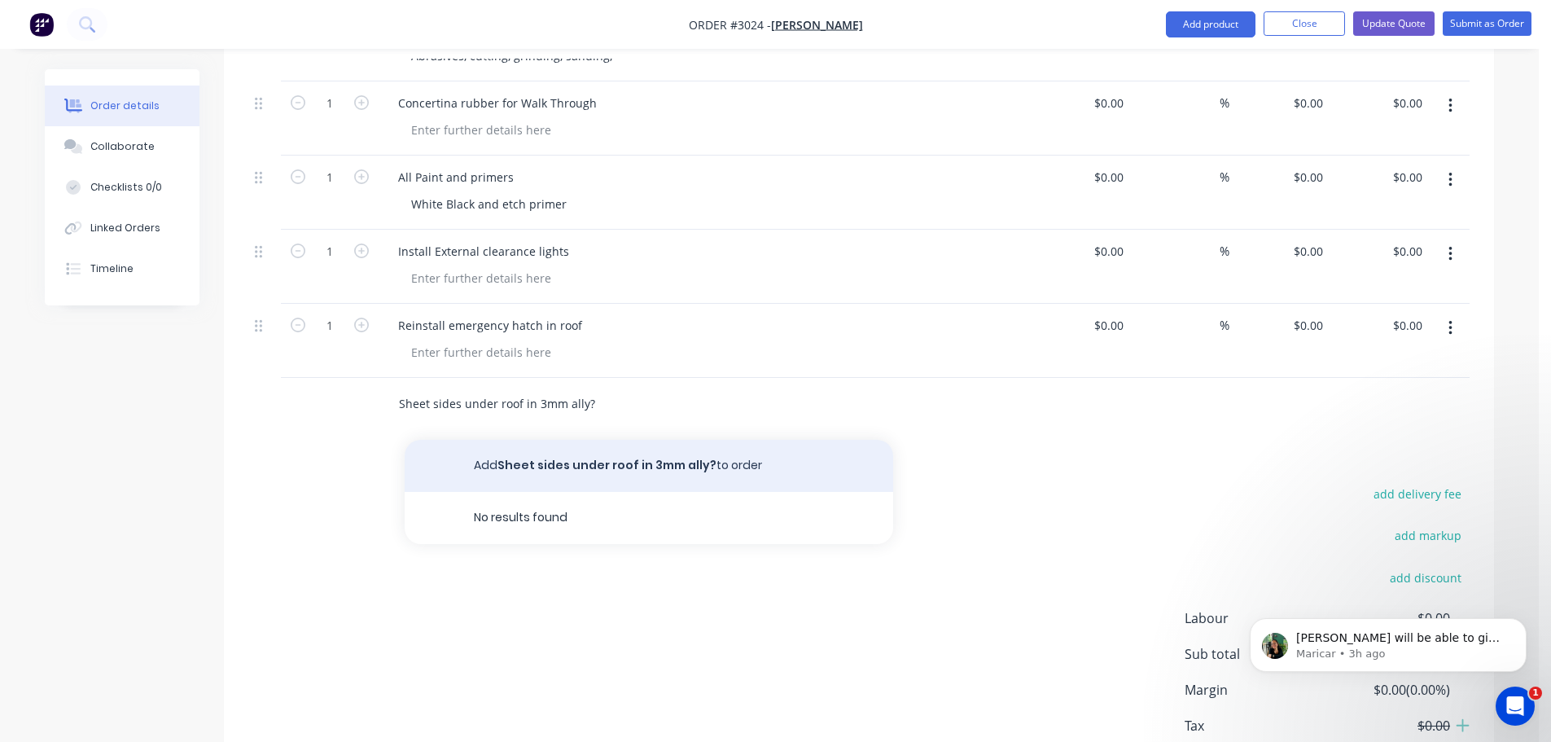
type input "Sheet sides under roof in 3mm ally?"
click at [542, 441] on button "Add Sheet sides under roof in 3mm ally? to order" at bounding box center [649, 466] width 488 height 52
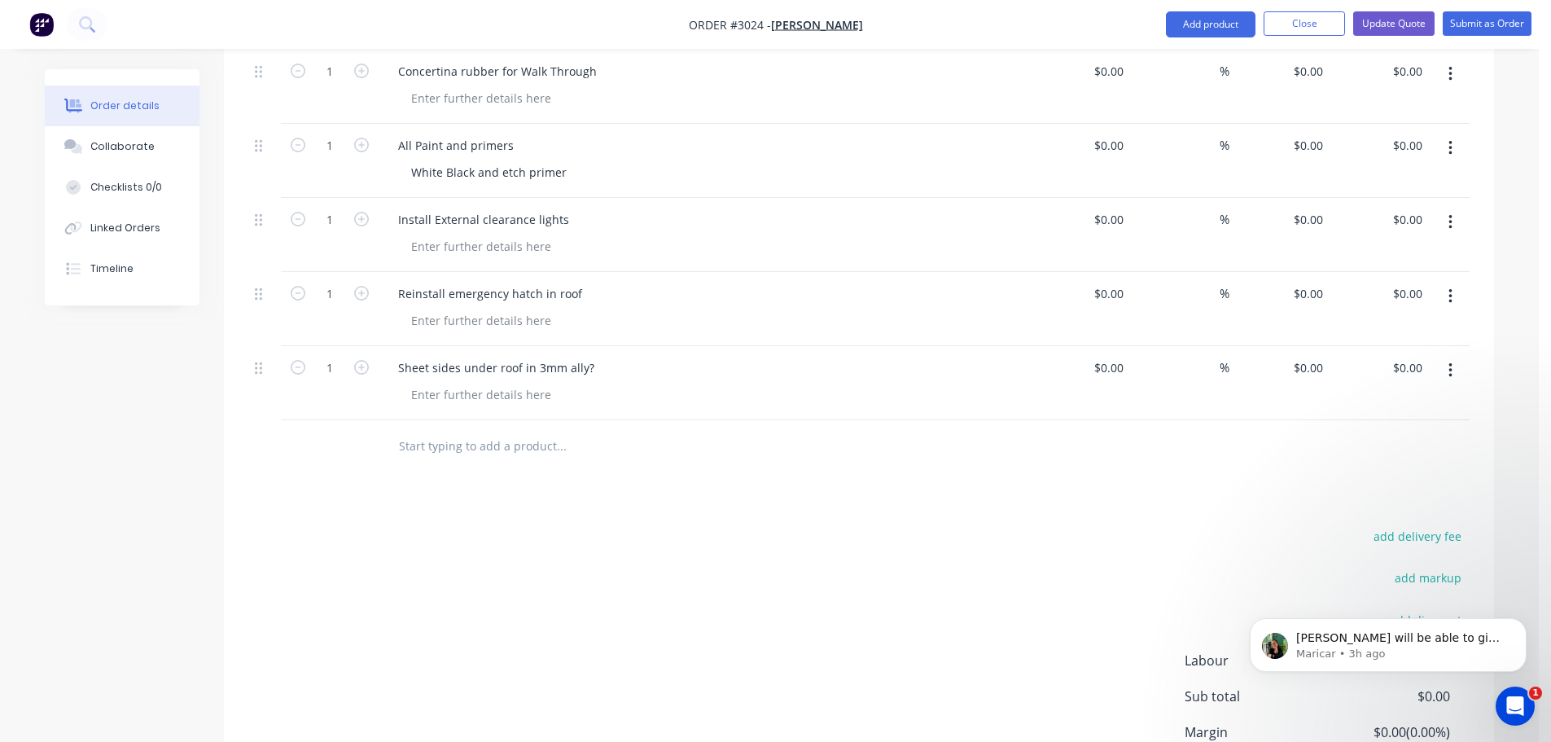
scroll to position [5618, 0]
